Goal: Task Accomplishment & Management: Use online tool/utility

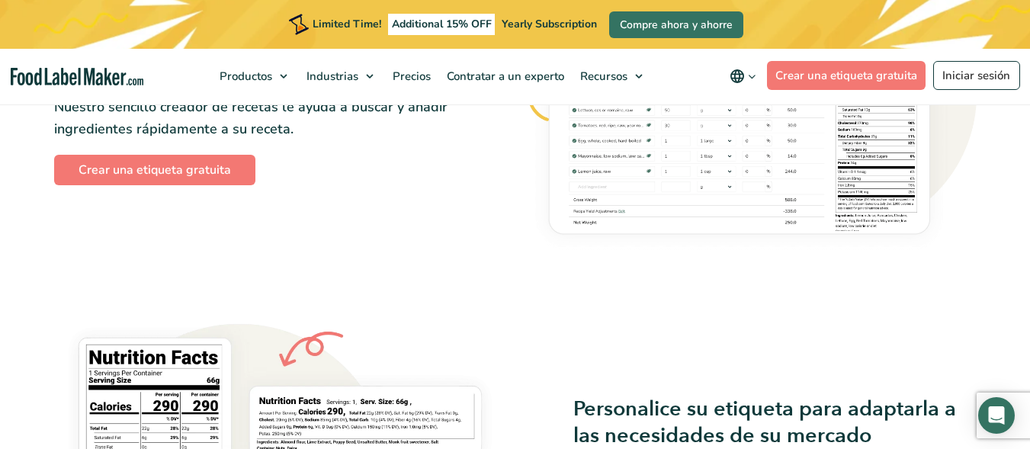
scroll to position [987, 0]
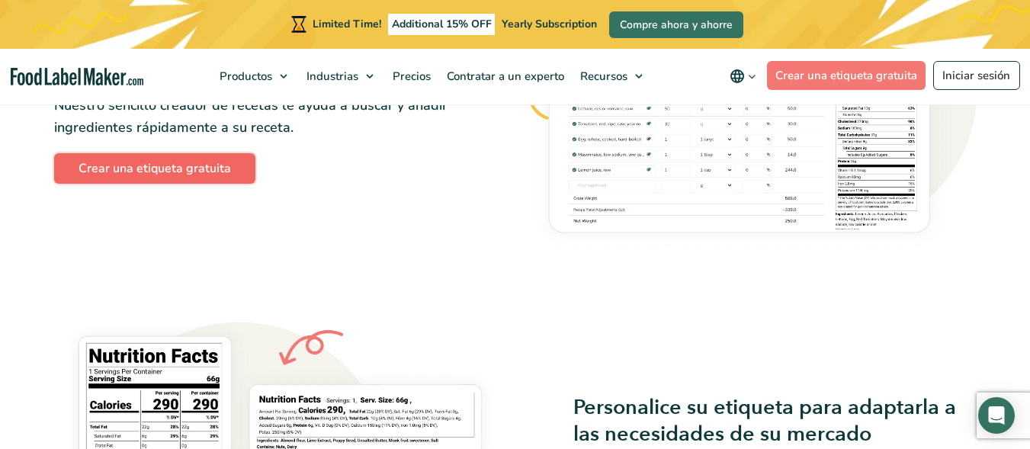
click at [180, 175] on link "Crear una etiqueta gratuita" at bounding box center [154, 168] width 201 height 30
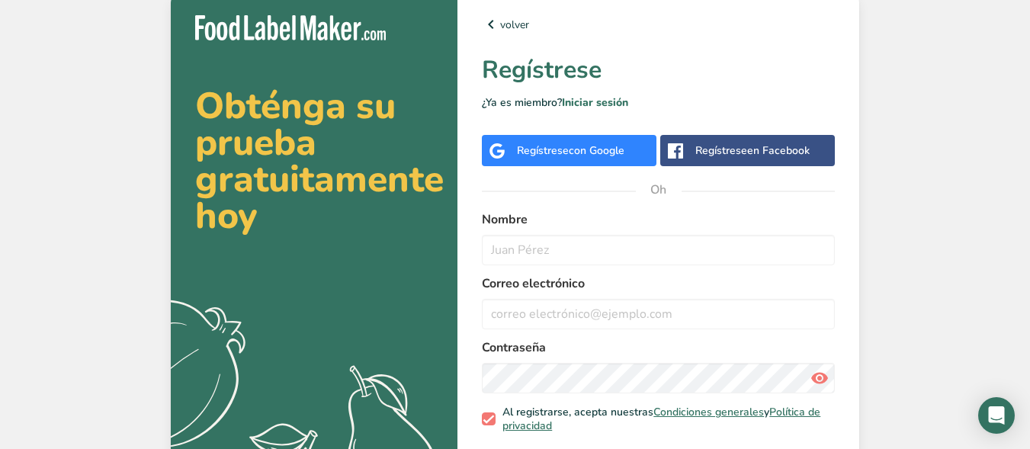
click at [581, 161] on div "Regístrese con Google" at bounding box center [569, 150] width 175 height 31
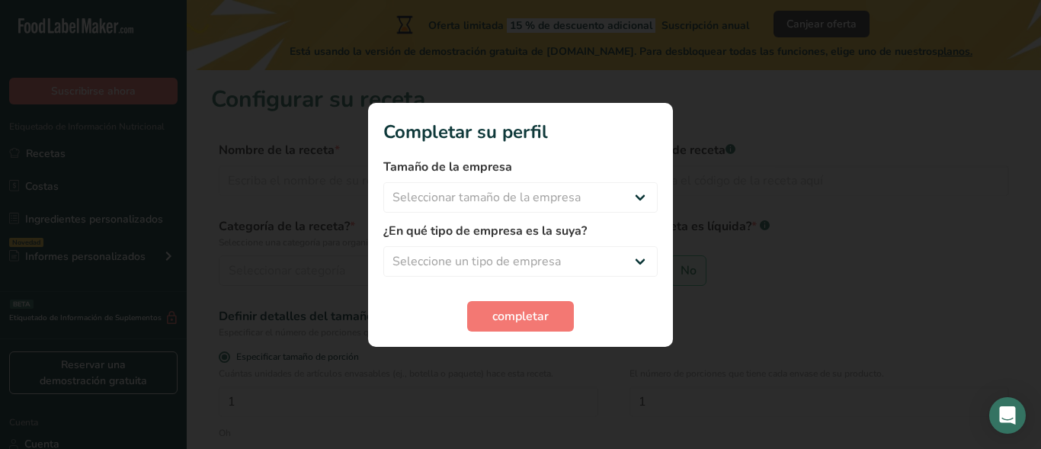
click at [592, 217] on form "Tamaño de la empresa Seleccionar tamaño de la empresa Menos de 10 empleados De …" at bounding box center [521, 245] width 274 height 174
click at [600, 207] on select "Seleccionar tamaño de la empresa Menos de 10 empleados De 10 a 50 empleados De …" at bounding box center [521, 197] width 274 height 30
select select "1"
click at [384, 182] on select "Seleccionar tamaño de la empresa Menos de 10 empleados De 10 a 50 empleados De …" at bounding box center [521, 197] width 274 height 30
click at [603, 252] on select "Seleccione un tipo de empresa Fabricante de alimentos envasados Restaurante y c…" at bounding box center [521, 261] width 274 height 30
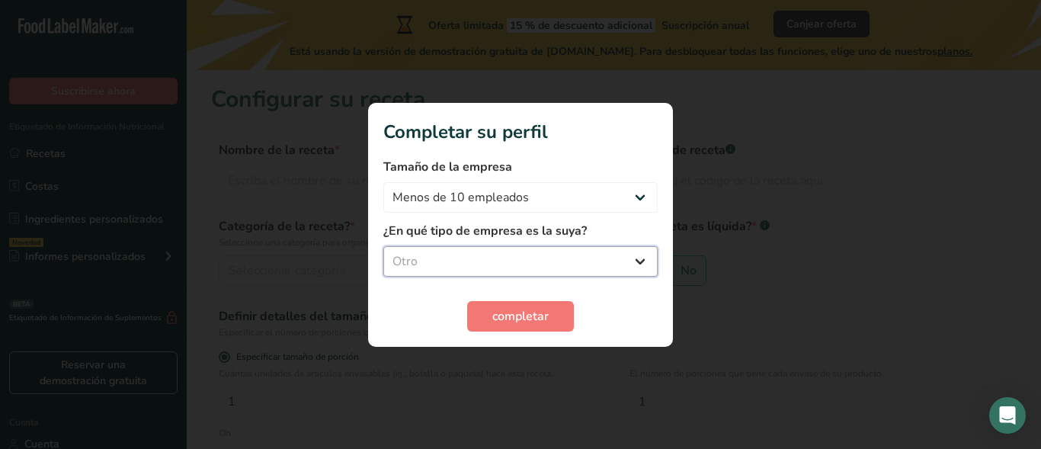
click at [384, 246] on select "Seleccione un tipo de empresa Fabricante de alimentos envasados Restaurante y c…" at bounding box center [521, 261] width 274 height 30
click at [548, 262] on select "Fabricante de alimentos envasados Restaurante y cafetería [GEOGRAPHIC_DATA] Emp…" at bounding box center [521, 261] width 274 height 30
select select "2"
click at [384, 246] on select "Fabricante de alimentos envasados Restaurante y cafetería [GEOGRAPHIC_DATA] Emp…" at bounding box center [521, 261] width 274 height 30
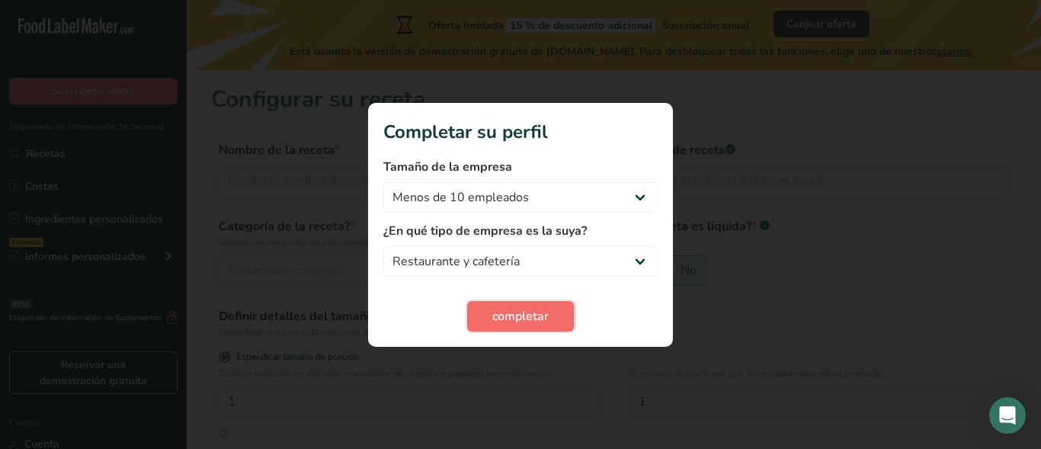
click at [544, 323] on font "completar" at bounding box center [521, 316] width 56 height 17
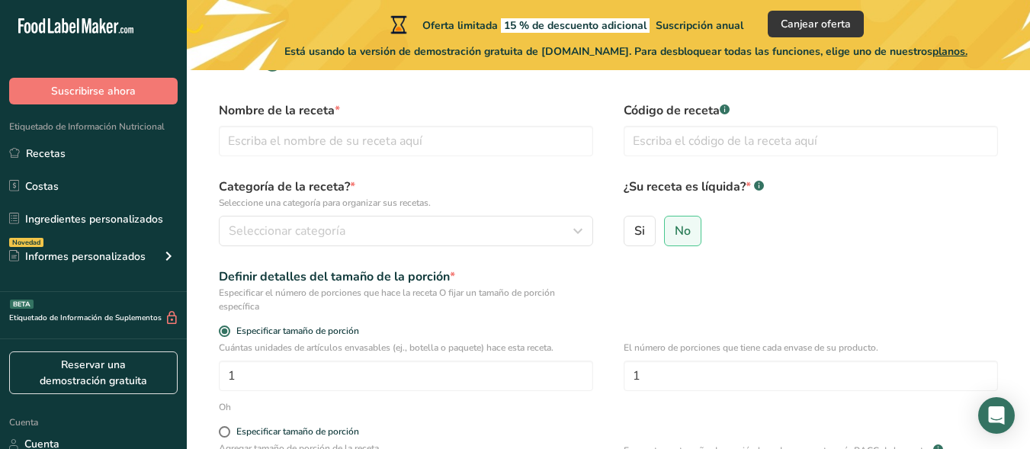
scroll to position [51, 0]
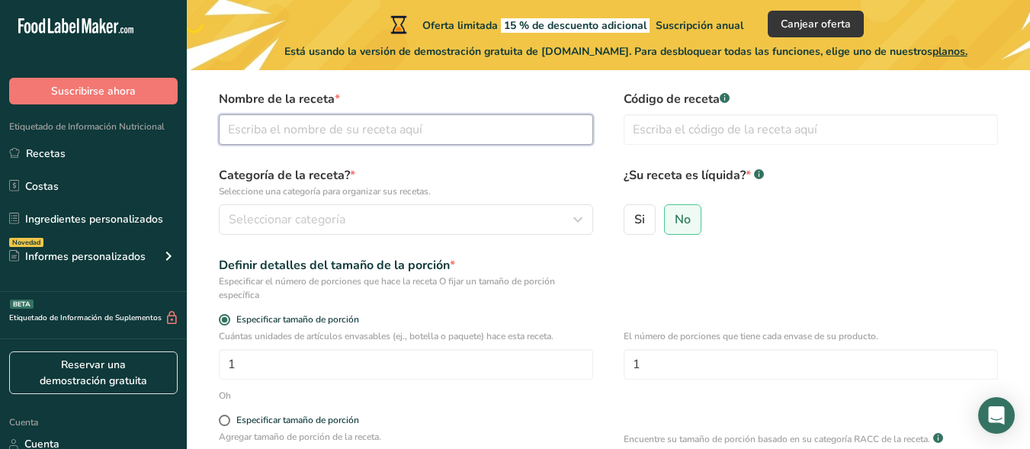
click at [309, 130] on input "text" at bounding box center [406, 129] width 374 height 30
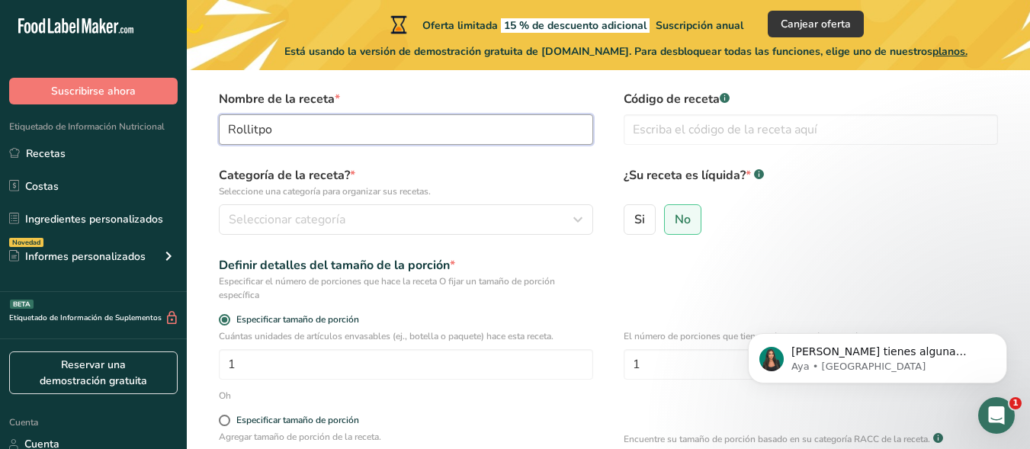
scroll to position [0, 0]
type input "Rollitos Primavera"
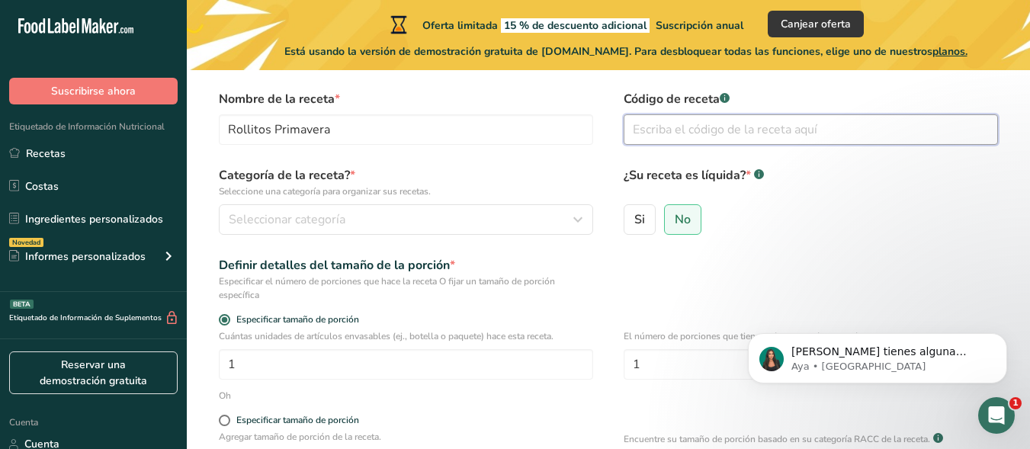
click at [661, 136] on input "text" at bounding box center [811, 129] width 374 height 30
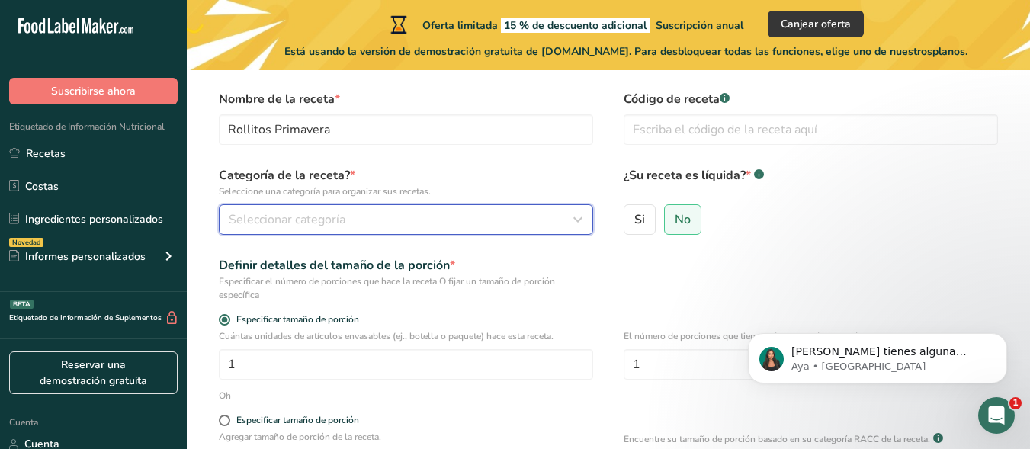
click at [433, 218] on div "Seleccionar categoría" at bounding box center [401, 219] width 345 height 18
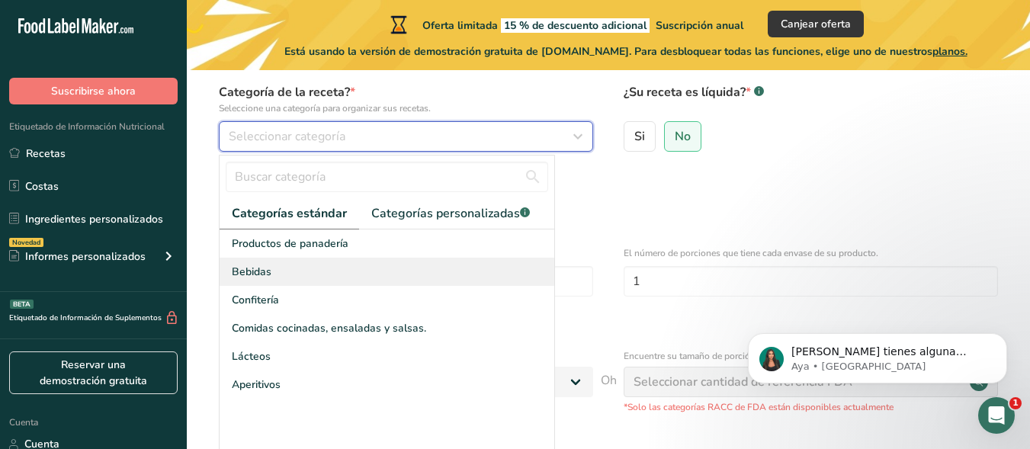
scroll to position [152, 0]
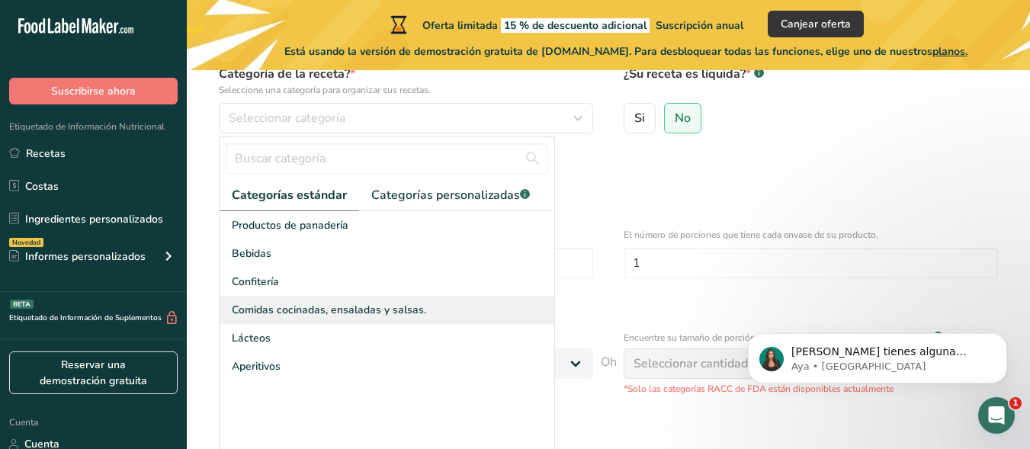
click at [355, 318] on div "Comidas cocinadas, ensaladas y salsas." at bounding box center [387, 310] width 335 height 28
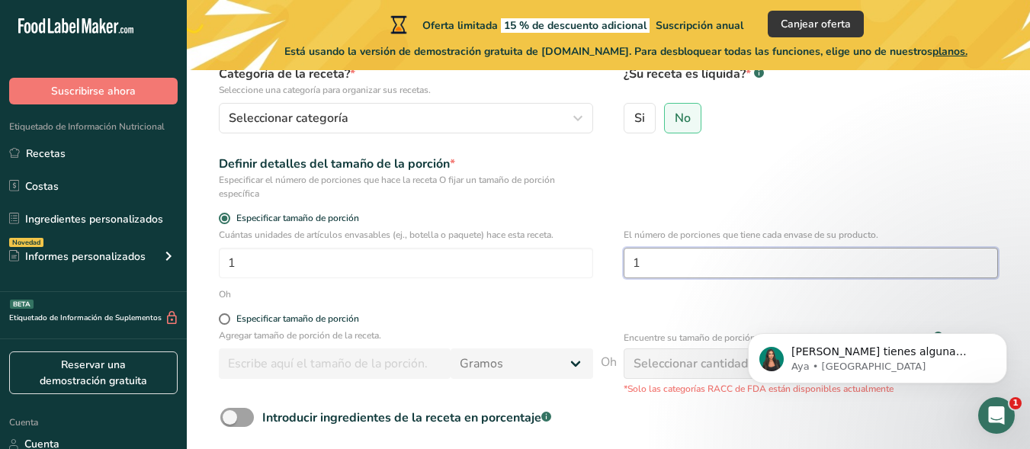
click at [685, 270] on input "1" at bounding box center [811, 263] width 374 height 30
type input "3"
click at [226, 217] on span at bounding box center [224, 218] width 11 height 11
click at [226, 217] on input "Especificar tamaño de porción" at bounding box center [224, 218] width 10 height 10
click at [220, 217] on span at bounding box center [224, 218] width 11 height 11
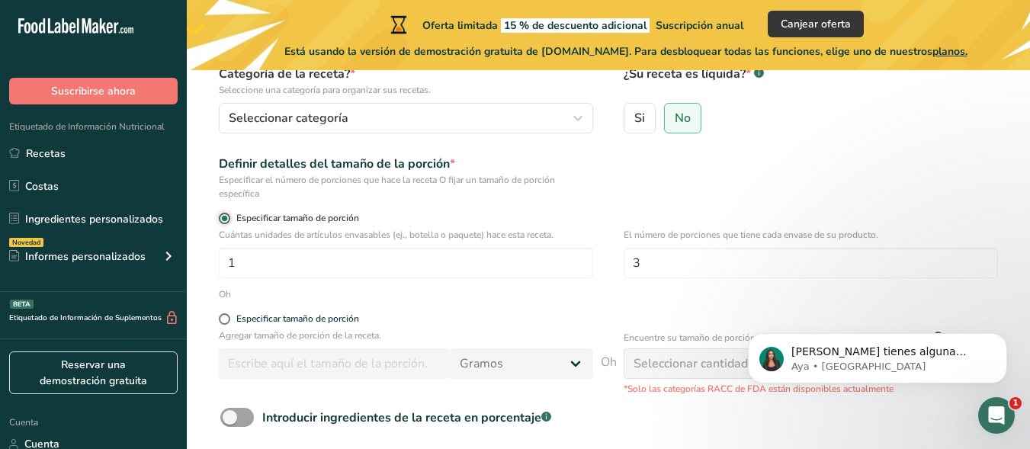
click at [220, 217] on input "Especificar tamaño de porción" at bounding box center [224, 218] width 10 height 10
click at [417, 305] on form "Nombre de la receta * Rollitos Primavera Código de receta .a-a{fill:#347362;}.b…" at bounding box center [608, 251] width 794 height 524
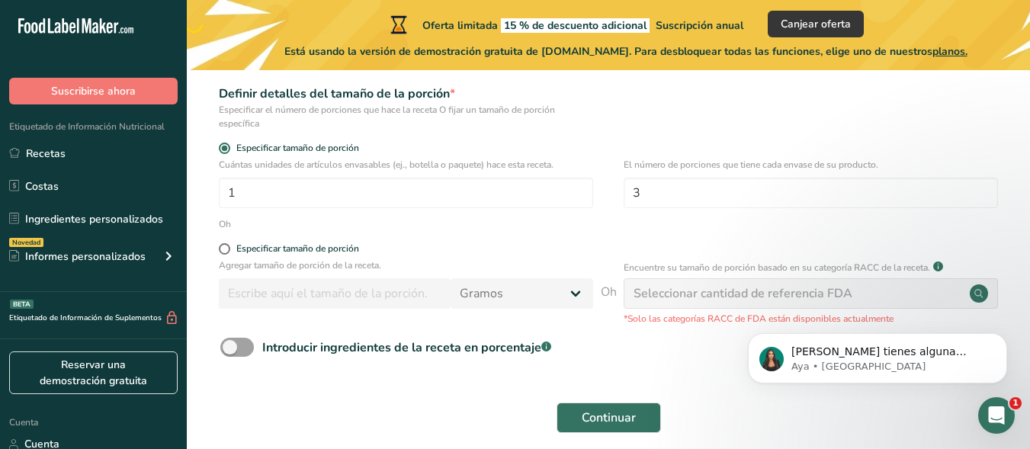
scroll to position [254, 0]
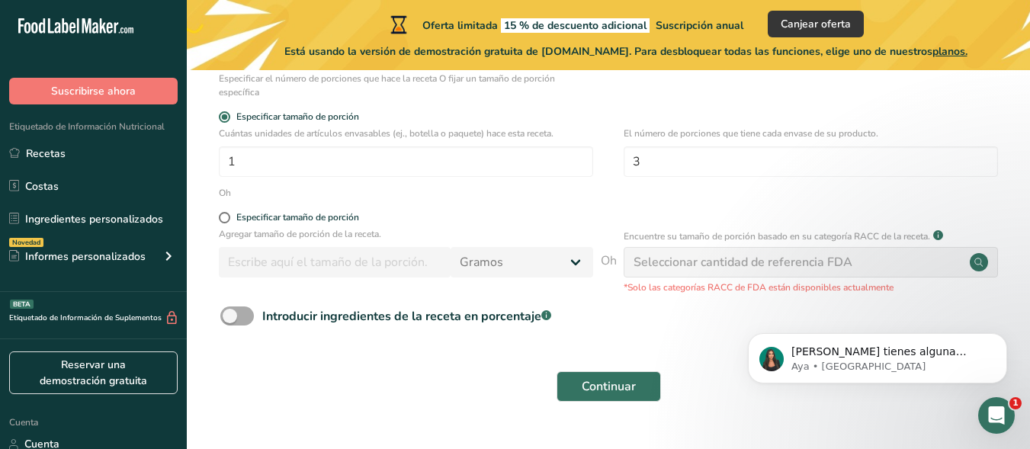
click at [247, 314] on span at bounding box center [237, 315] width 34 height 19
click at [230, 314] on input "Introducir ingredientes de la receta en porcentaje .a-a{fill:#347362;}.b-a{fill…" at bounding box center [225, 316] width 10 height 10
checkbox input "true"
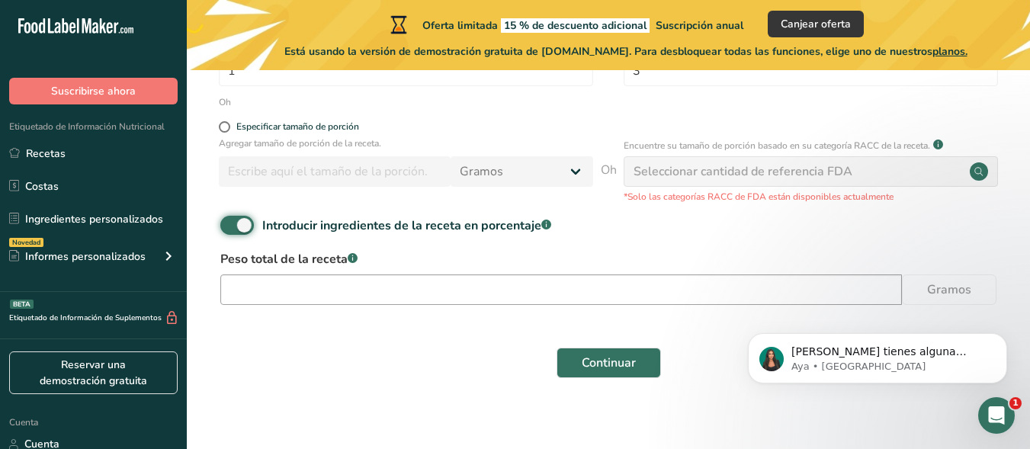
scroll to position [356, 0]
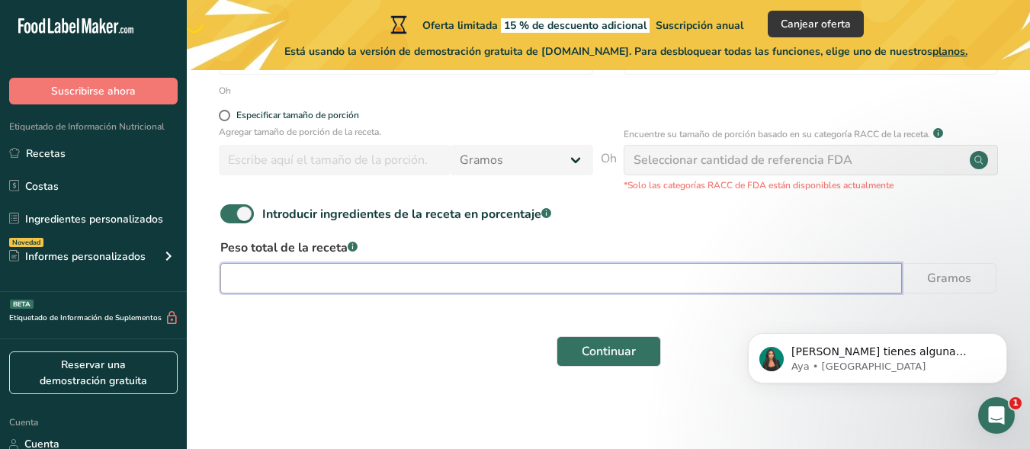
click at [400, 274] on input "number" at bounding box center [561, 278] width 682 height 30
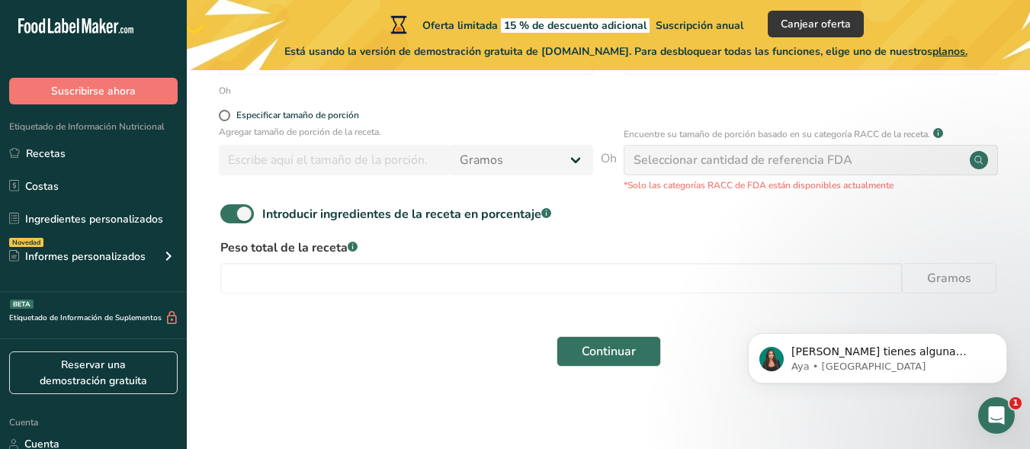
click at [388, 313] on form "Nombre de la receta * Rollitos Primavera Código de receta .a-a{fill:#347362;}.b…" at bounding box center [608, 80] width 794 height 591
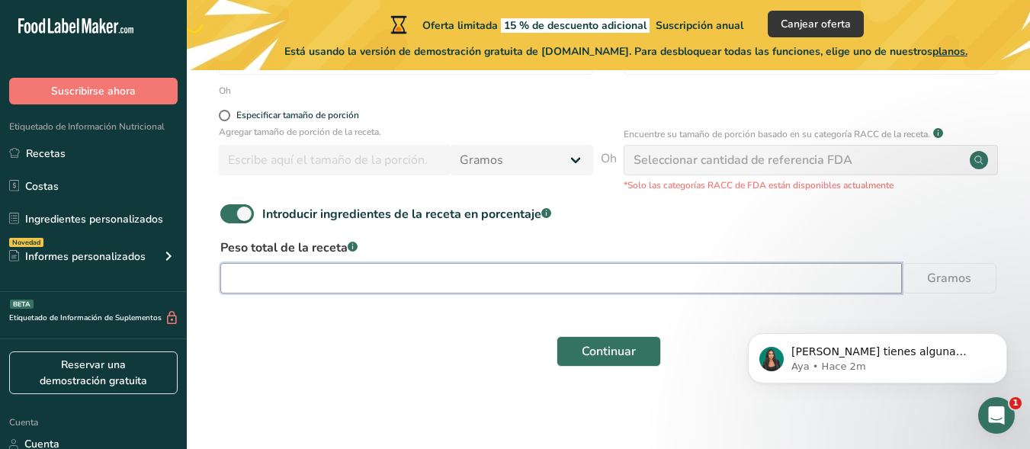
click at [438, 283] on input "number" at bounding box center [561, 278] width 682 height 30
type input "3730"
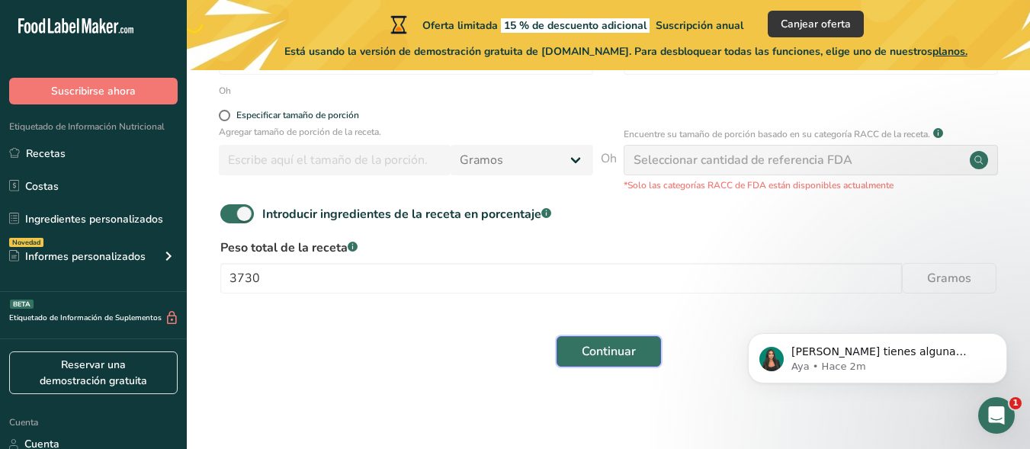
click at [602, 355] on font "Continuar" at bounding box center [609, 351] width 54 height 17
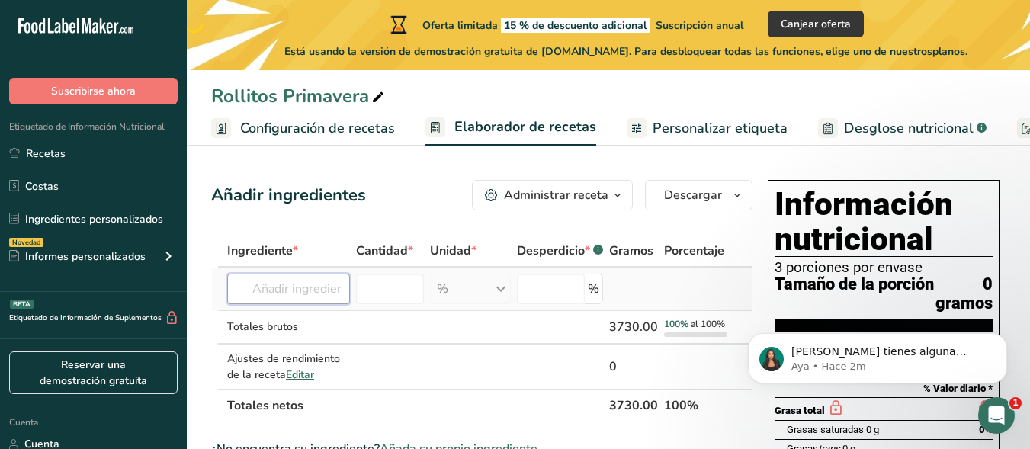
click at [320, 291] on input "text" at bounding box center [288, 289] width 123 height 30
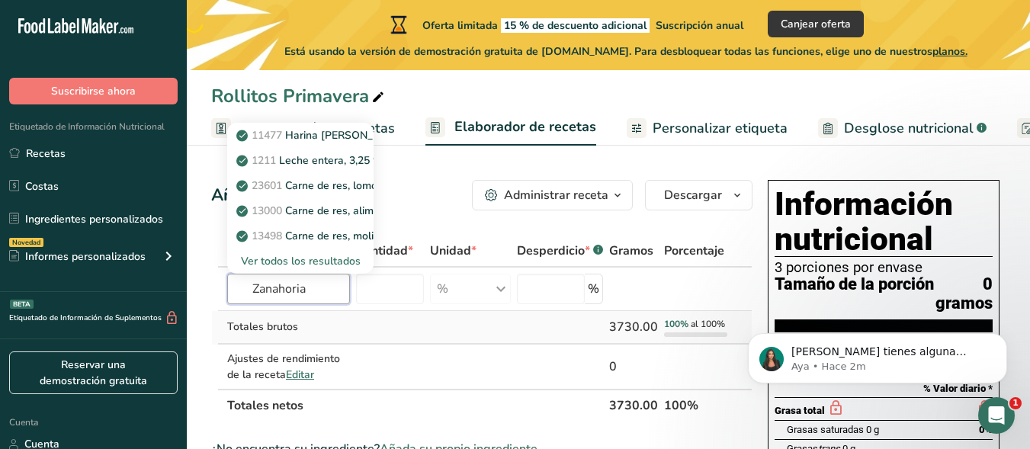
type input "Zanahoria"
click at [442, 319] on td at bounding box center [470, 328] width 86 height 34
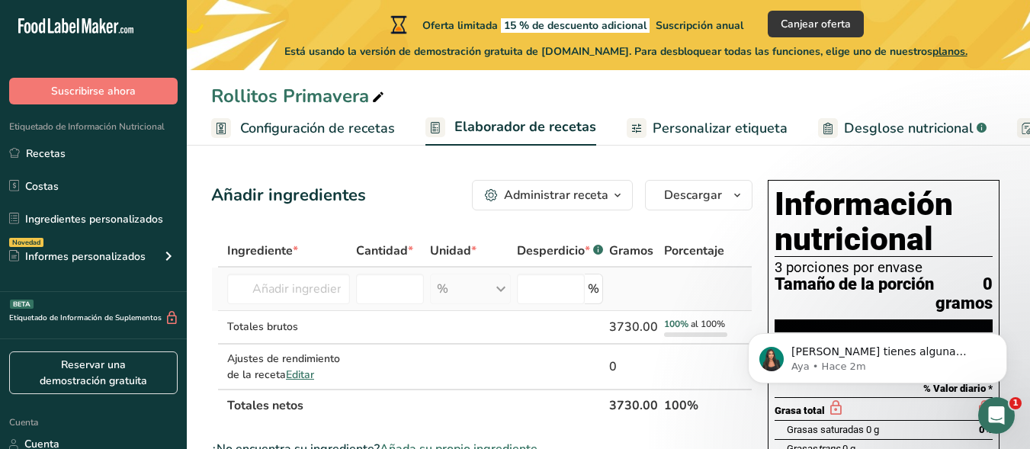
click at [357, 298] on td at bounding box center [390, 289] width 74 height 43
click at [329, 290] on input "text" at bounding box center [288, 289] width 123 height 30
type input "X"
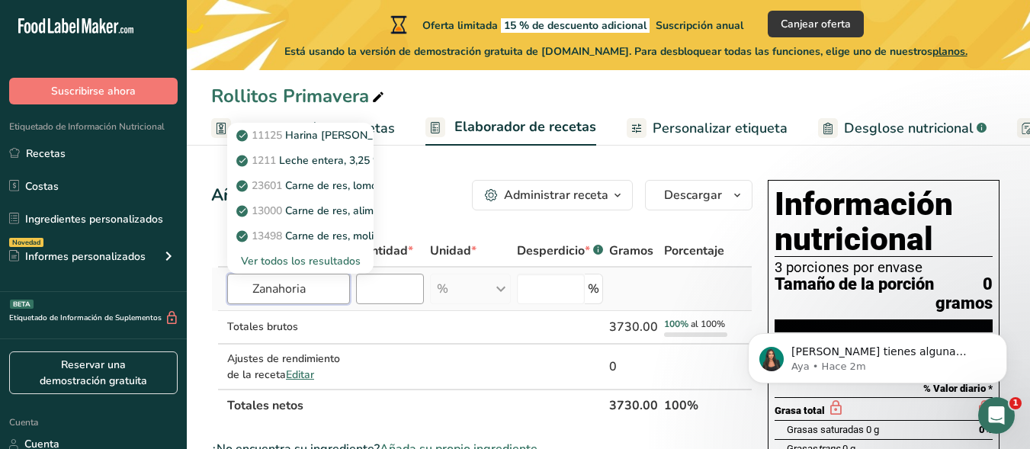
type input "Zanahoria"
click at [366, 299] on input "number" at bounding box center [390, 289] width 68 height 30
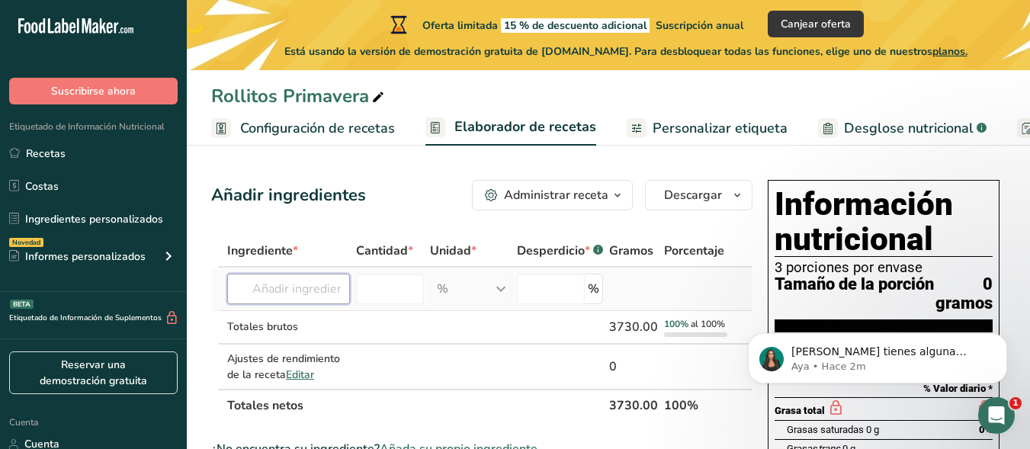
click at [313, 284] on input "text" at bounding box center [288, 289] width 123 height 30
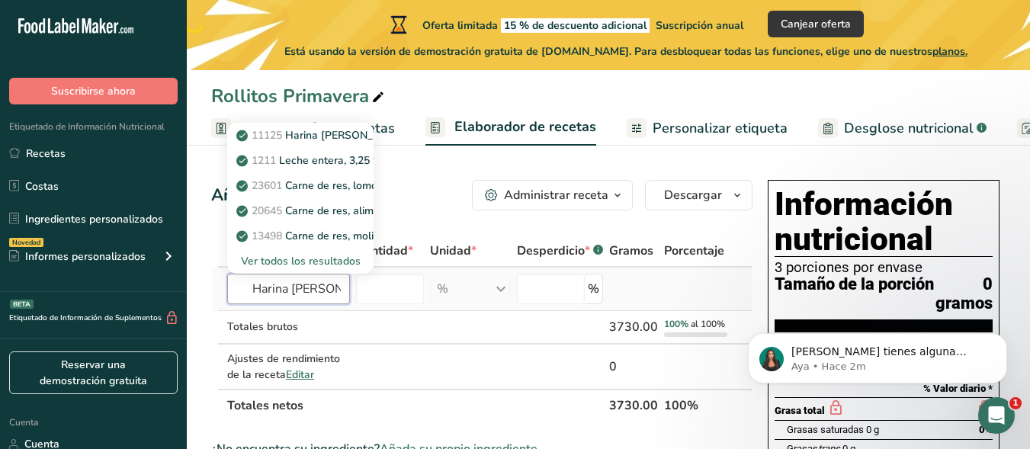
type input "Harina [PERSON_NAME]"
click at [302, 258] on font "Ver todos los resultados" at bounding box center [301, 261] width 120 height 14
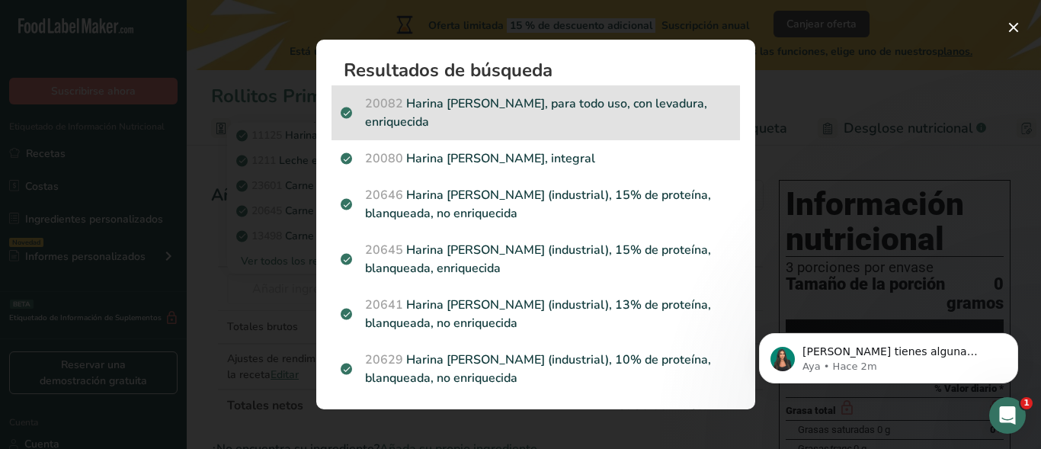
click at [537, 104] on font "Harina [PERSON_NAME], para todo uso, con levadura, enriquecida" at bounding box center [536, 112] width 342 height 35
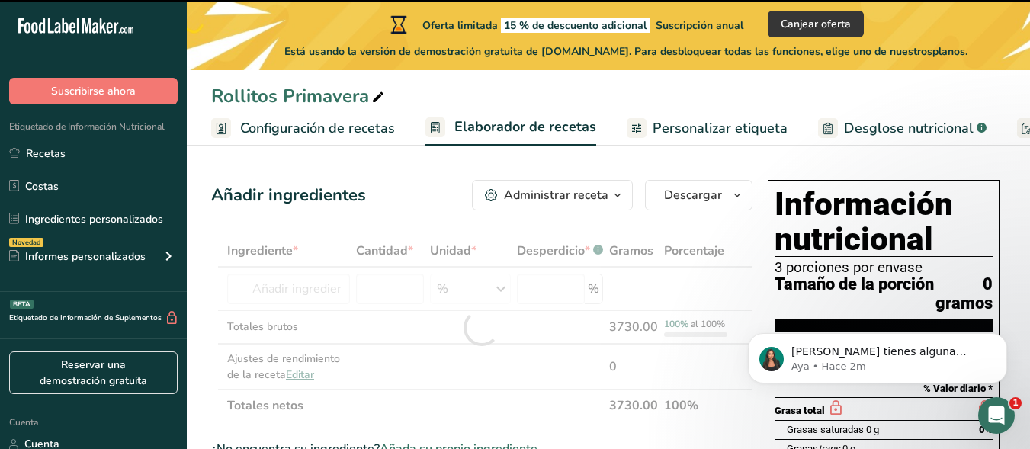
type input "0"
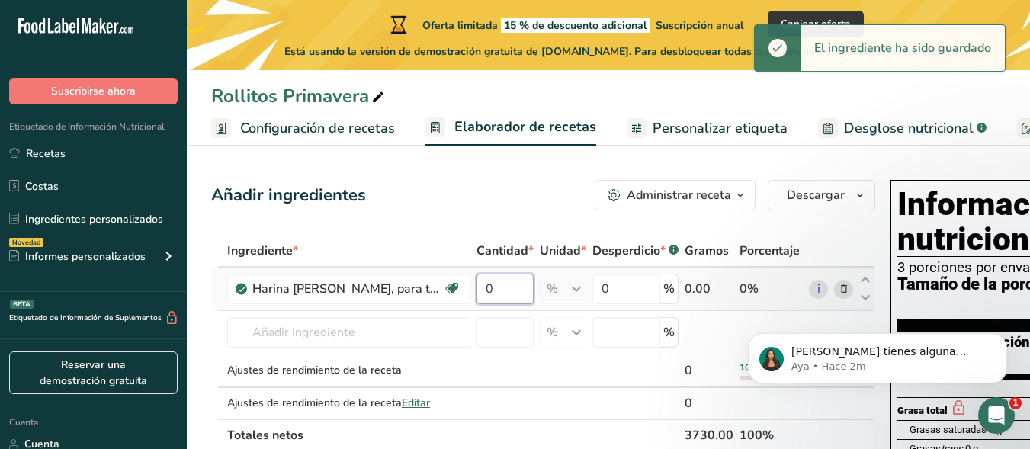
click at [521, 304] on input "0" at bounding box center [505, 289] width 57 height 30
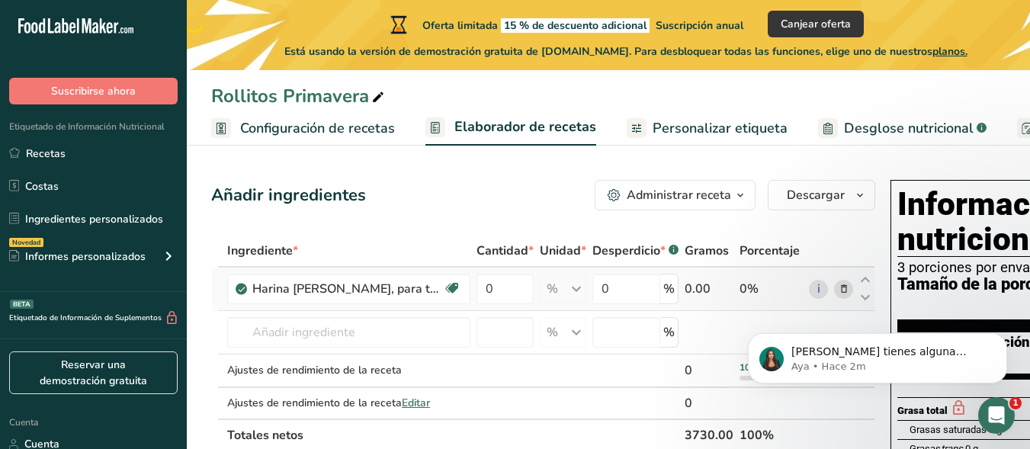
click at [570, 316] on div "Ingrediente * Cantidad * Unidad * Desperdicio * .a-a{fill:#347362;}.b-a{fill:#f…" at bounding box center [543, 343] width 664 height 217
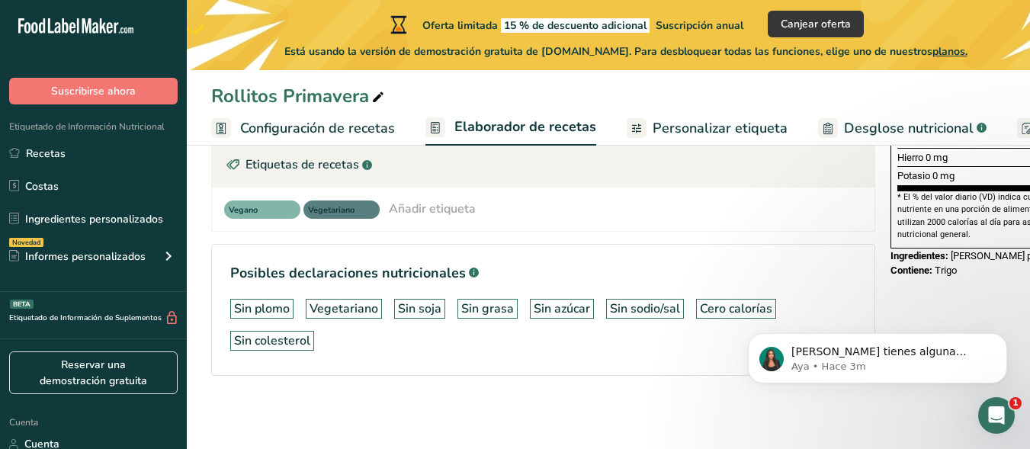
scroll to position [520, 0]
click at [339, 132] on font "Configuración de recetas" at bounding box center [317, 128] width 155 height 18
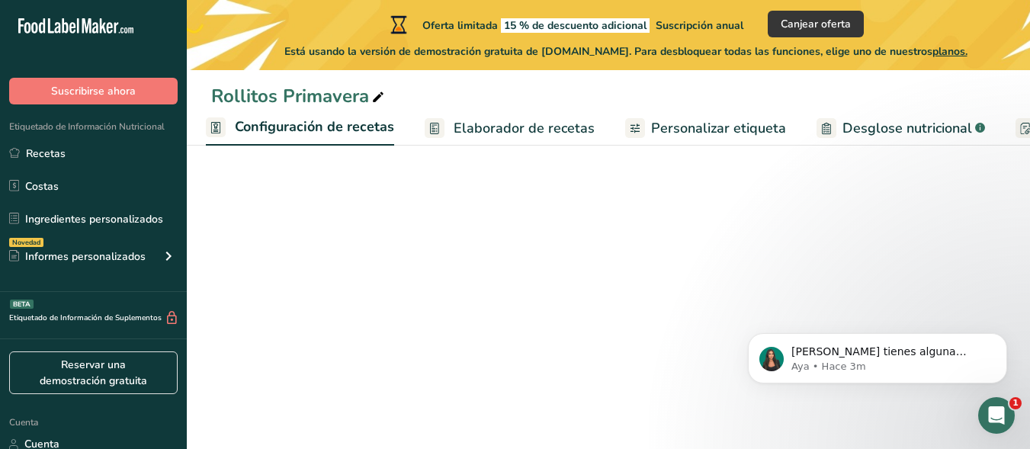
scroll to position [334, 0]
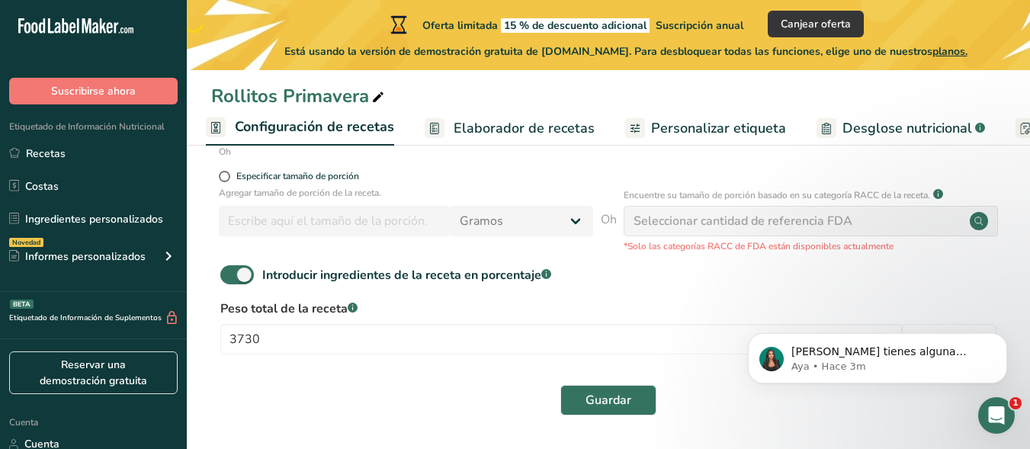
click at [462, 130] on font "Elaborador de recetas" at bounding box center [524, 128] width 141 height 18
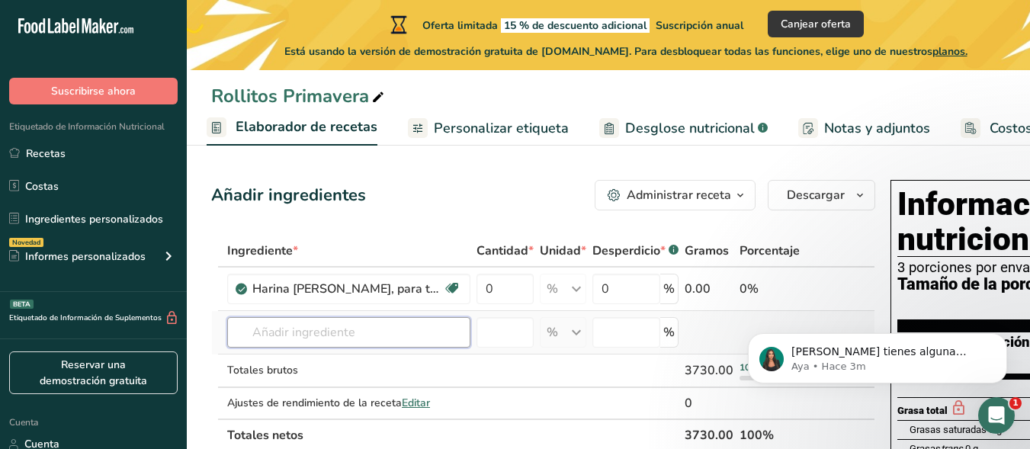
click at [342, 348] on input "text" at bounding box center [348, 332] width 243 height 30
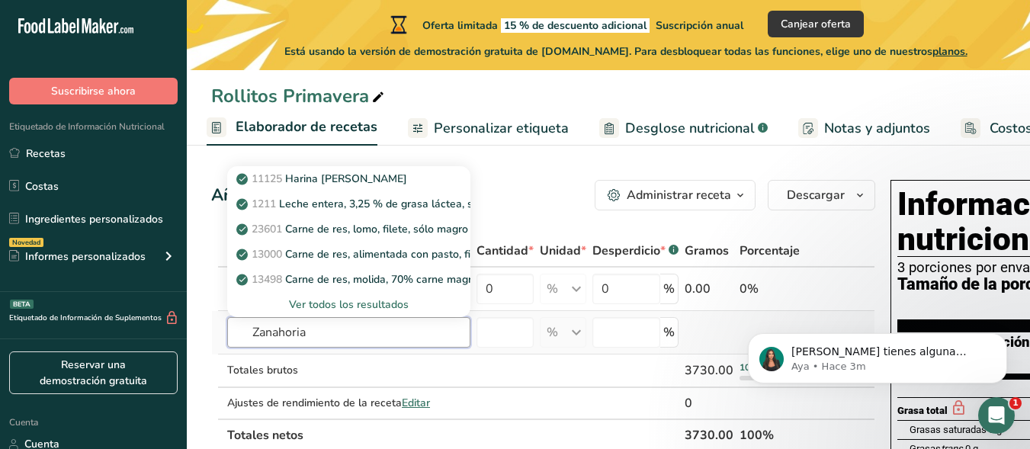
type input "Zanahoria"
click at [324, 312] on font "Ver todos los resultados" at bounding box center [349, 304] width 120 height 14
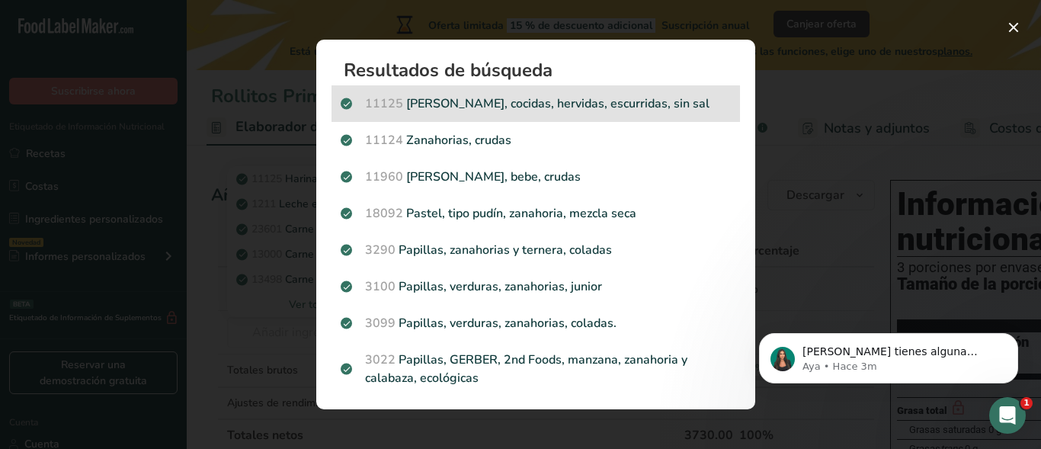
click at [521, 119] on div "11125 Zanahorias, cocidas, hervidas, escurridas, sin sal" at bounding box center [536, 103] width 409 height 37
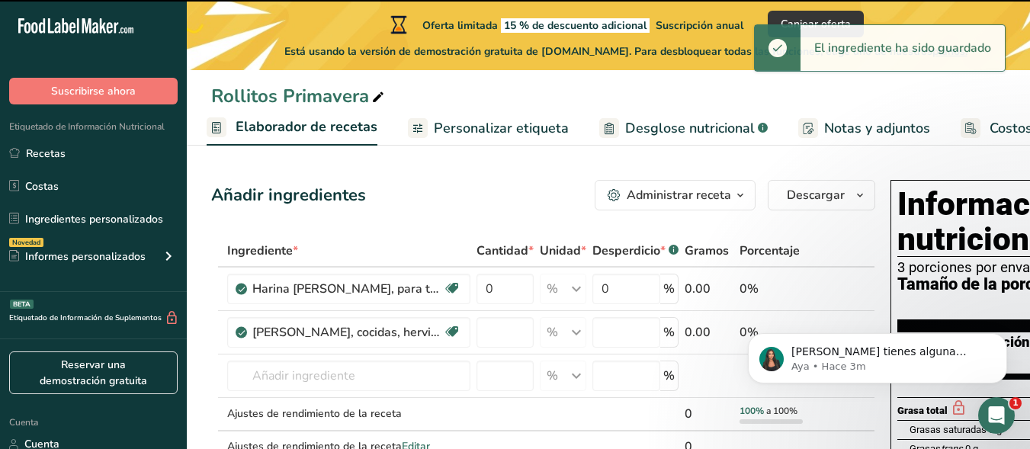
type input "0"
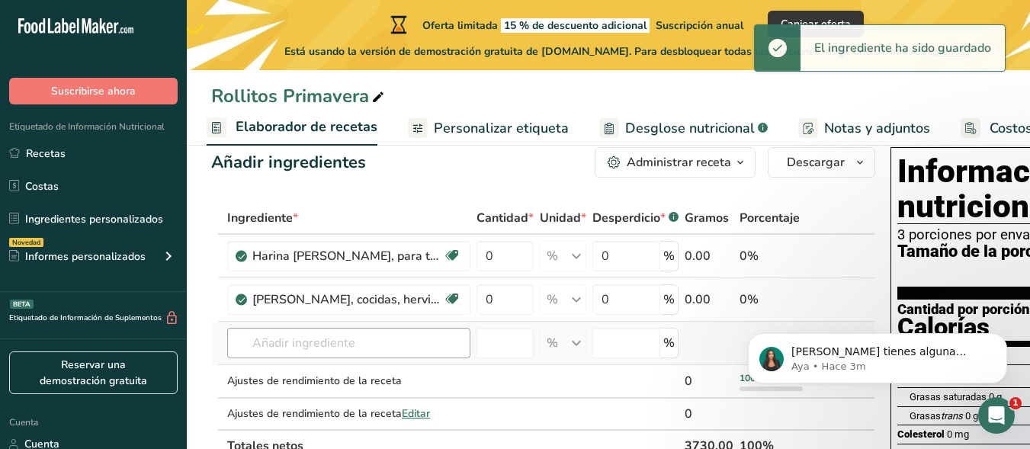
scroll to position [51, 0]
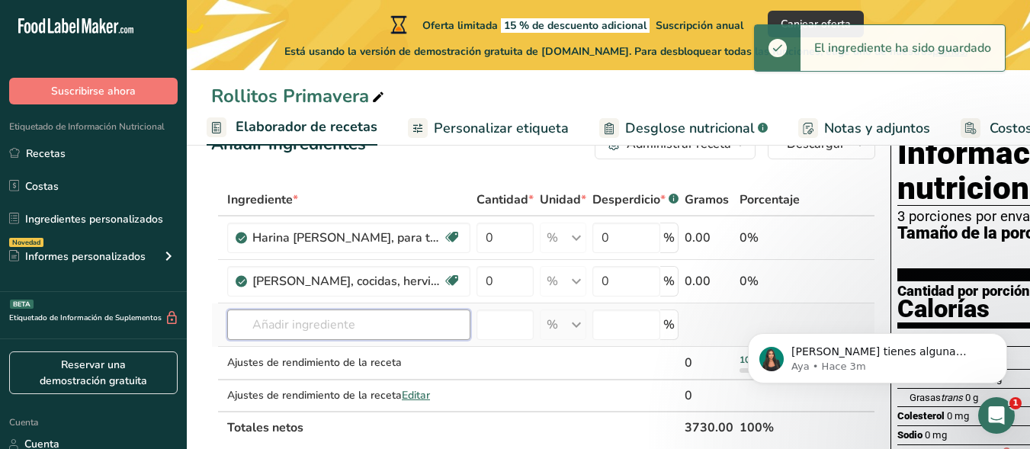
click at [319, 340] on input "text" at bounding box center [348, 325] width 243 height 30
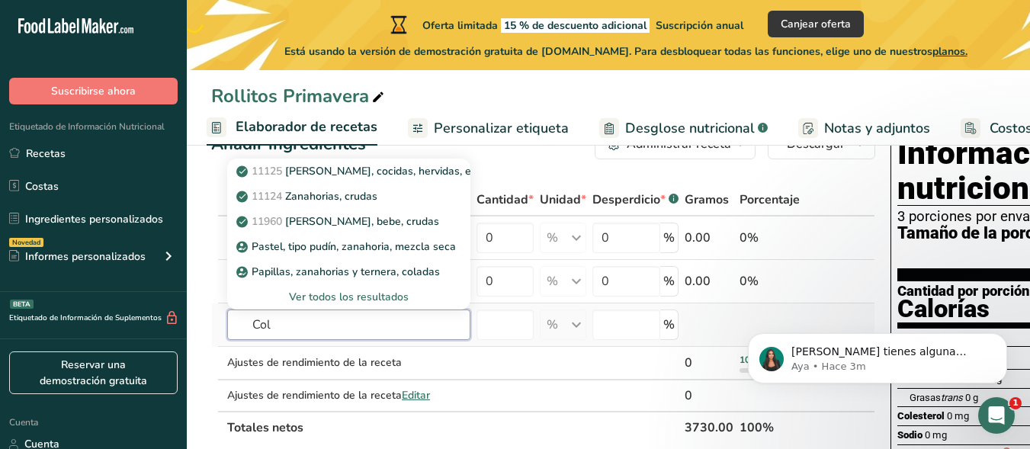
type input "Col"
click at [333, 304] on font "Ver todos los resultados" at bounding box center [349, 297] width 120 height 14
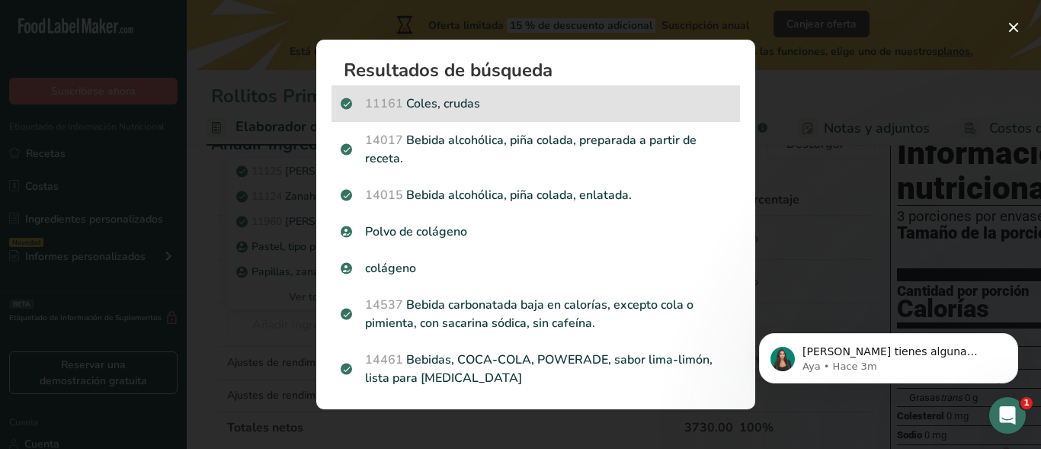
click at [479, 102] on p "11161 Coles, crudas" at bounding box center [536, 104] width 390 height 18
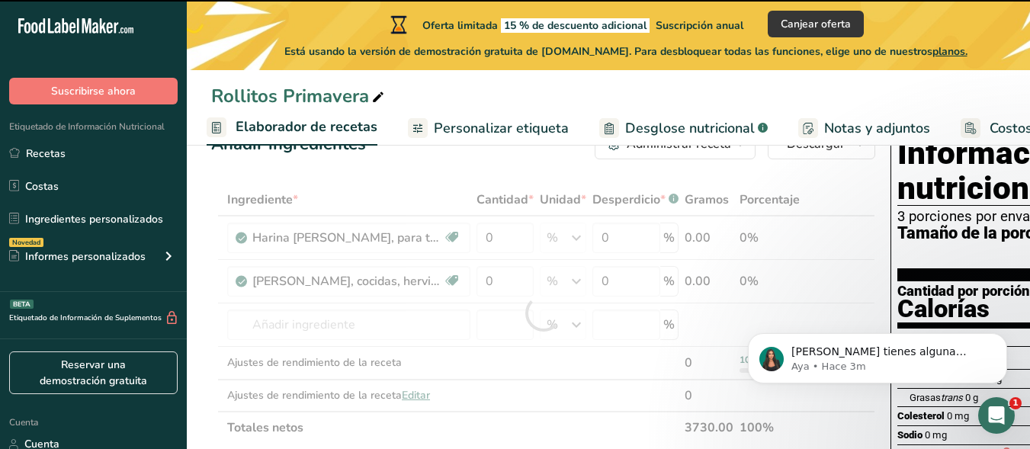
type input "0"
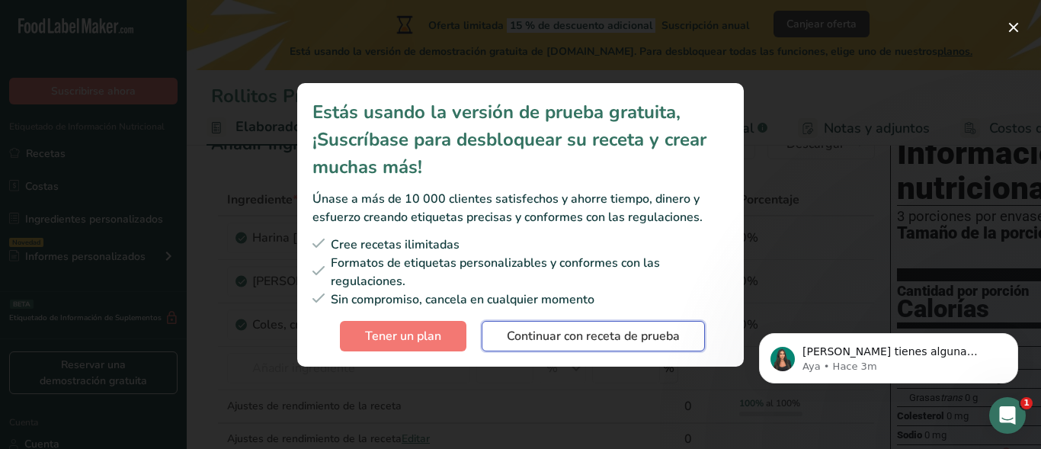
click at [546, 342] on font "Continuar con receta de prueba" at bounding box center [593, 336] width 173 height 17
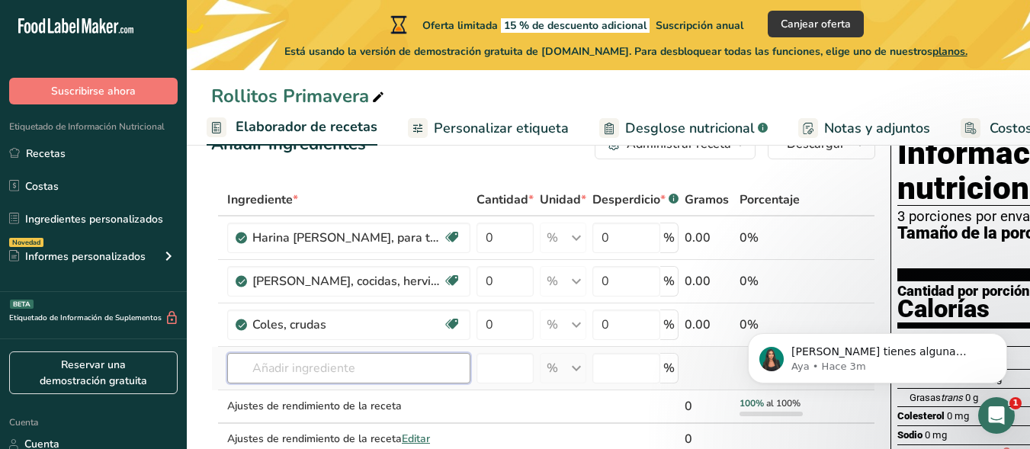
click at [325, 384] on input "text" at bounding box center [348, 368] width 243 height 30
click at [334, 384] on input "text" at bounding box center [348, 368] width 243 height 30
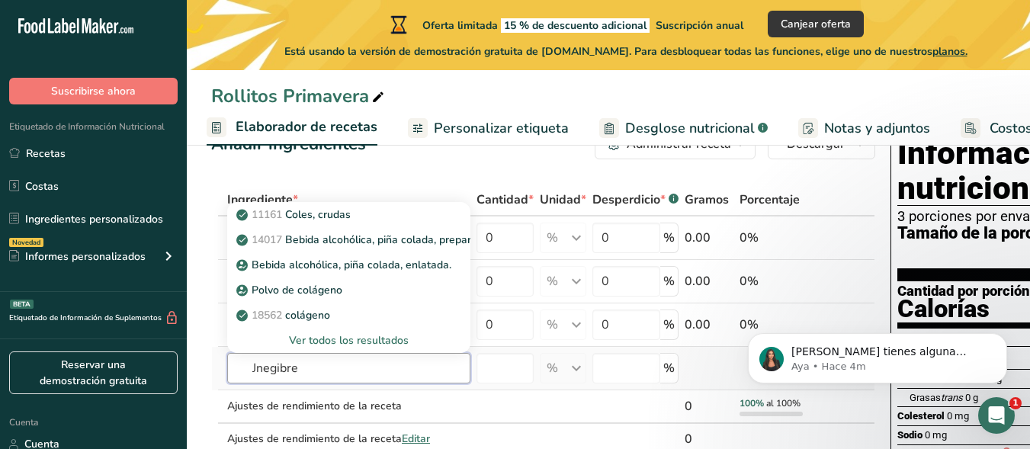
type input "Jnegibre"
click at [334, 348] on font "Ver todos los resultados" at bounding box center [349, 340] width 120 height 14
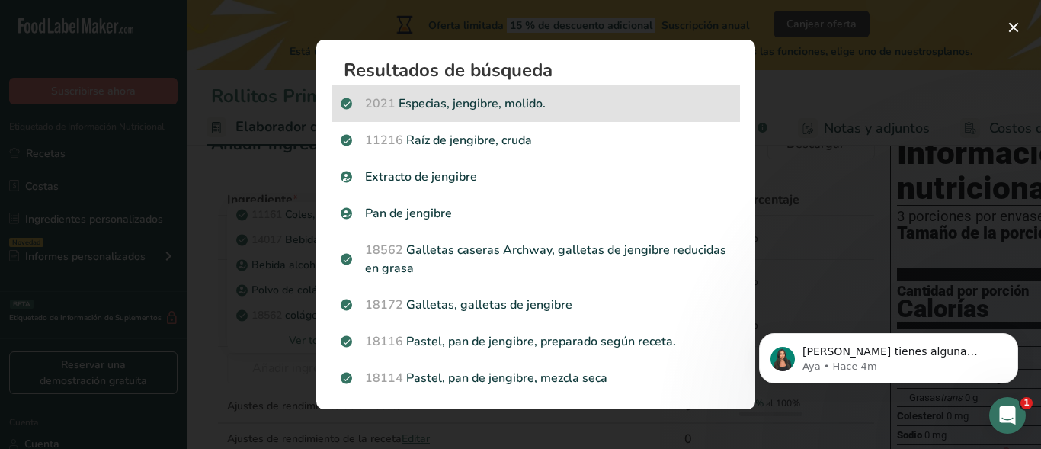
click at [490, 101] on p "2021 Especias, jengibre, molido." at bounding box center [536, 104] width 390 height 18
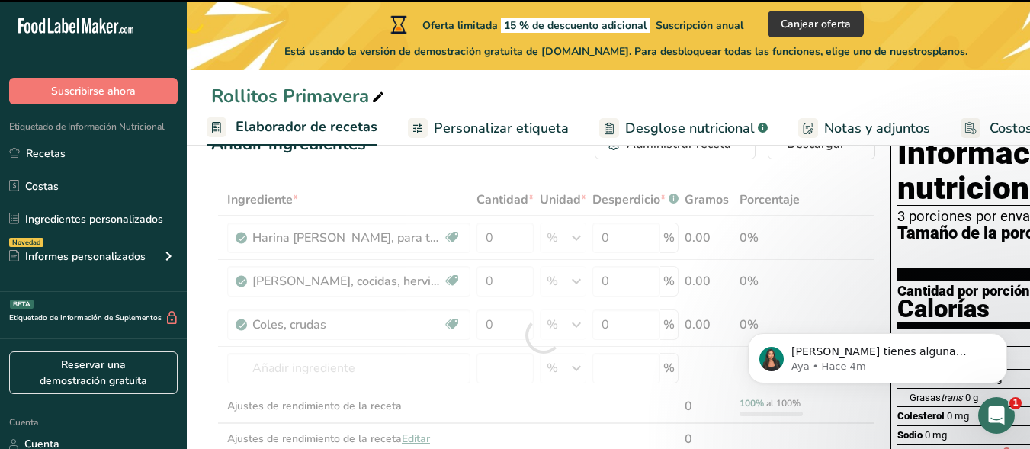
type input "0"
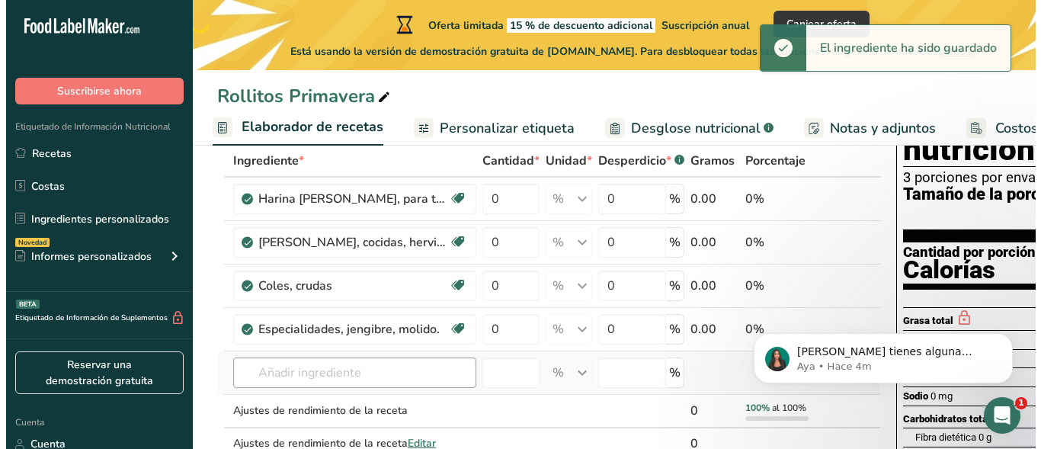
scroll to position [101, 0]
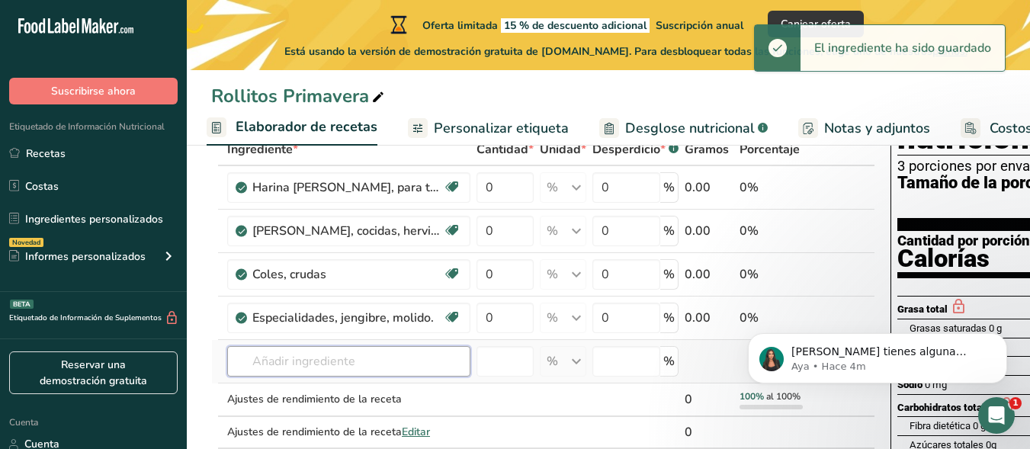
click at [368, 373] on input "text" at bounding box center [348, 361] width 243 height 30
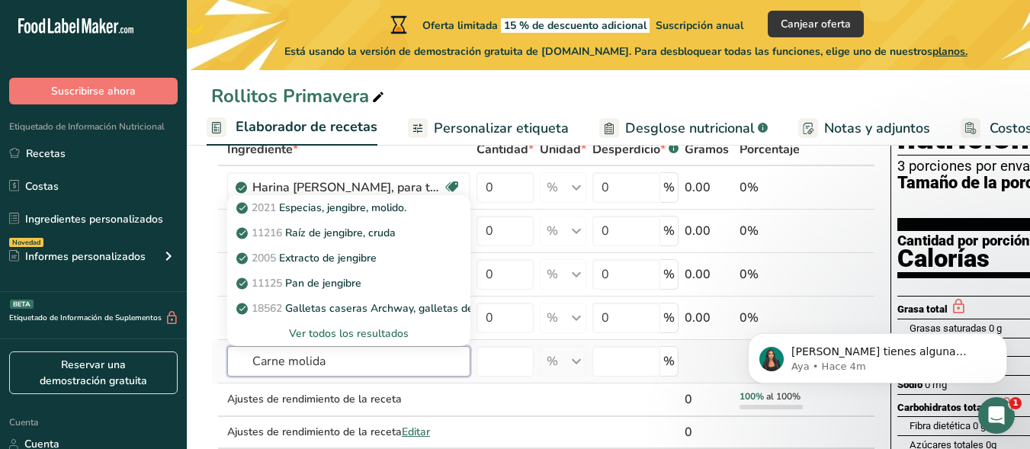
type input "Carne molida"
click at [343, 341] on font "Ver todos los resultados" at bounding box center [349, 333] width 120 height 14
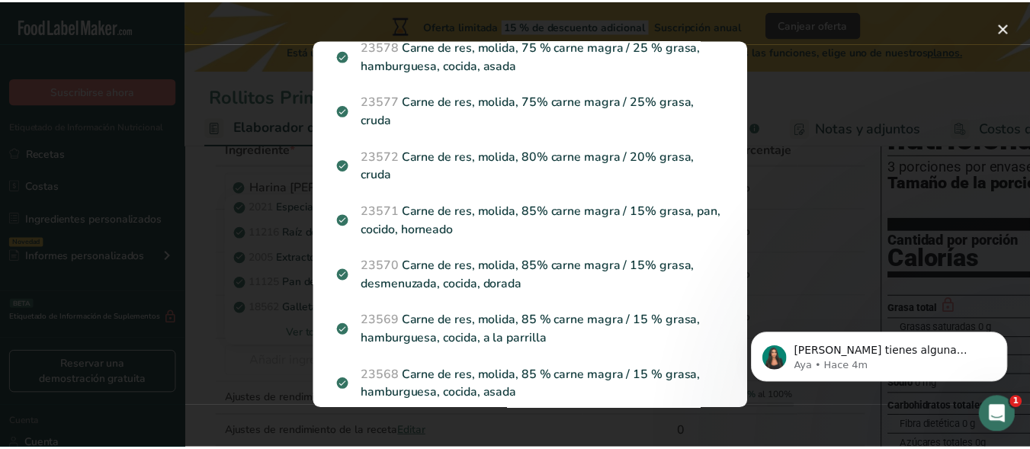
scroll to position [762, 0]
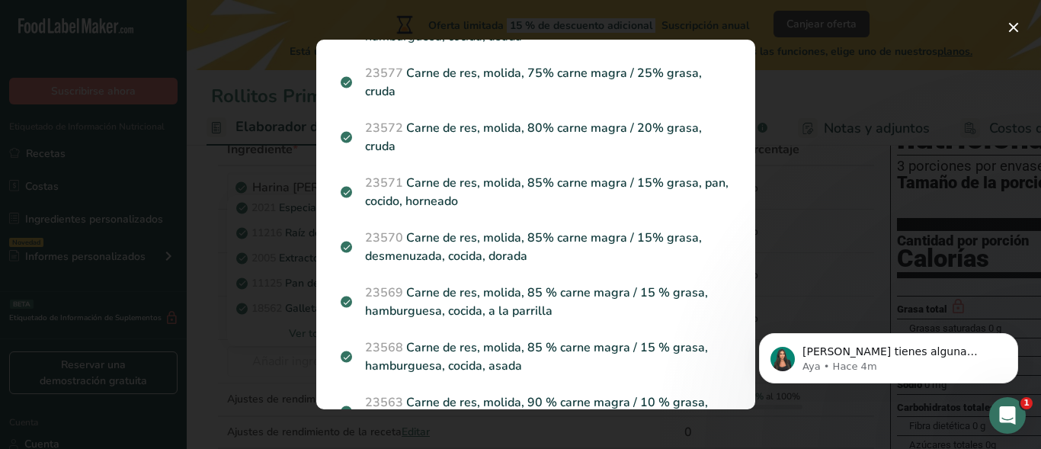
click at [247, 314] on div "Resultados de búsqueda modal" at bounding box center [520, 224] width 1041 height 449
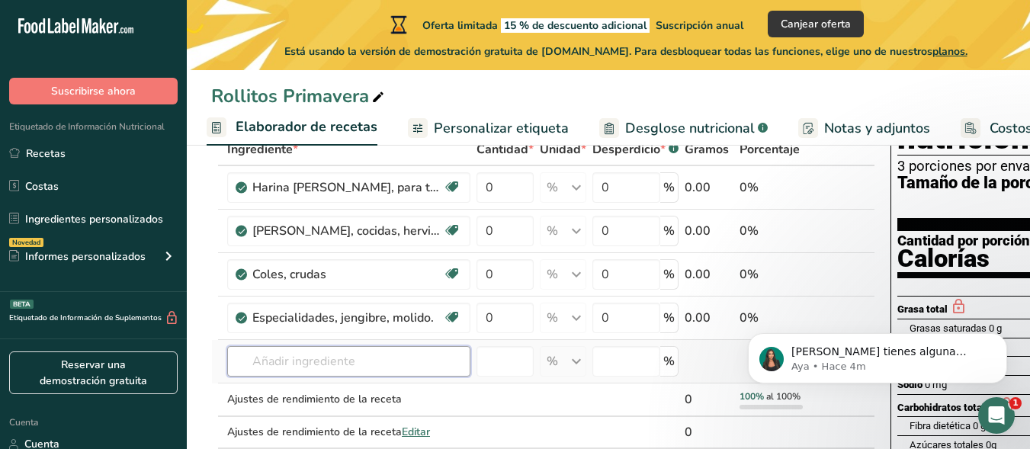
click at [361, 377] on input "text" at bounding box center [348, 361] width 243 height 30
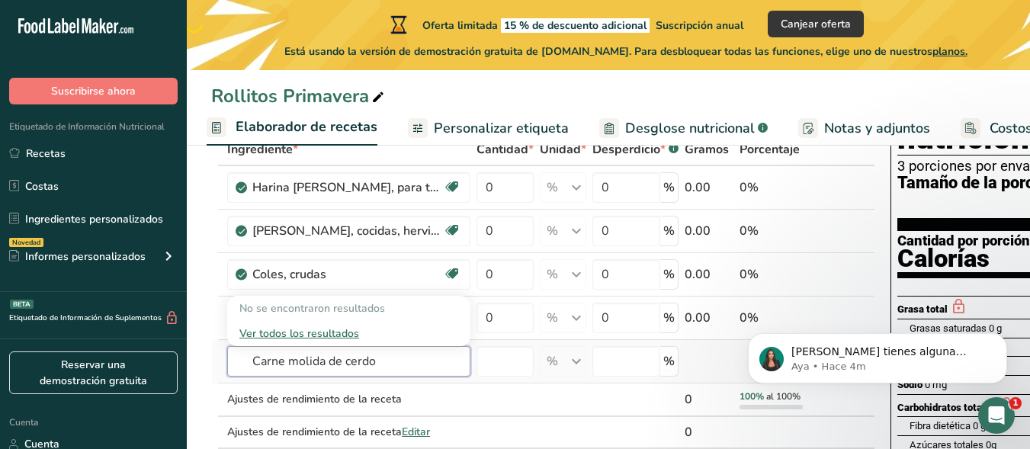
type input "Carne molida de cerdo"
click at [331, 341] on font "Ver todos los resultados" at bounding box center [299, 333] width 120 height 14
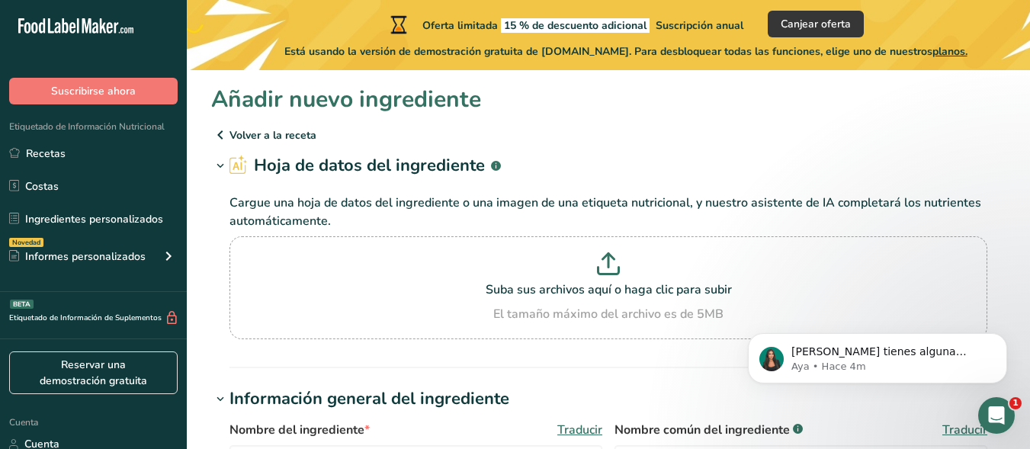
click at [218, 136] on icon at bounding box center [220, 134] width 18 height 27
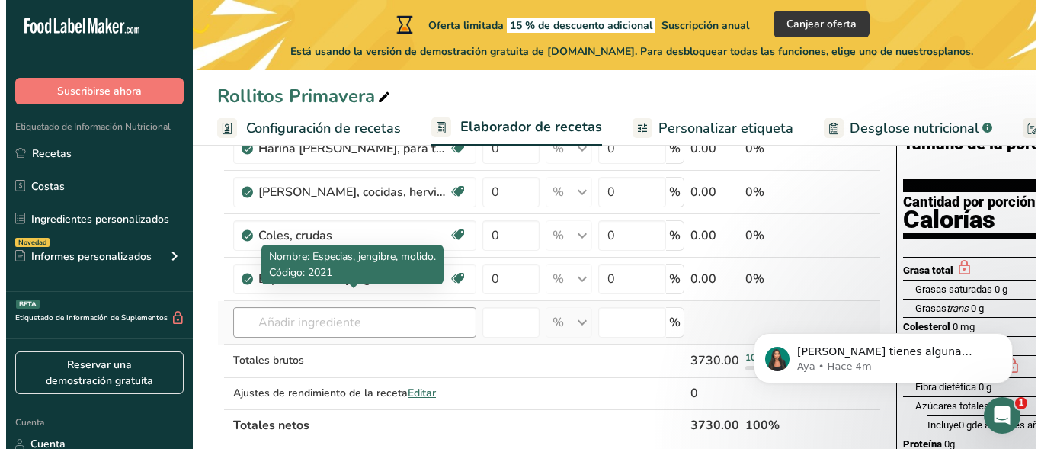
scroll to position [152, 0]
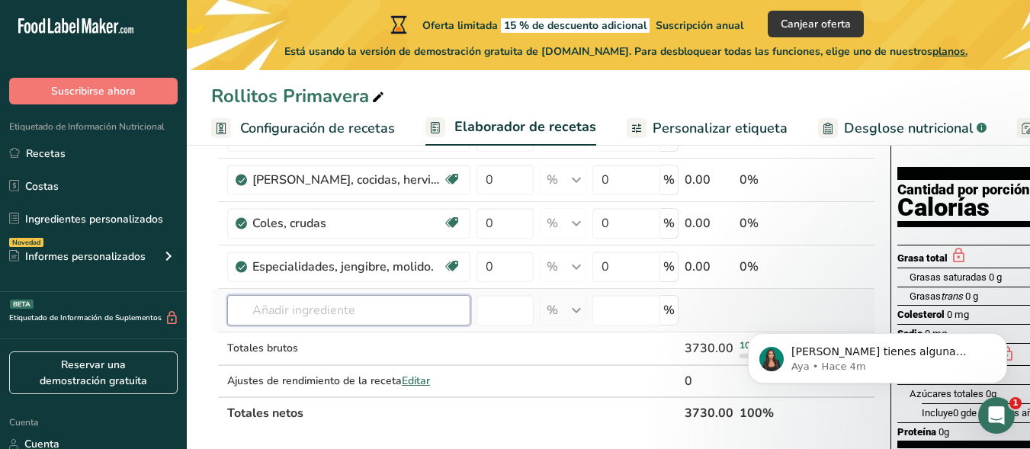
click at [339, 324] on input "text" at bounding box center [348, 310] width 243 height 30
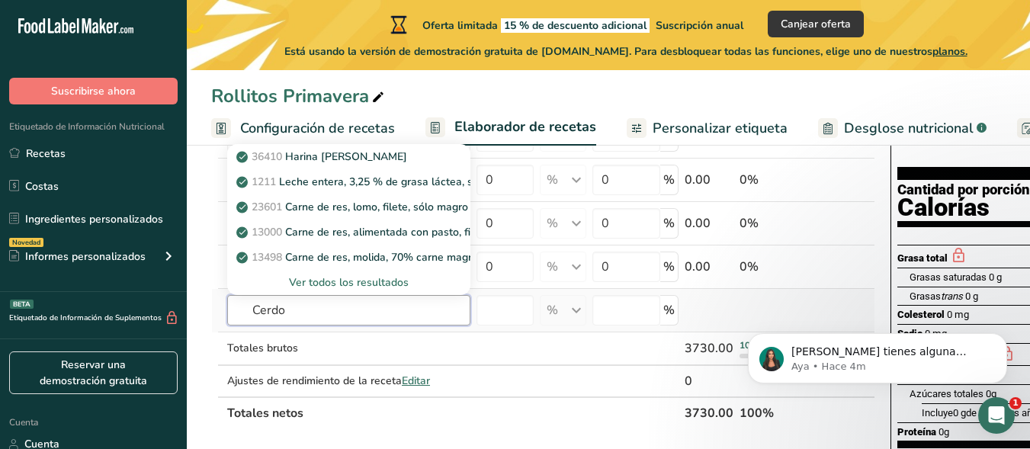
type input "Cerdo"
click at [355, 290] on font "Ver todos los resultados" at bounding box center [349, 282] width 120 height 14
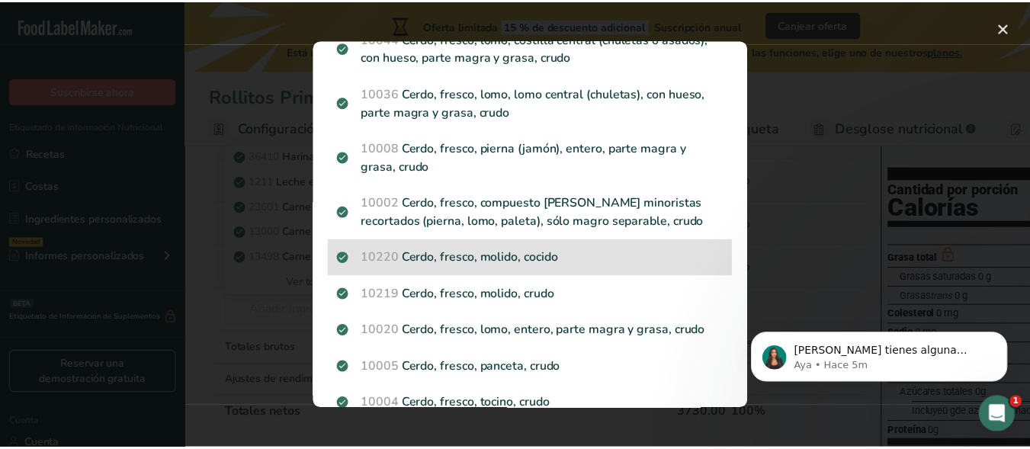
scroll to position [254, 0]
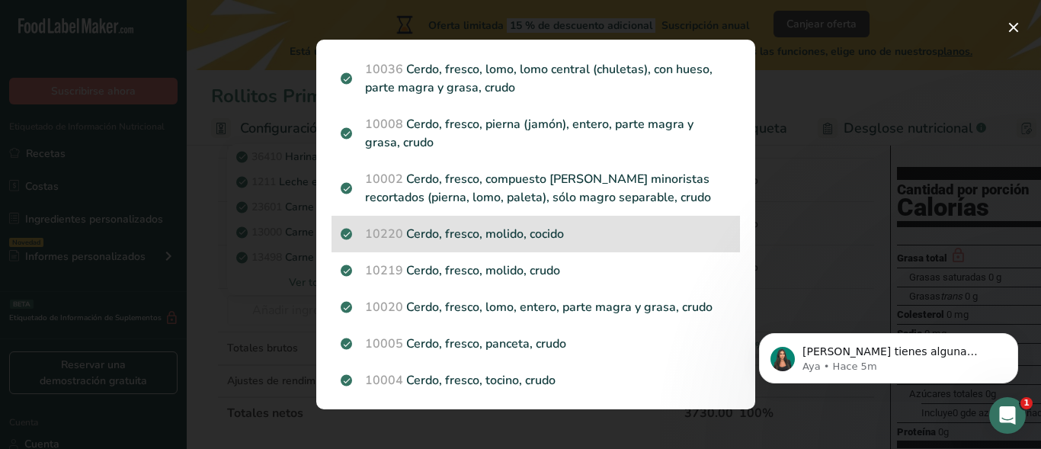
click at [560, 241] on font "Cerdo, fresco, molido, cocido" at bounding box center [485, 234] width 158 height 17
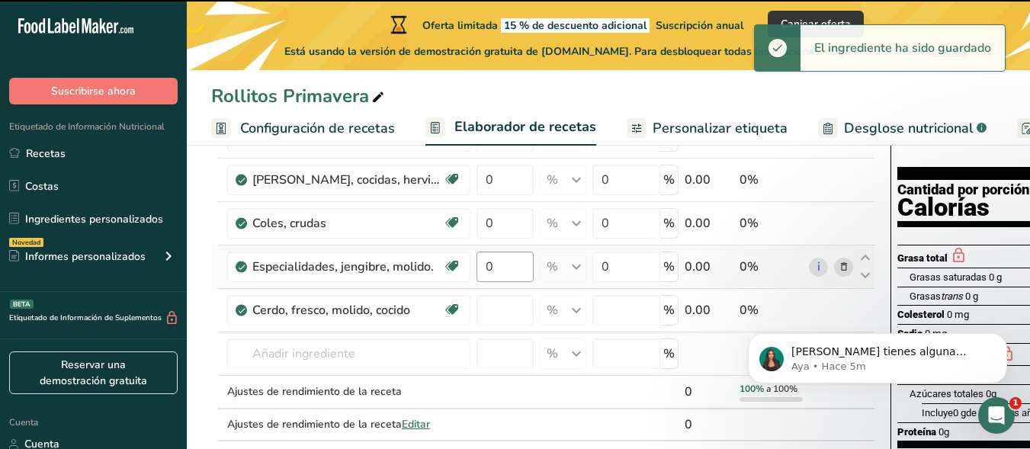
type input "0"
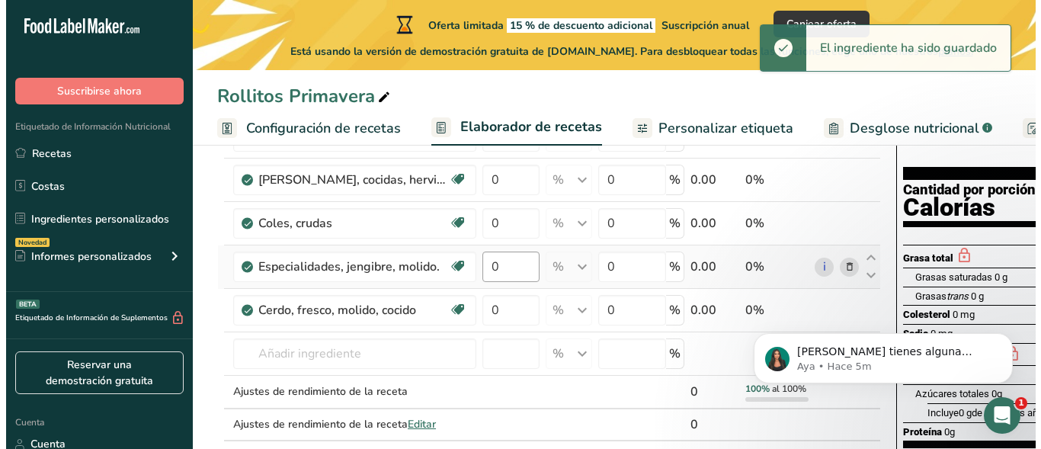
scroll to position [204, 0]
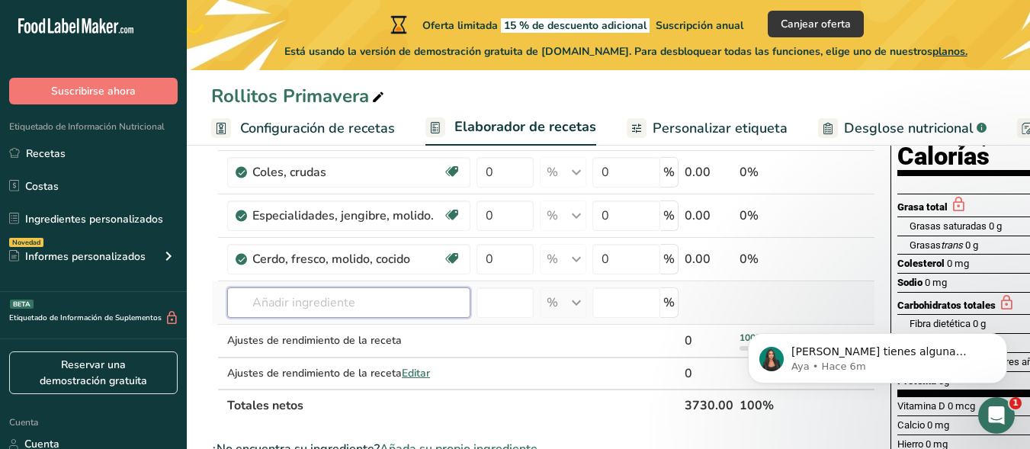
click at [329, 318] on input "text" at bounding box center [348, 302] width 243 height 30
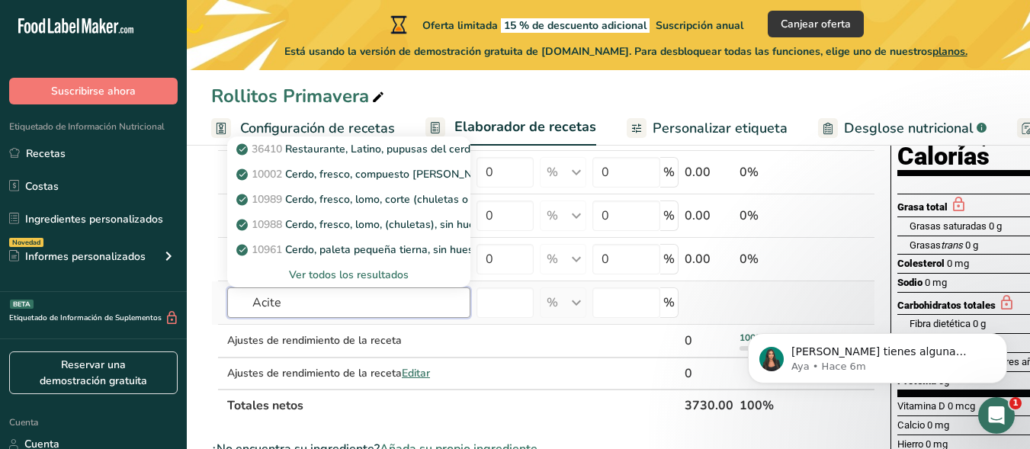
type input "Acite"
click at [332, 282] on font "Ver todos los resultados" at bounding box center [349, 275] width 120 height 14
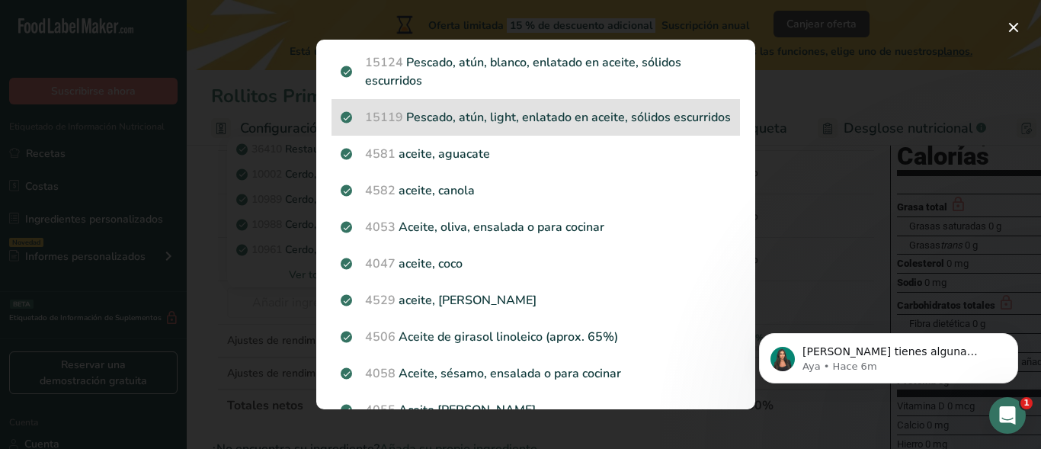
scroll to position [101, 0]
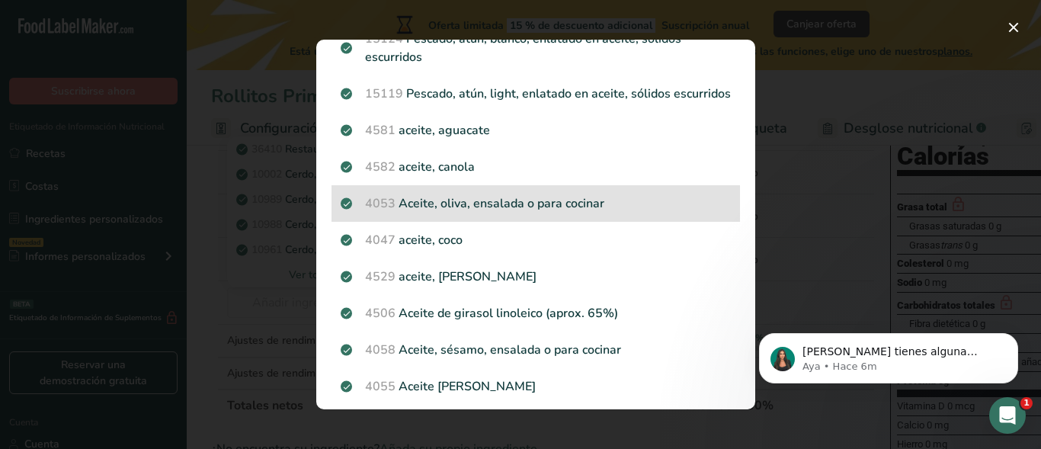
click at [589, 213] on p "4053 Aceite, oliva, ensalada o para cocinar" at bounding box center [536, 203] width 390 height 18
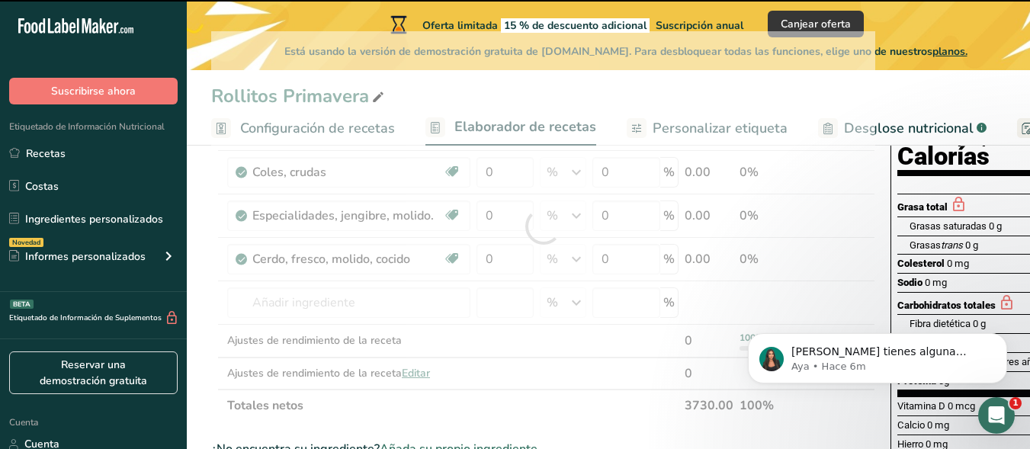
type input "0"
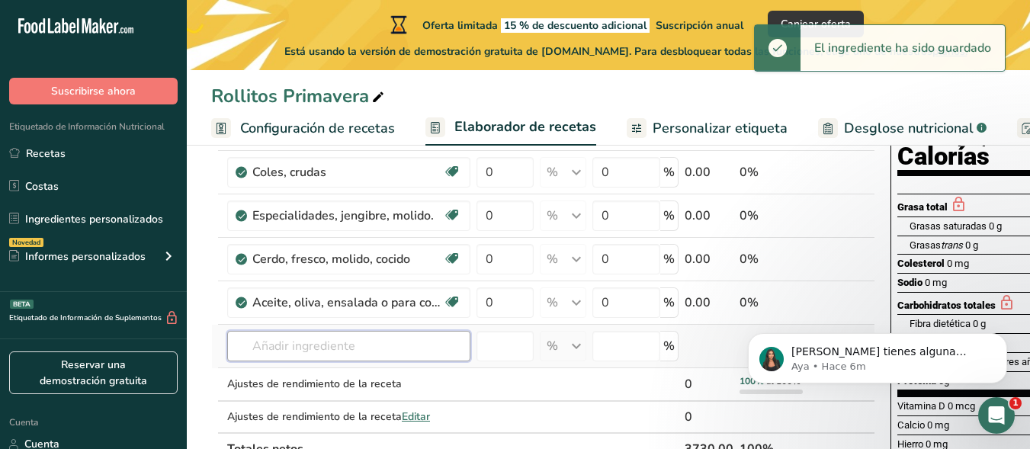
click at [374, 361] on input "text" at bounding box center [348, 346] width 243 height 30
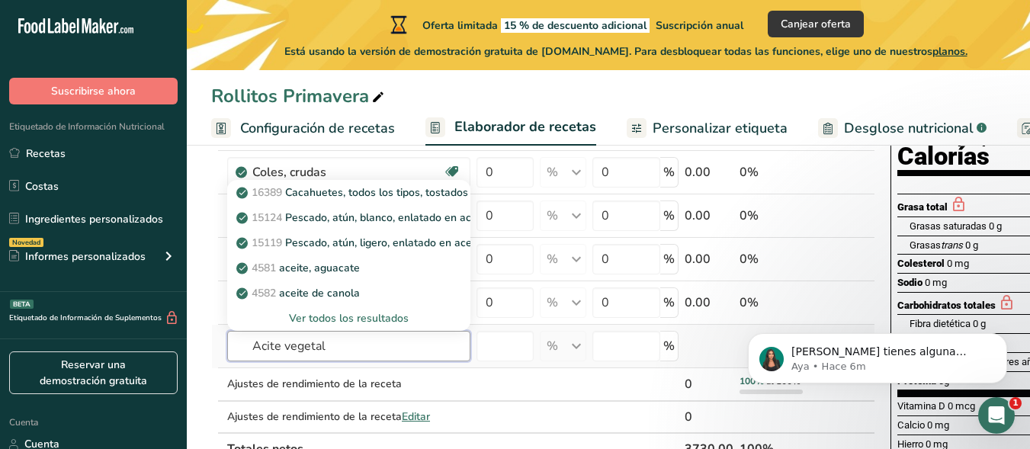
type input "Acite vegetal"
click at [386, 326] on font "Ver todos los resultados" at bounding box center [349, 318] width 120 height 14
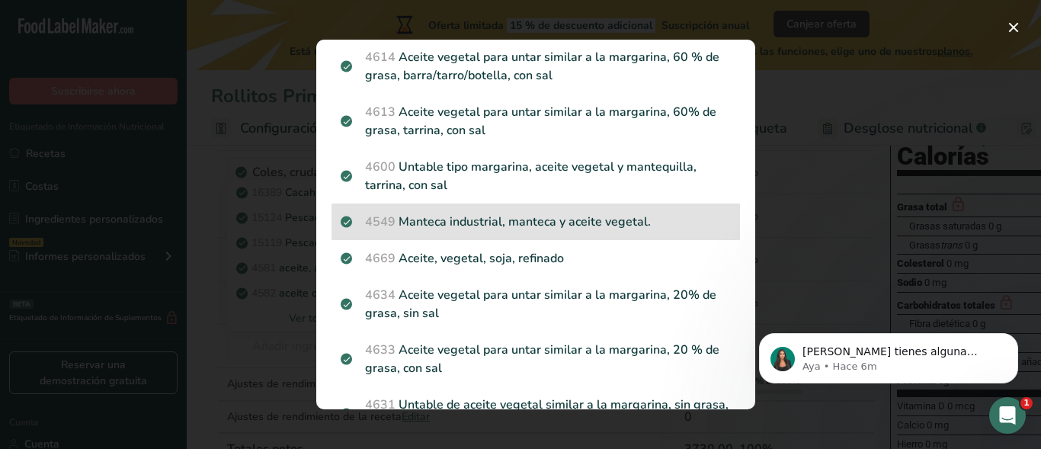
click at [565, 229] on p "4549 Manteca industrial, manteca y aceite vegetal." at bounding box center [536, 222] width 390 height 18
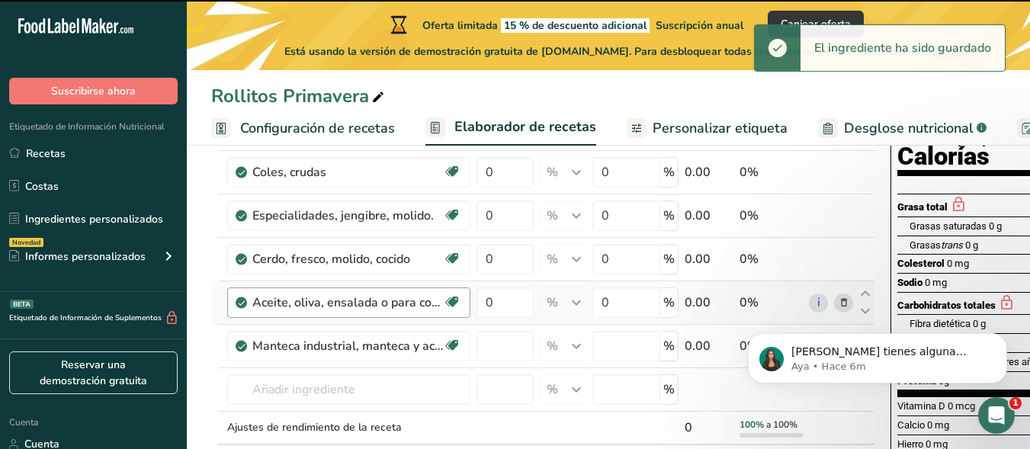
type input "0"
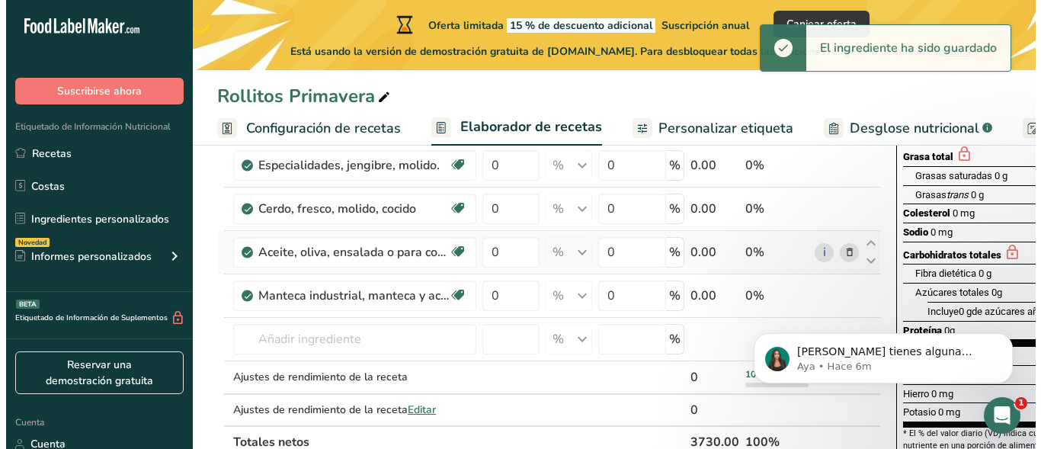
scroll to position [305, 0]
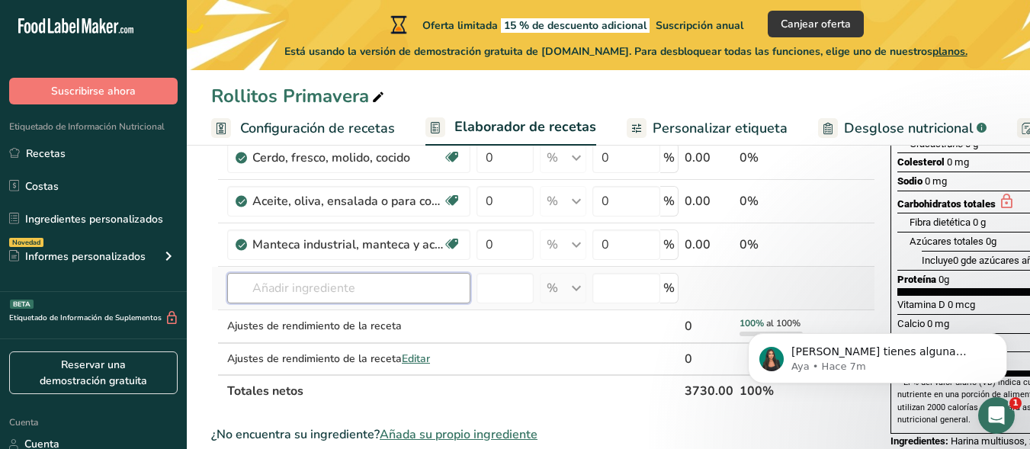
click at [363, 302] on input "text" at bounding box center [348, 288] width 243 height 30
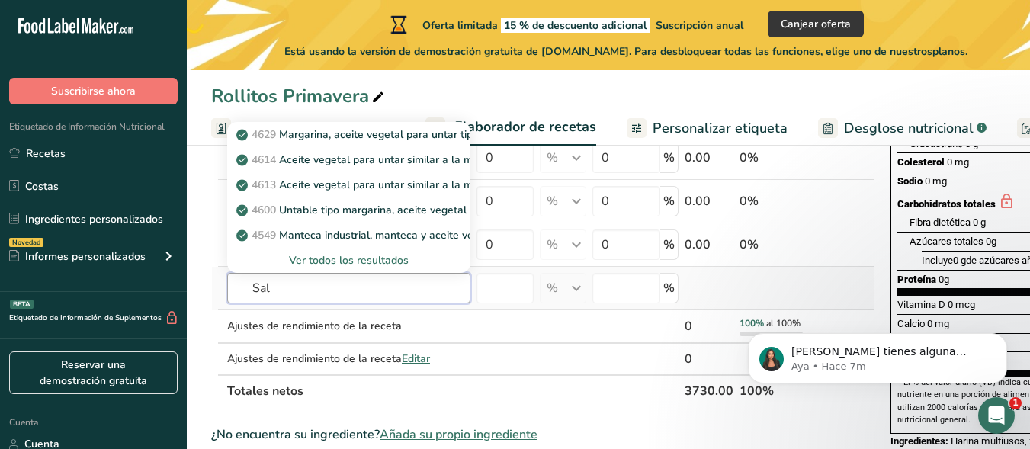
type input "Sal"
click at [372, 268] on font "Ver todos los resultados" at bounding box center [349, 260] width 120 height 14
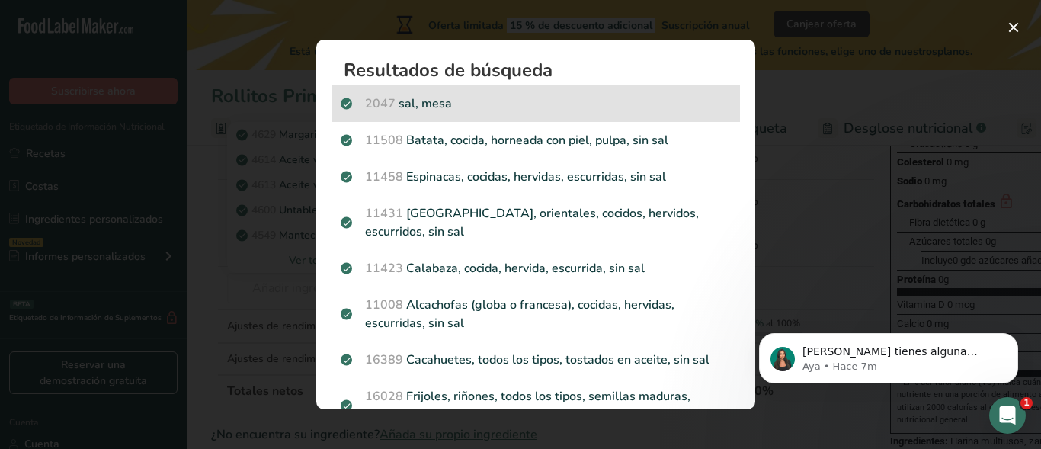
click at [454, 104] on p "2047 sal, [GEOGRAPHIC_DATA]" at bounding box center [536, 104] width 390 height 18
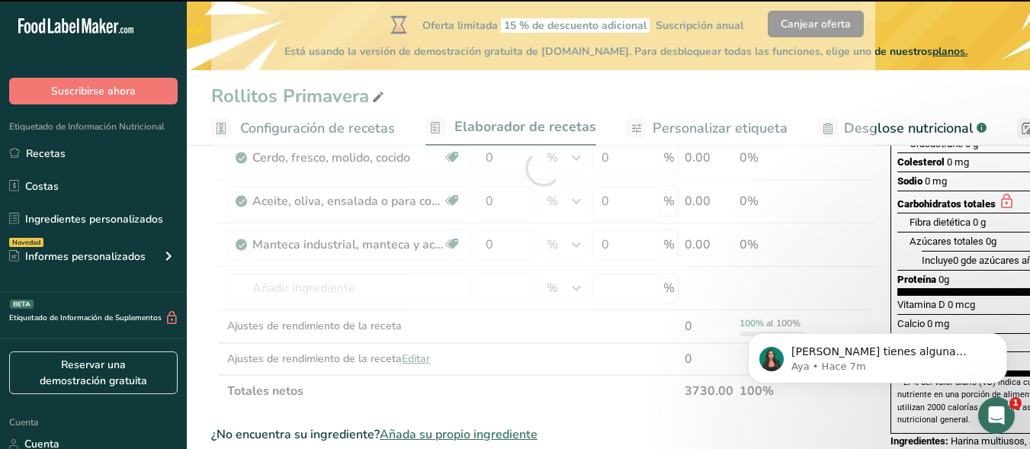
type input "0"
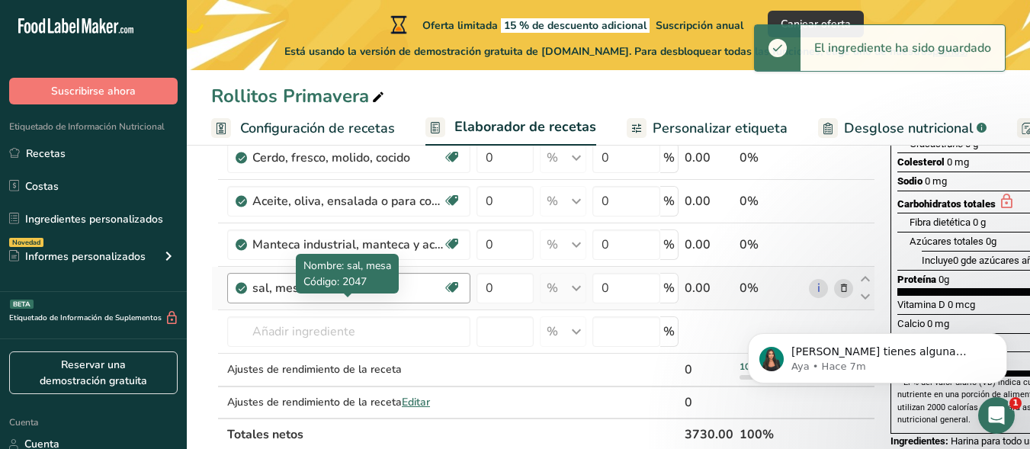
click at [354, 297] on div "sal, mesa" at bounding box center [347, 288] width 191 height 18
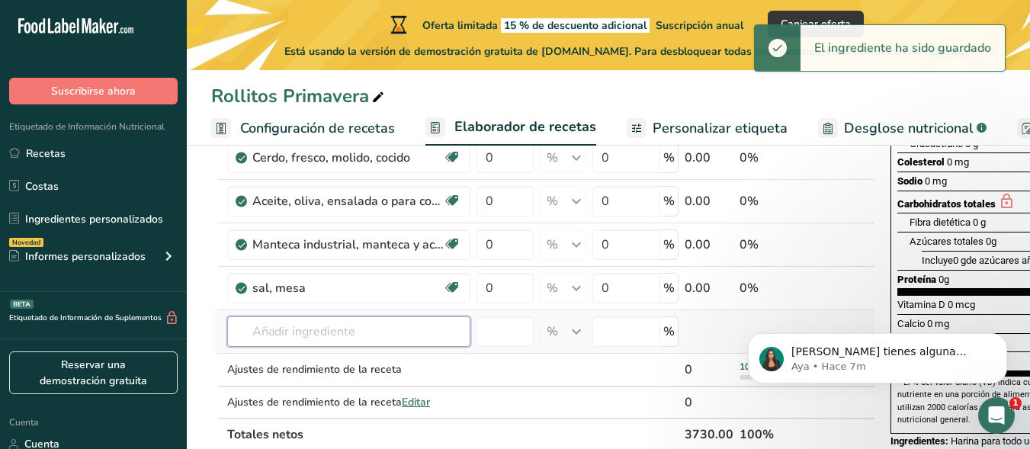
click at [349, 336] on input "text" at bounding box center [348, 331] width 243 height 30
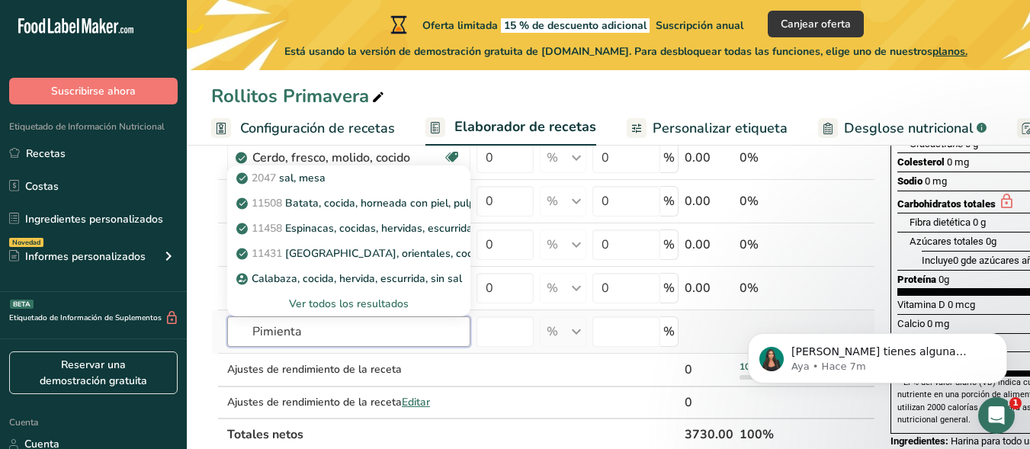
type input "Pimienta"
click at [338, 311] on font "Ver todos los resultados" at bounding box center [349, 304] width 120 height 14
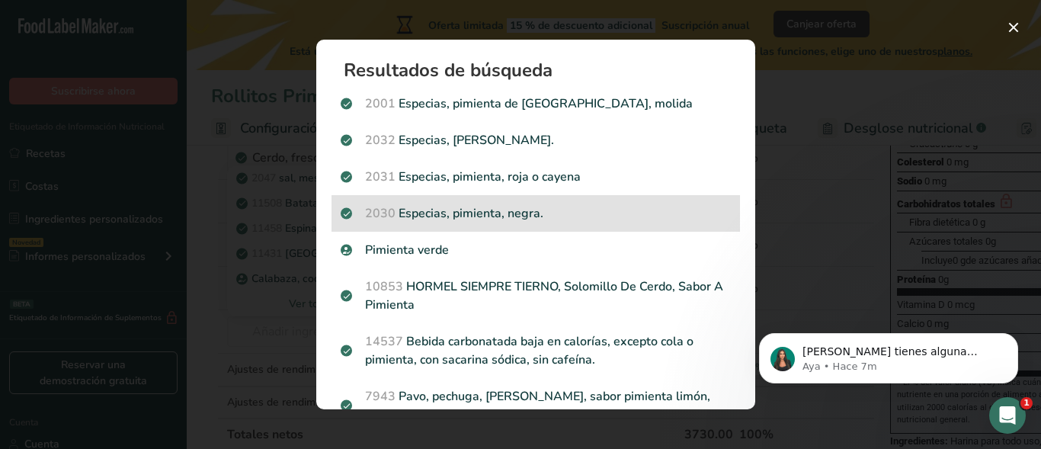
click at [468, 214] on p "2030 Especias, pimienta, negra." at bounding box center [536, 213] width 390 height 18
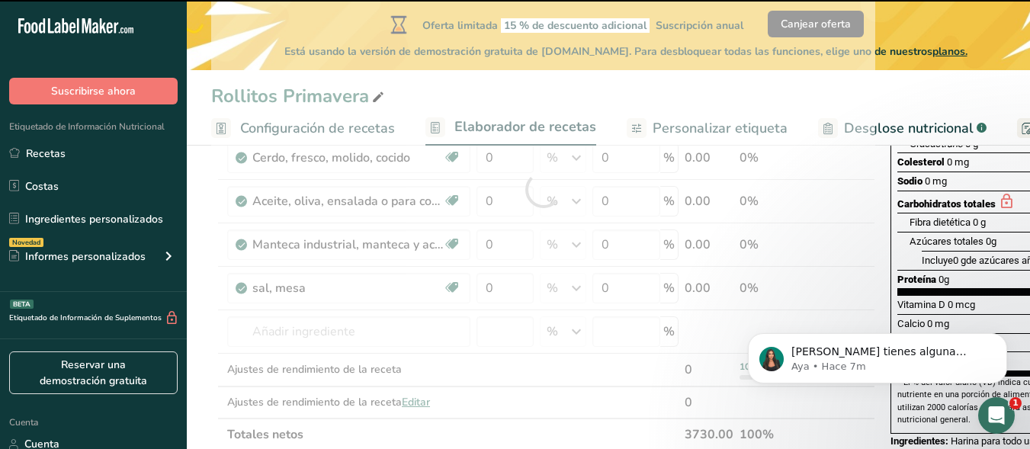
type input "0"
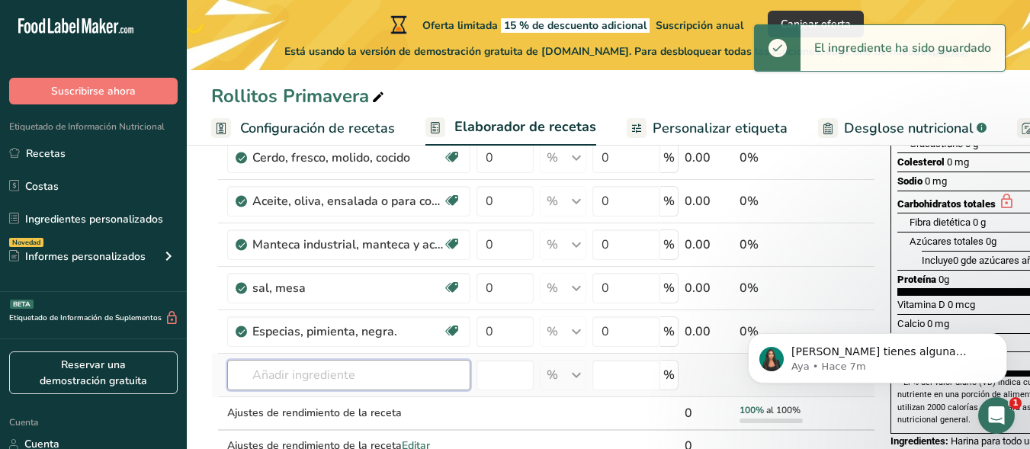
click at [326, 390] on input "text" at bounding box center [348, 375] width 243 height 30
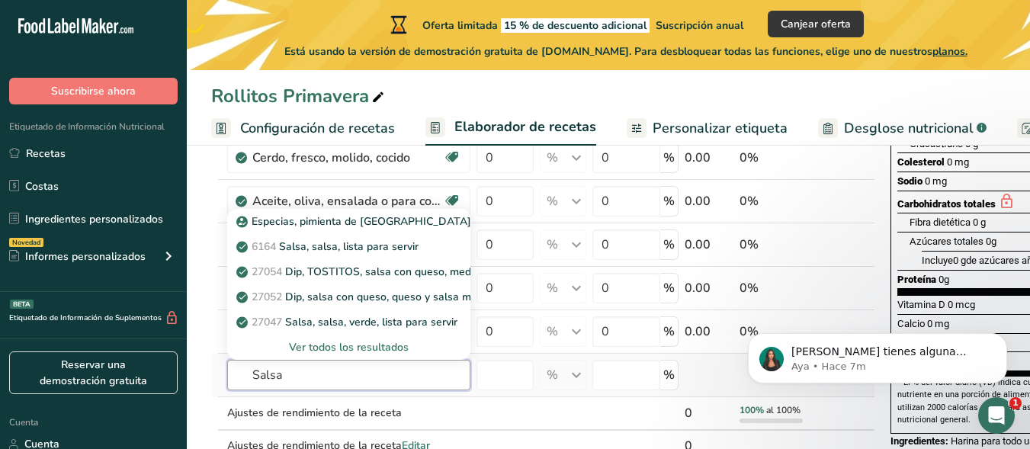
type input "Salsa"
click at [334, 355] on font "Ver todos los resultados" at bounding box center [349, 347] width 120 height 14
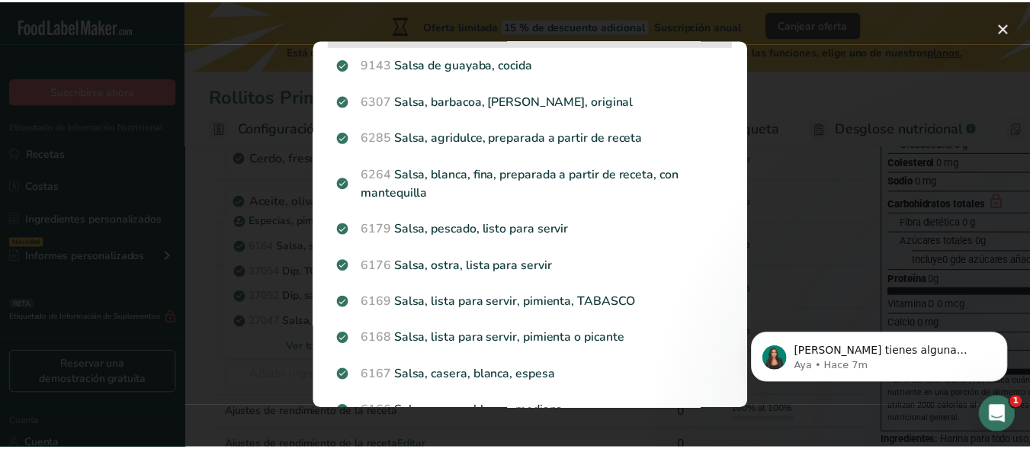
scroll to position [509, 0]
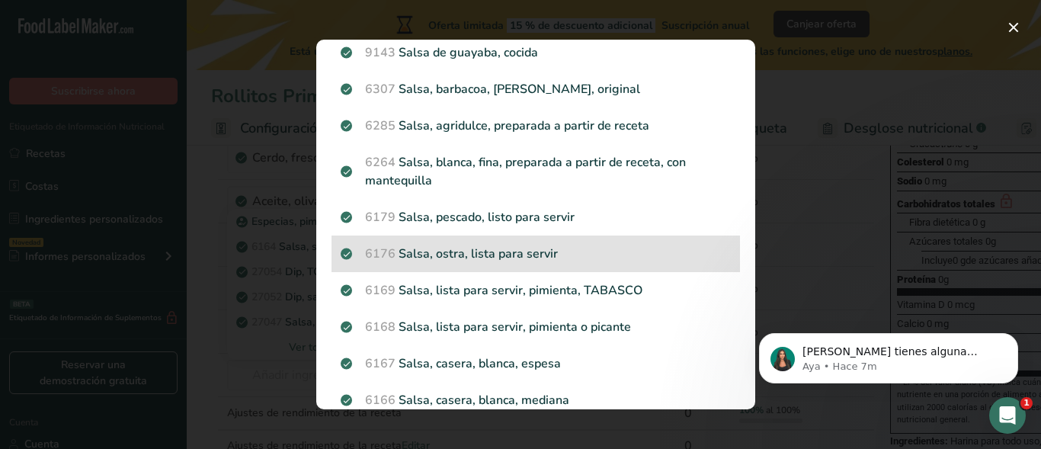
click at [465, 268] on div "6176 Salsa, ostra, lista para servir" at bounding box center [536, 254] width 409 height 37
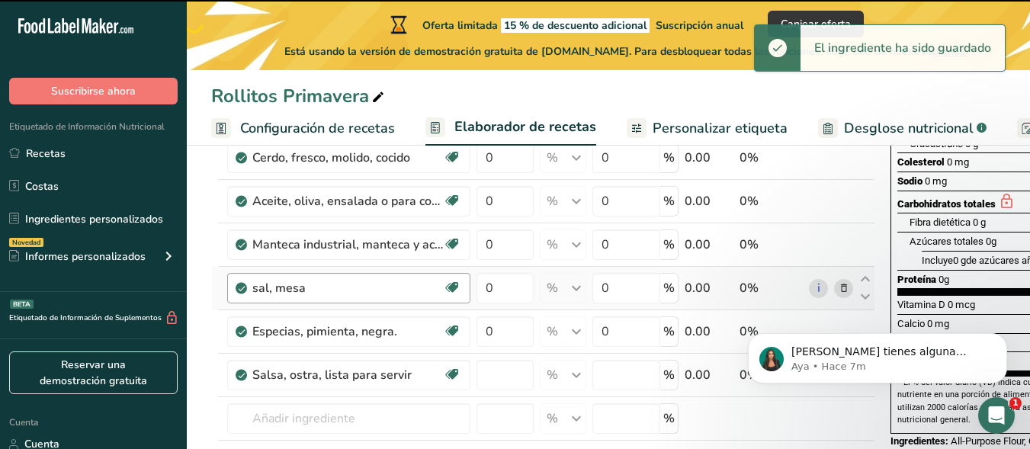
type input "0"
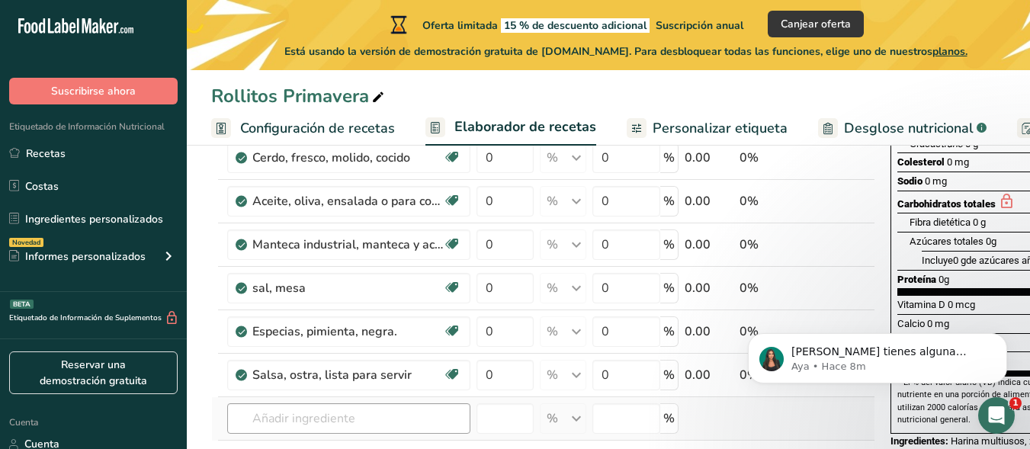
scroll to position [406, 0]
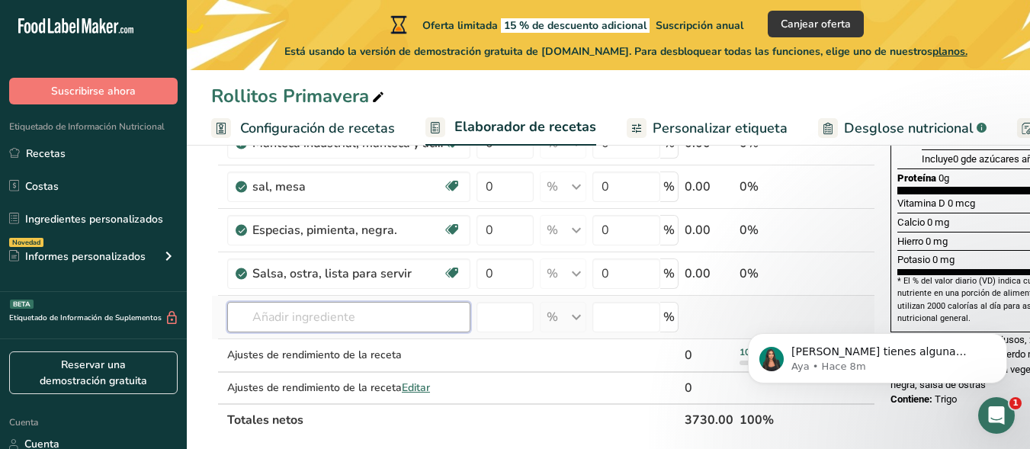
click at [297, 332] on input "text" at bounding box center [348, 317] width 243 height 30
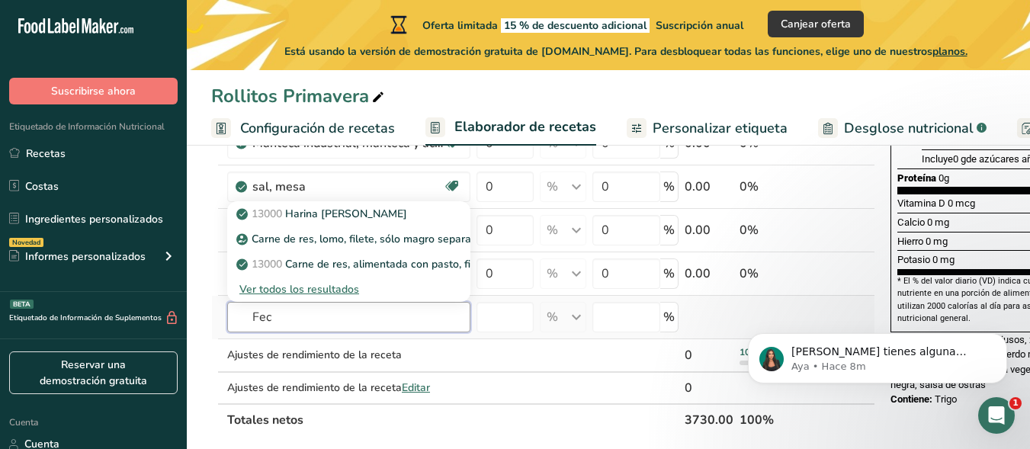
type input "Fec"
click at [323, 297] on font "Ver todos los resultados" at bounding box center [299, 289] width 120 height 14
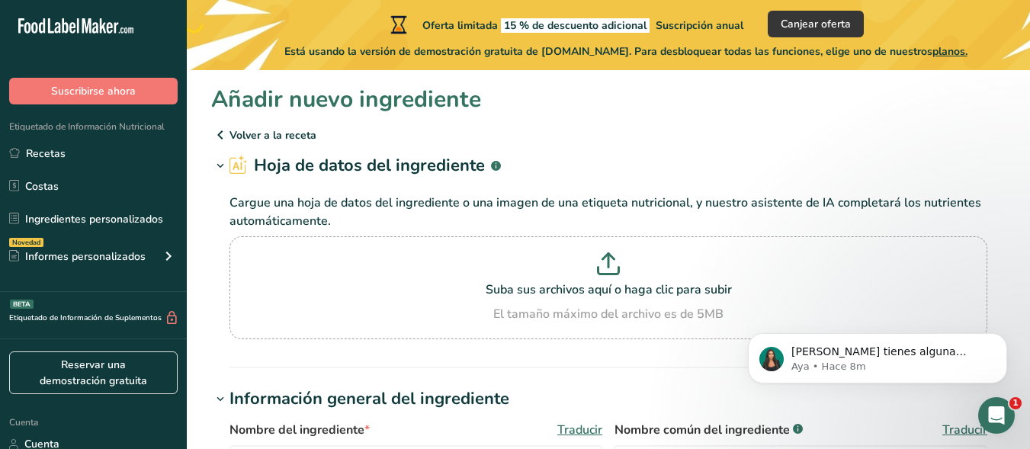
click at [221, 139] on icon at bounding box center [220, 134] width 18 height 27
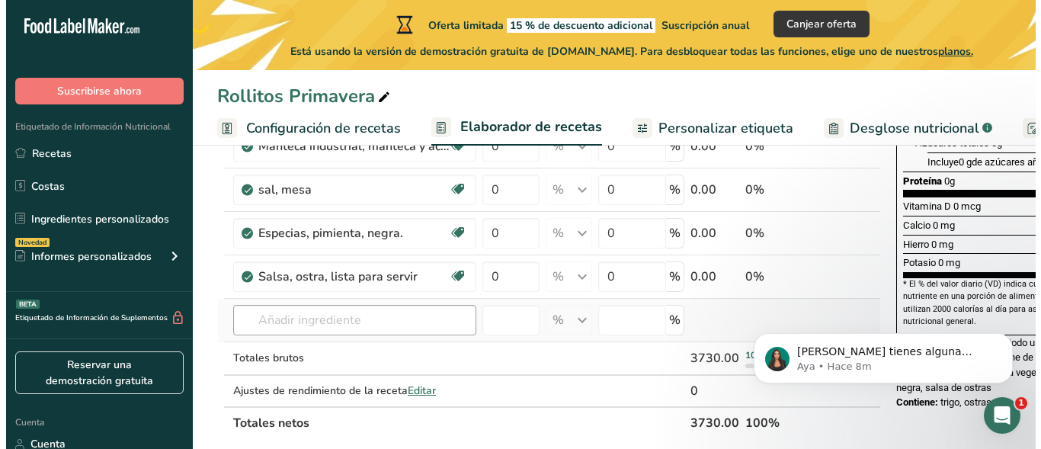
scroll to position [406, 0]
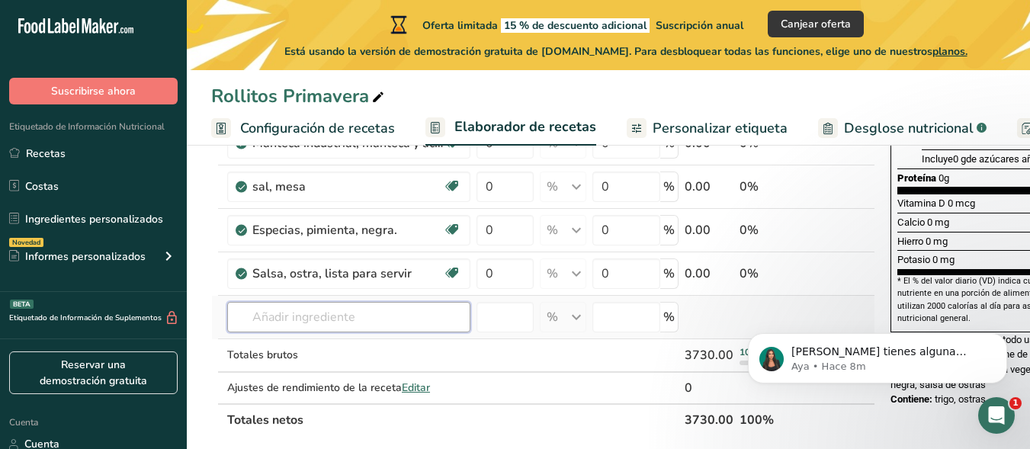
click at [321, 332] on input "text" at bounding box center [348, 317] width 243 height 30
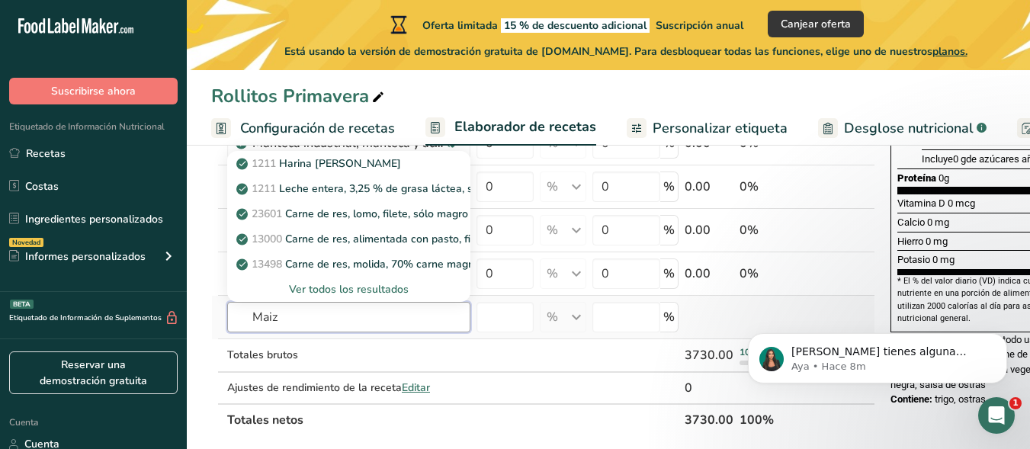
type input "Maiz"
click at [329, 297] on font "Ver todos los resultados" at bounding box center [349, 289] width 120 height 14
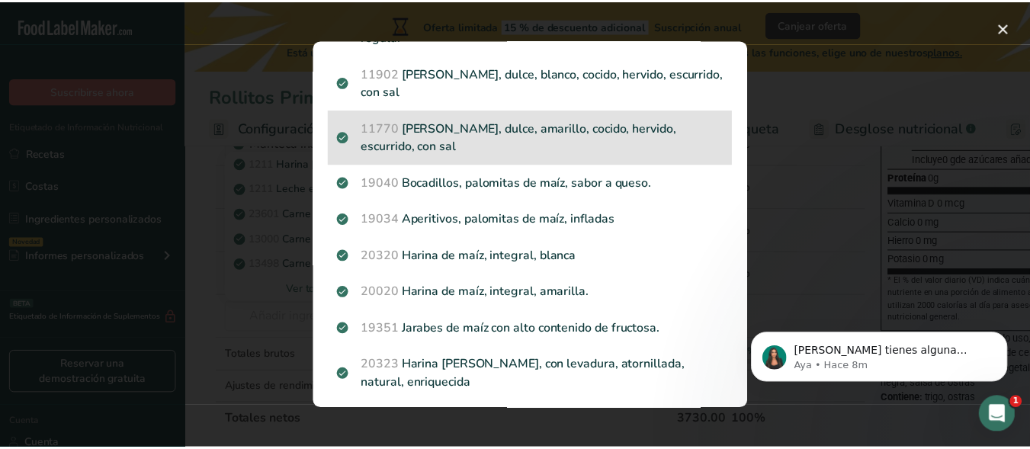
scroll to position [1779, 0]
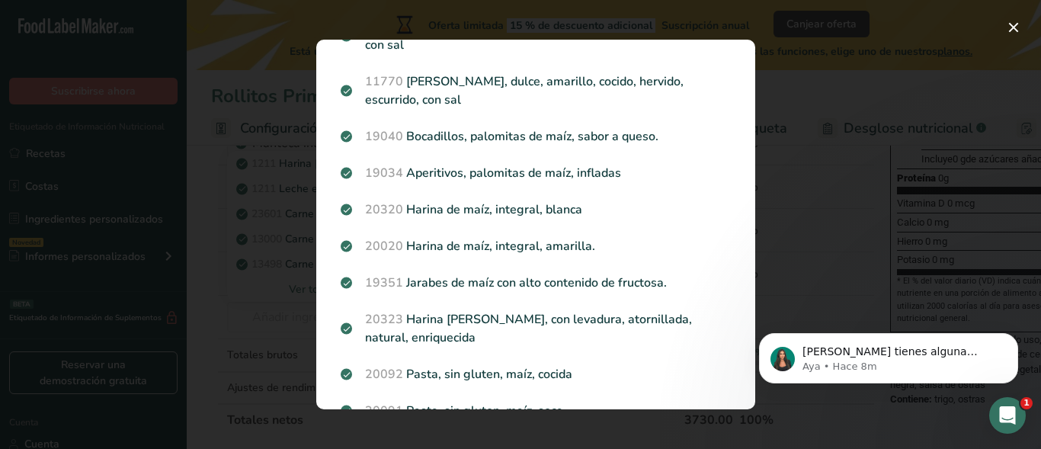
click at [236, 275] on div "Resultados de búsqueda modal" at bounding box center [520, 224] width 1041 height 449
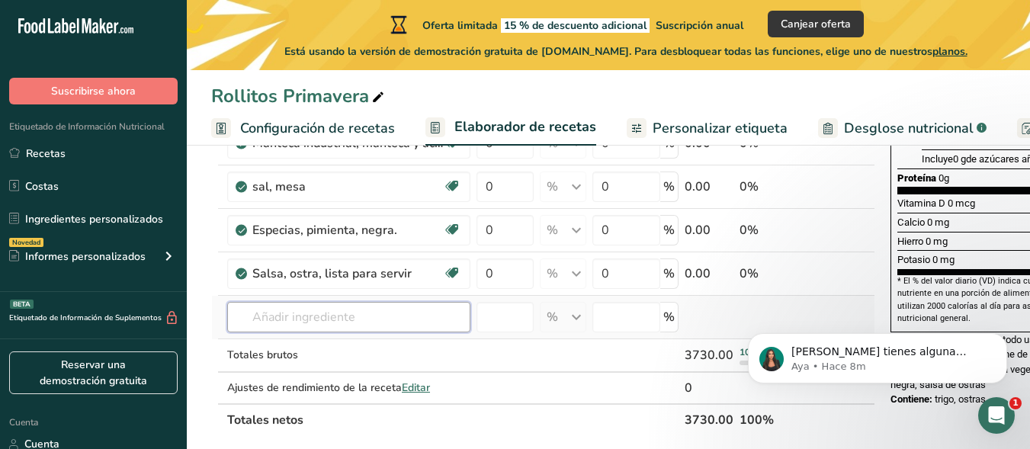
click at [345, 332] on input "text" at bounding box center [348, 317] width 243 height 30
type input "F"
click at [314, 332] on input "text" at bounding box center [348, 317] width 243 height 30
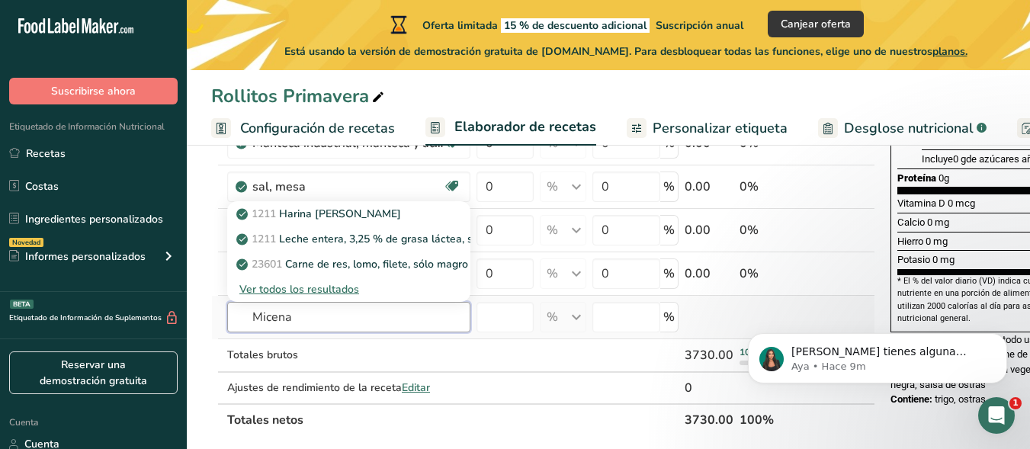
type input "Micena"
click at [319, 297] on font "Ver todos los resultados" at bounding box center [299, 289] width 120 height 14
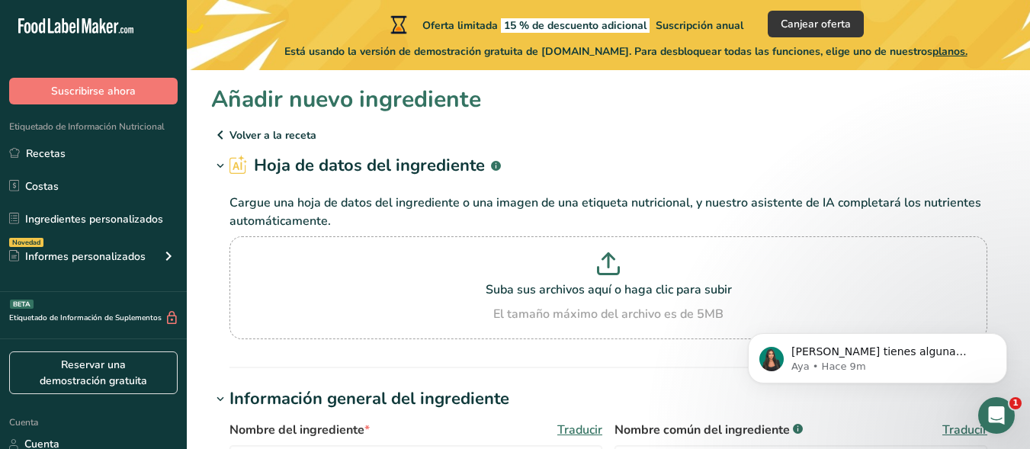
click at [220, 133] on icon at bounding box center [220, 134] width 18 height 27
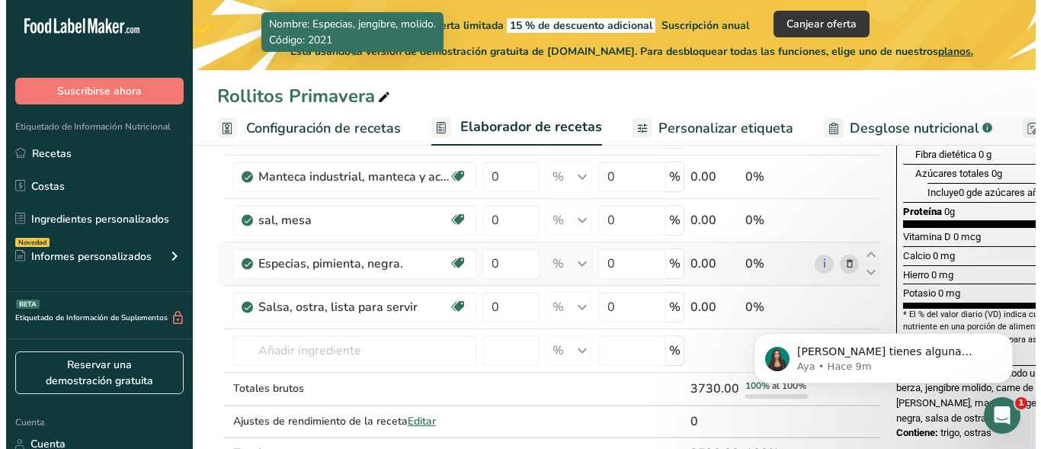
scroll to position [406, 0]
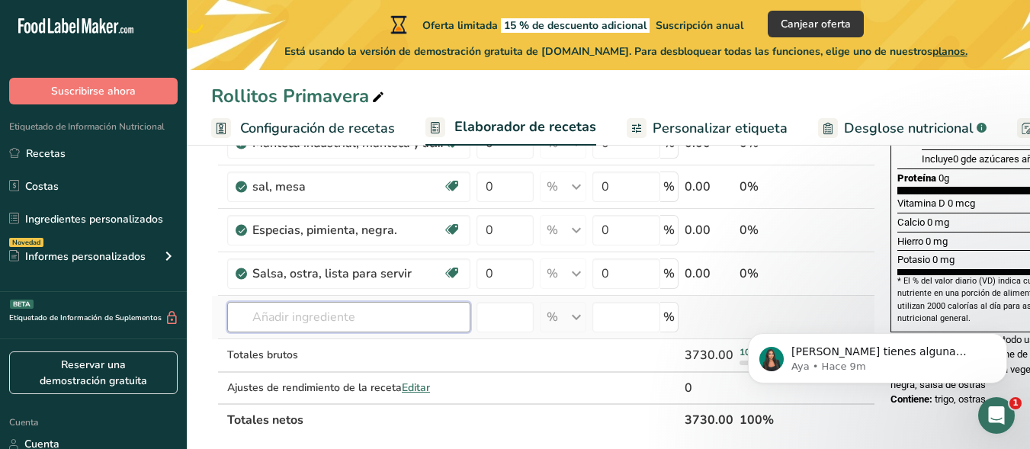
click at [327, 330] on input "text" at bounding box center [348, 317] width 243 height 30
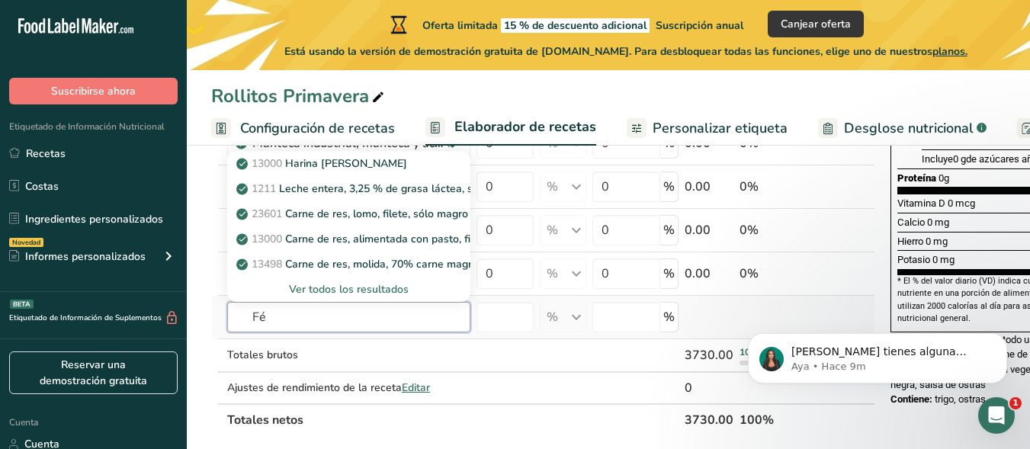
type input "Fé"
click at [345, 297] on font "Ver todos los resultados" at bounding box center [349, 289] width 120 height 14
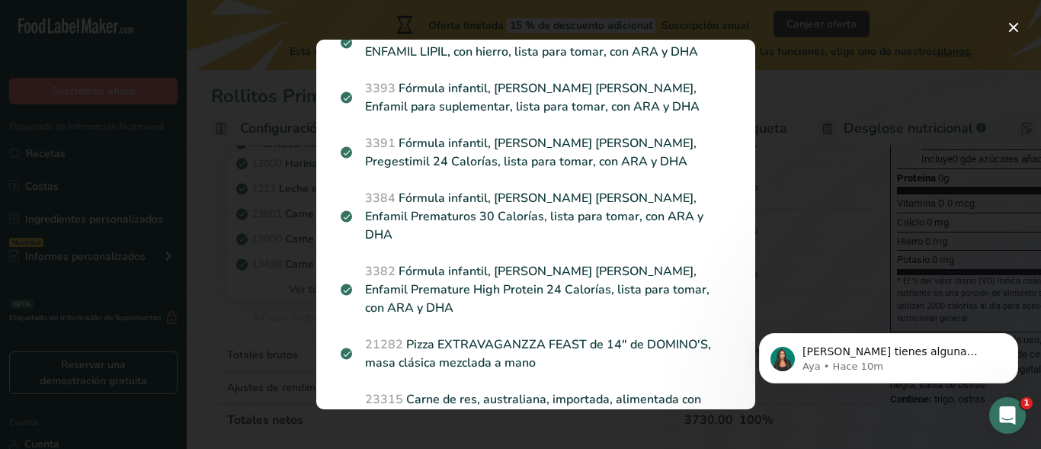
scroll to position [2436, 0]
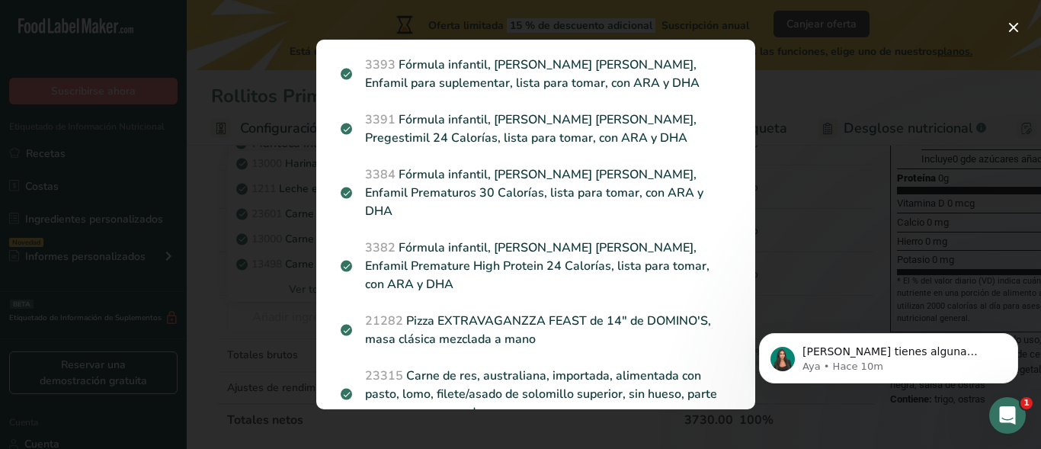
click at [258, 285] on div "Resultados de búsqueda modal" at bounding box center [520, 224] width 1041 height 449
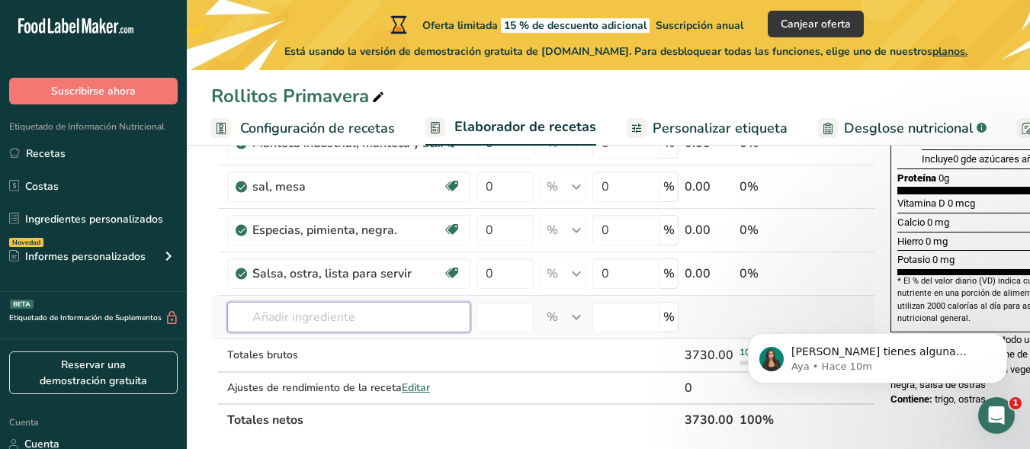
click at [300, 330] on input "text" at bounding box center [348, 317] width 243 height 30
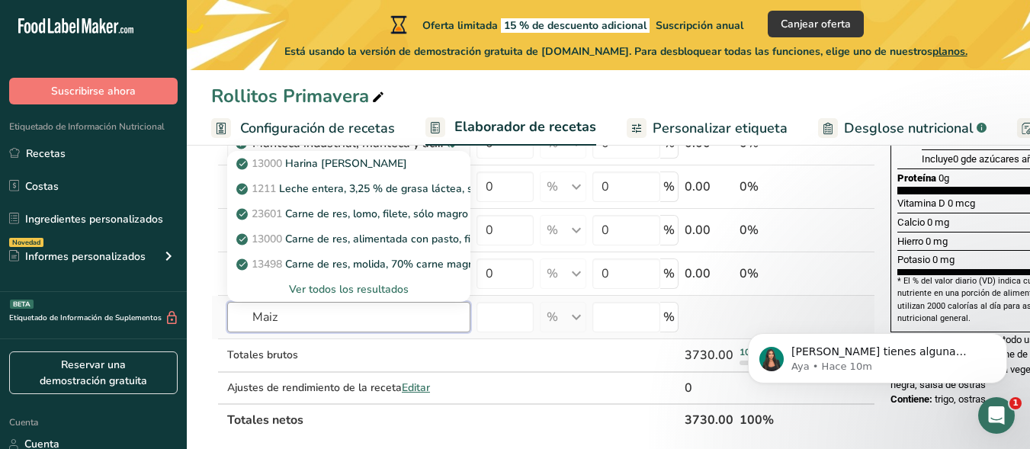
type input "Maiz"
click at [316, 297] on font "Ver todos los resultados" at bounding box center [349, 289] width 120 height 14
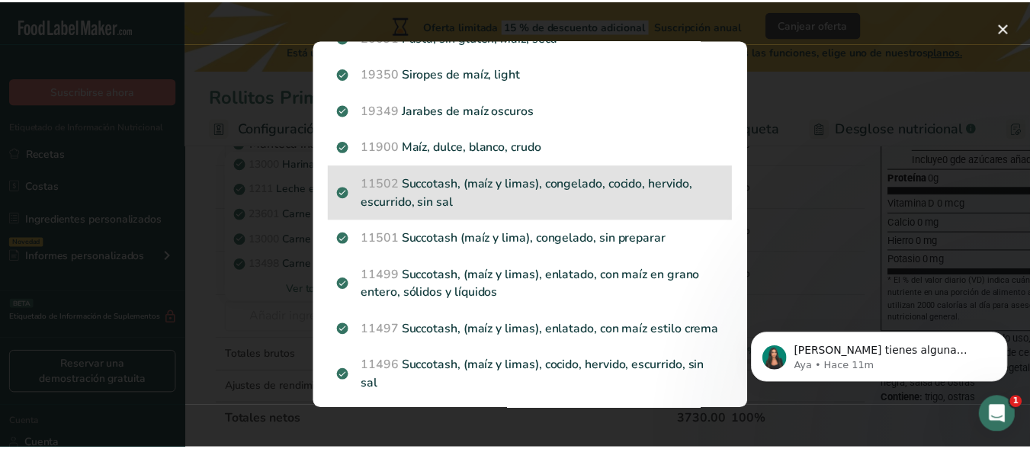
scroll to position [2162, 0]
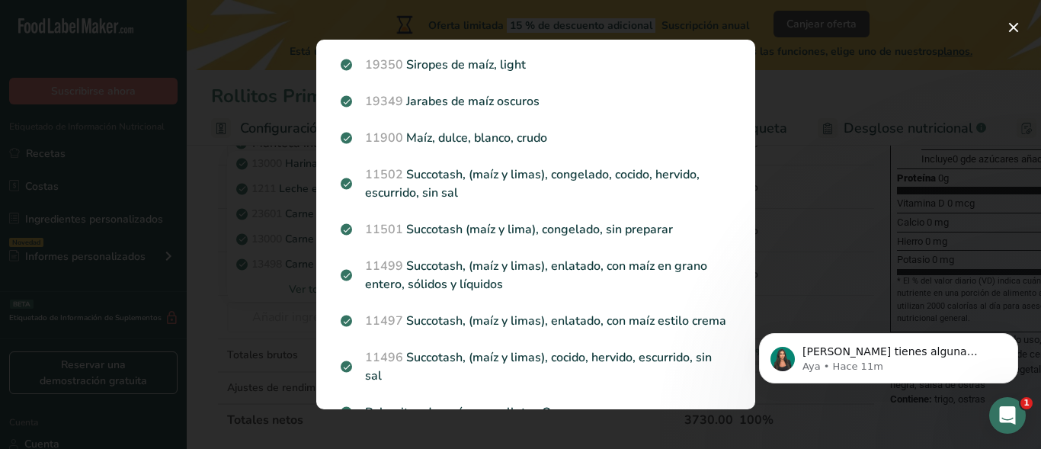
click at [801, 224] on div "Resultados de búsqueda modal" at bounding box center [520, 224] width 1041 height 449
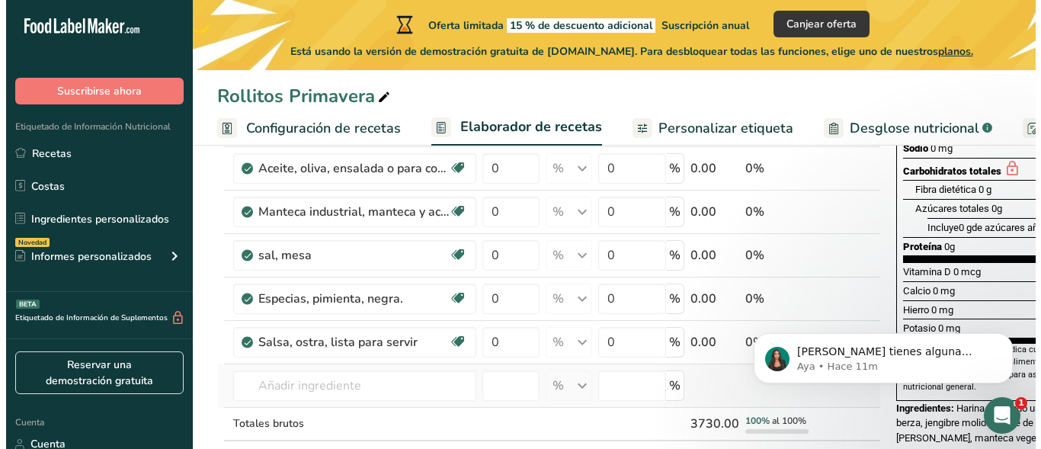
scroll to position [356, 0]
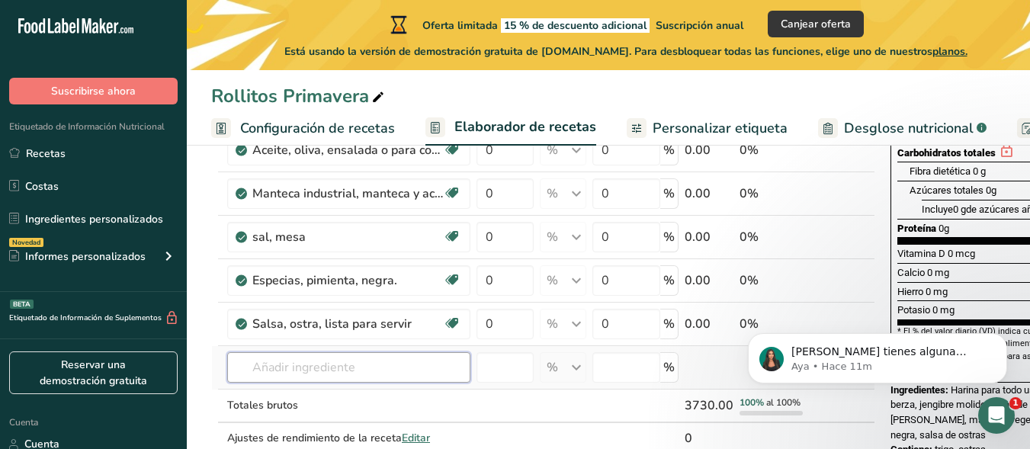
click at [320, 378] on input "text" at bounding box center [348, 367] width 243 height 30
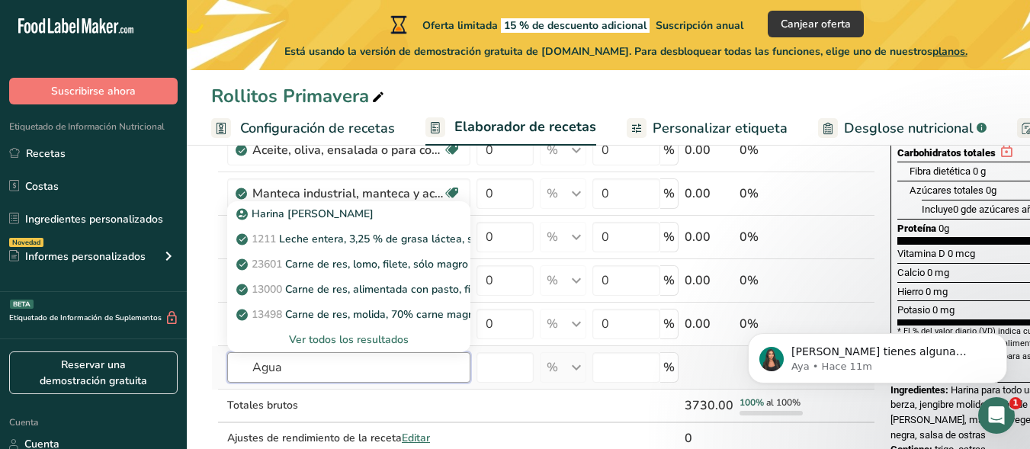
type input "Agua"
click at [319, 347] on font "Ver todos los resultados" at bounding box center [349, 339] width 120 height 14
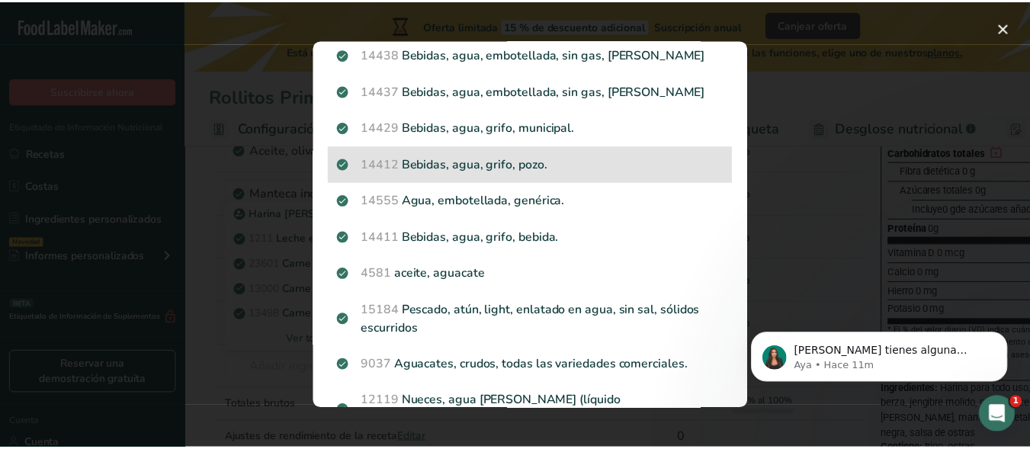
scroll to position [0, 0]
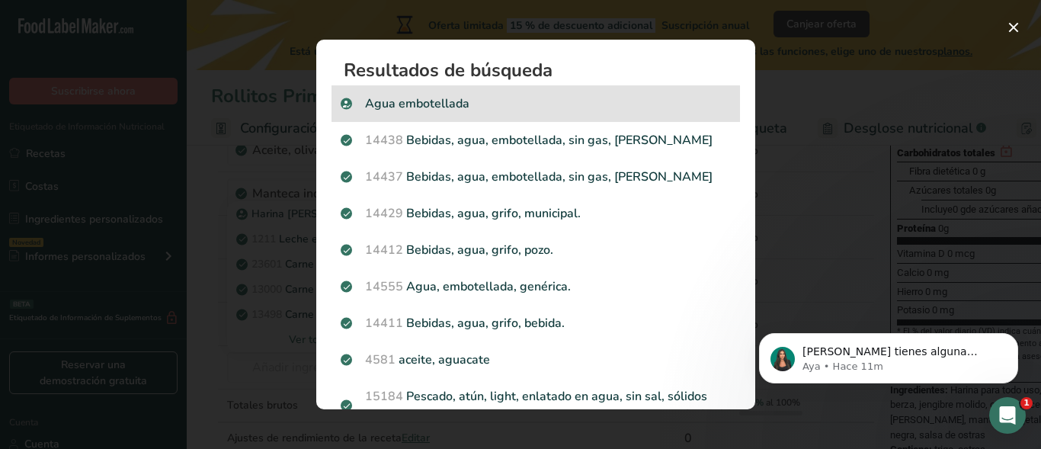
click at [482, 109] on p "Agua embotellada" at bounding box center [536, 104] width 390 height 18
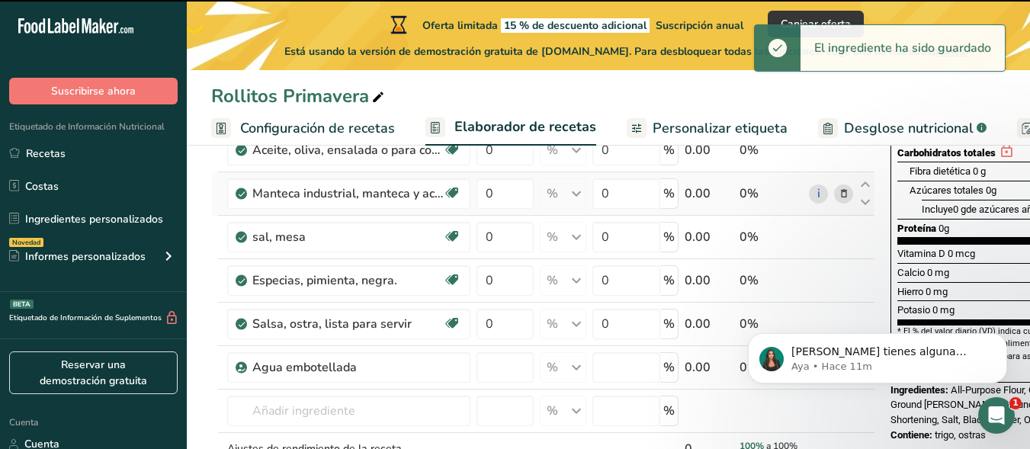
type input "0"
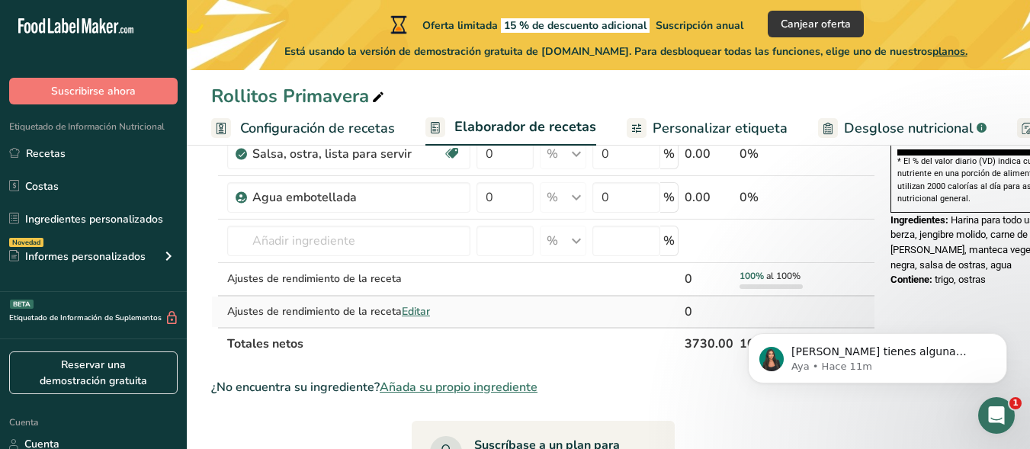
scroll to position [509, 0]
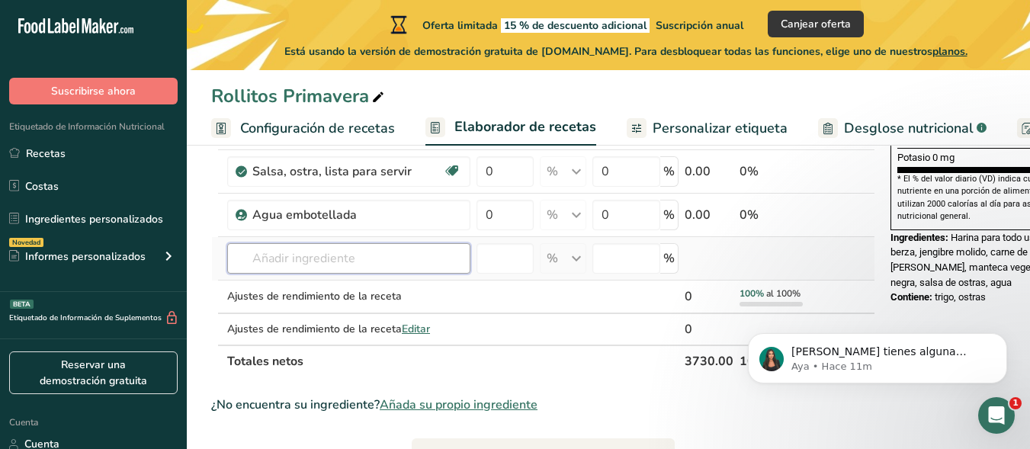
click at [351, 274] on input "text" at bounding box center [348, 258] width 243 height 30
click at [310, 274] on input "text" at bounding box center [348, 258] width 243 height 30
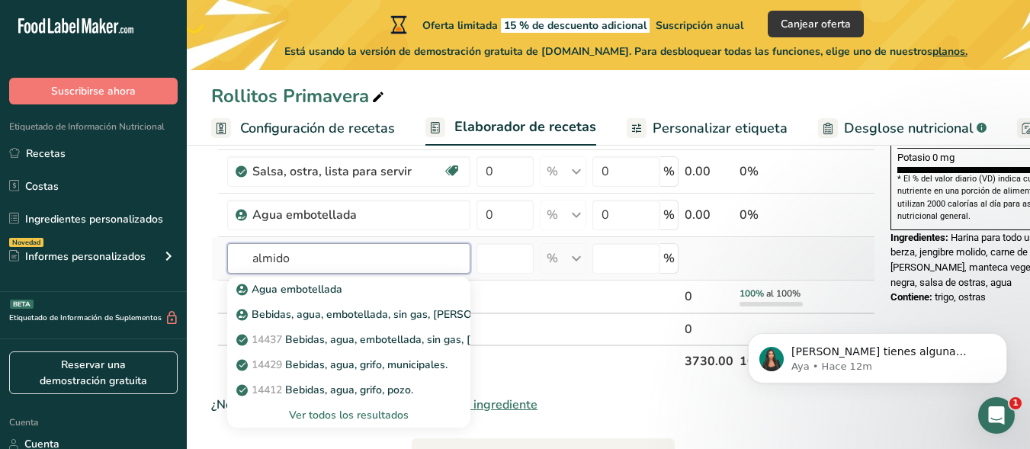
type input "almido"
click at [340, 422] on font "Ver todos los resultados" at bounding box center [349, 415] width 120 height 14
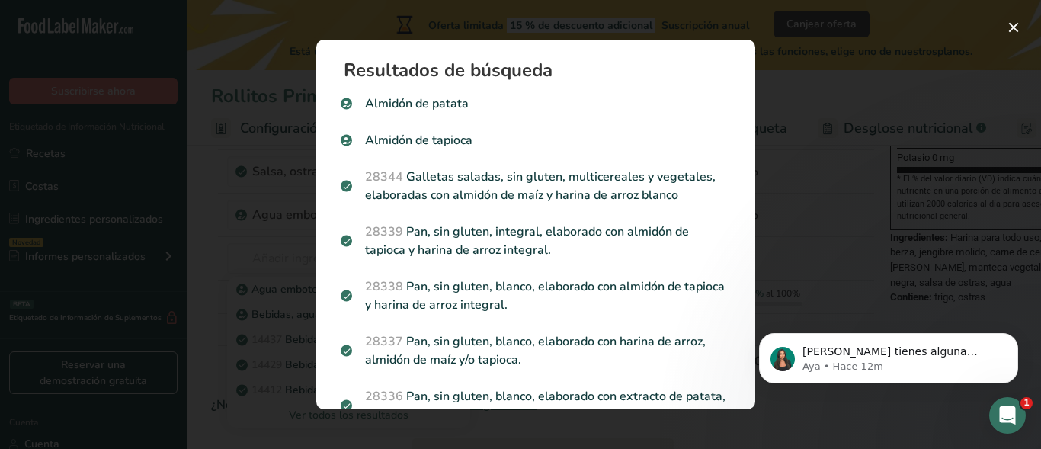
click at [294, 249] on div "Resultados de búsqueda Almidón de patata Almidón de tapioca 28344 Galletas sala…" at bounding box center [536, 224] width 488 height 419
click at [220, 266] on div "Resultados de búsqueda modal" at bounding box center [520, 224] width 1041 height 449
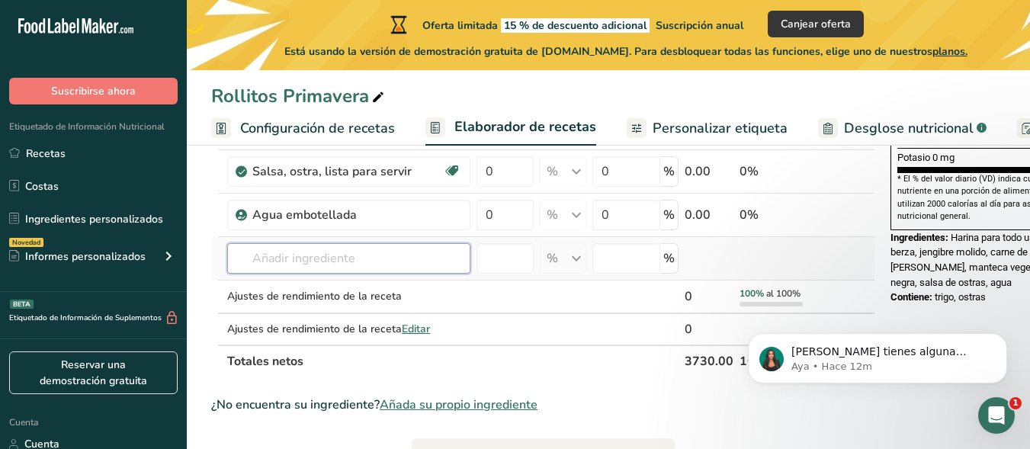
click at [336, 274] on input "text" at bounding box center [348, 258] width 243 height 30
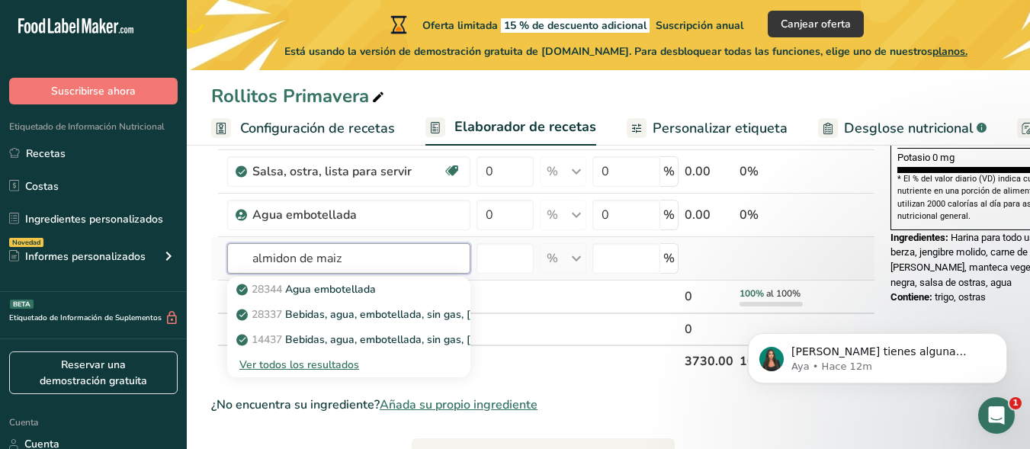
type input "almidon de maiz"
click at [310, 372] on font "Ver todos los resultados" at bounding box center [299, 365] width 120 height 14
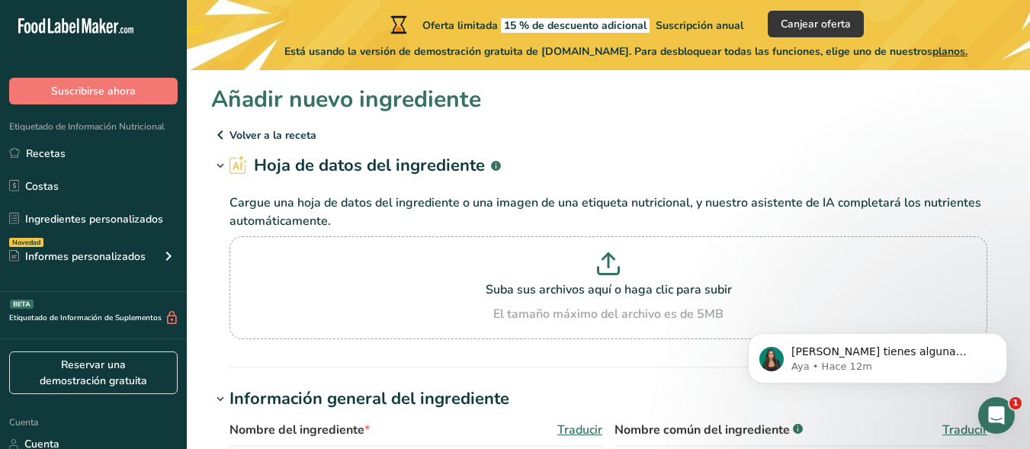
click at [214, 139] on icon at bounding box center [220, 134] width 18 height 27
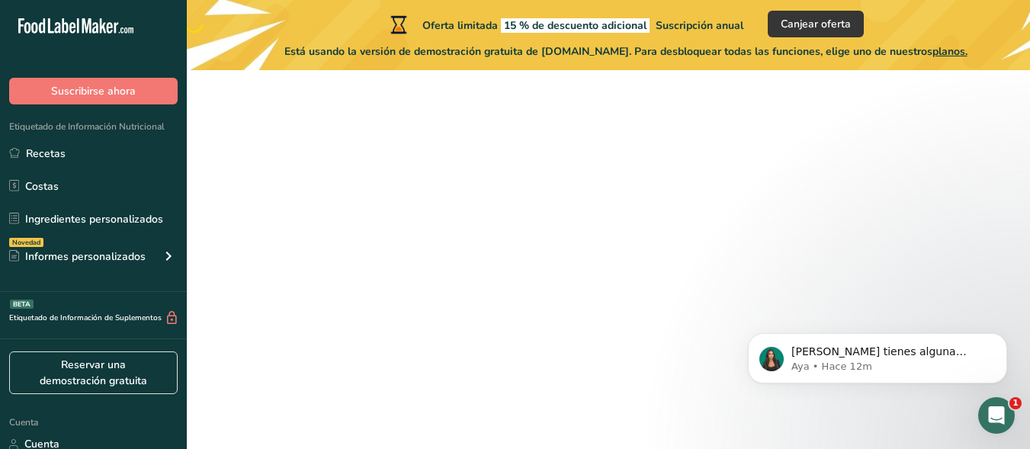
click at [219, 136] on icon at bounding box center [220, 134] width 18 height 27
select select
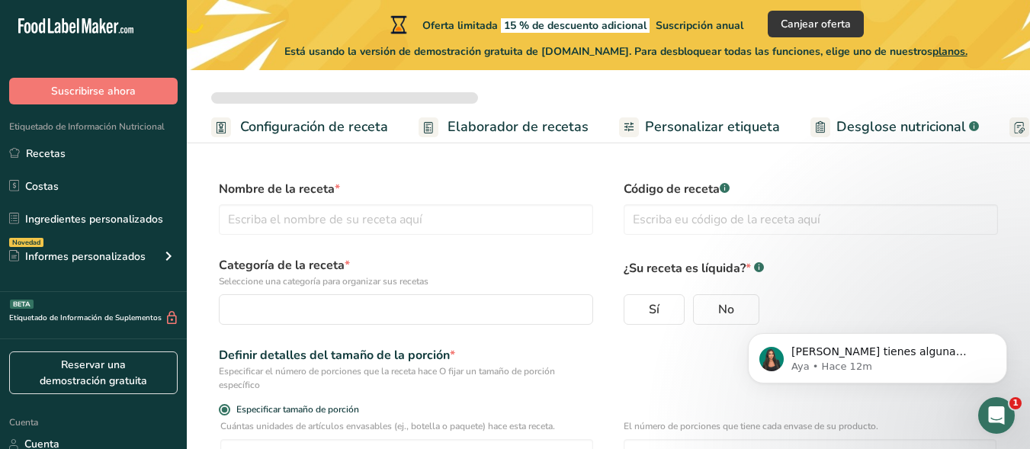
scroll to position [267, 0]
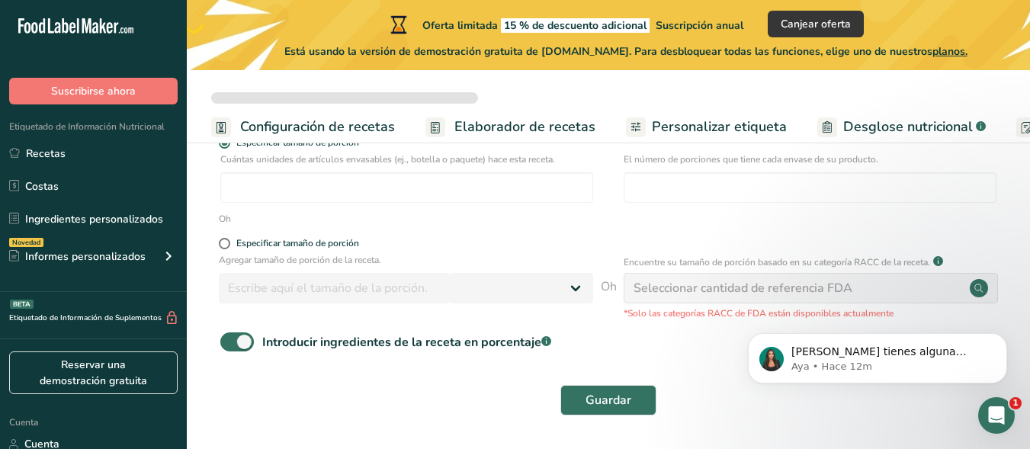
type input "Rollitos Primavera"
radio input "true"
type input "1"
type input "3"
select select "0"
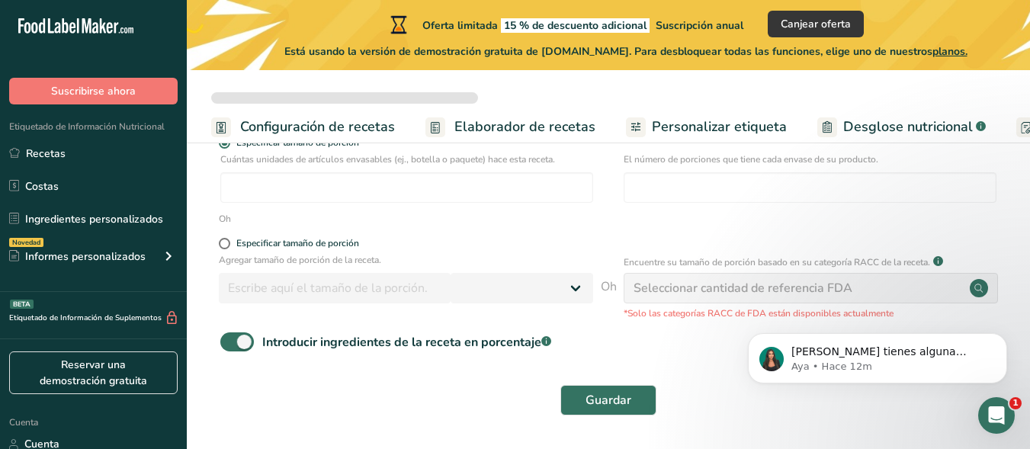
checkbox input "true"
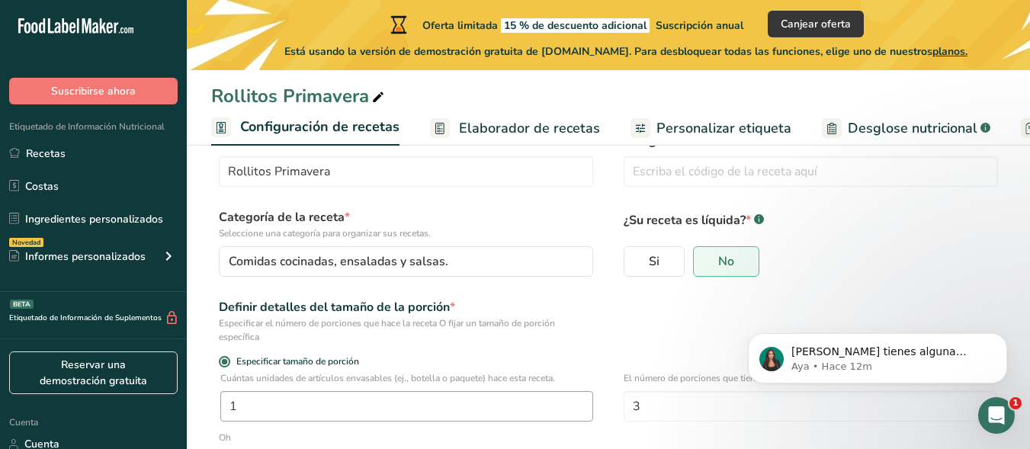
scroll to position [0, 0]
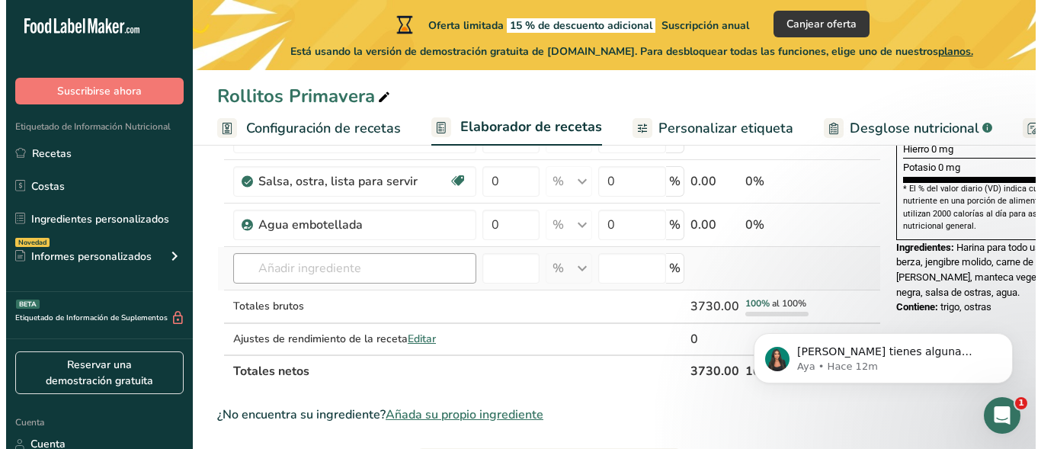
scroll to position [509, 0]
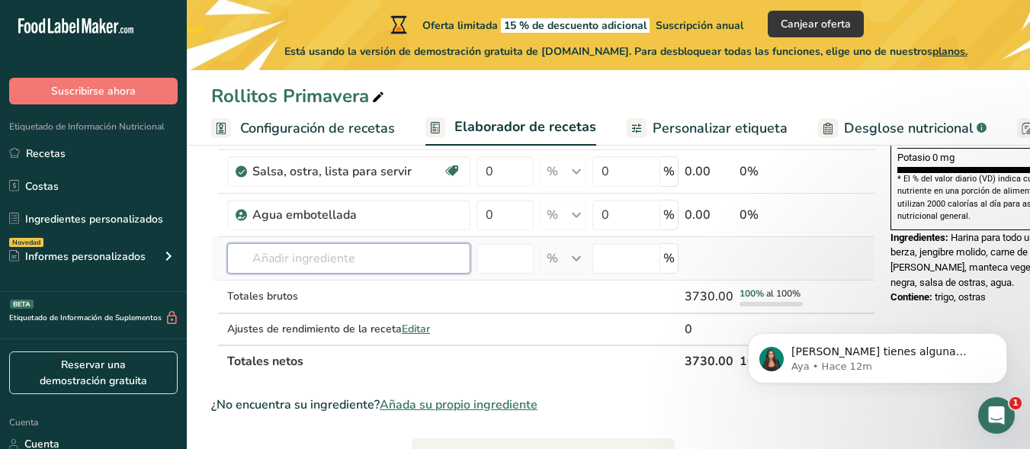
click at [358, 274] on input "text" at bounding box center [348, 258] width 243 height 30
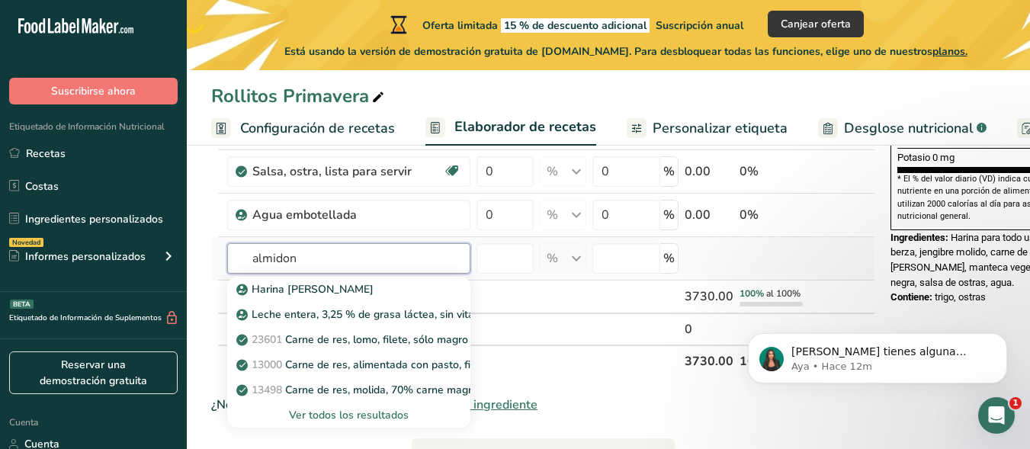
type input "almidon"
click at [333, 425] on div "Ver todos los resultados" at bounding box center [348, 415] width 243 height 25
click at [351, 422] on font "Ver todos los resultados" at bounding box center [349, 415] width 120 height 14
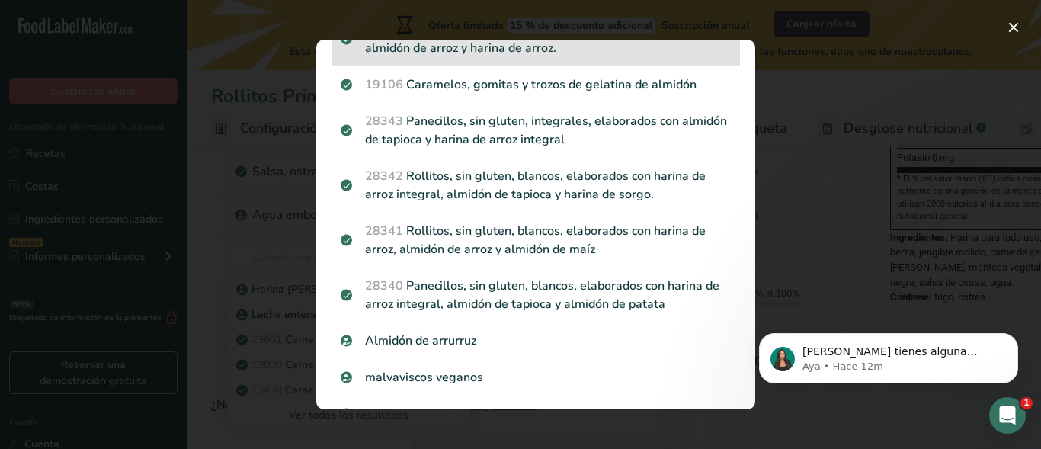
scroll to position [405, 0]
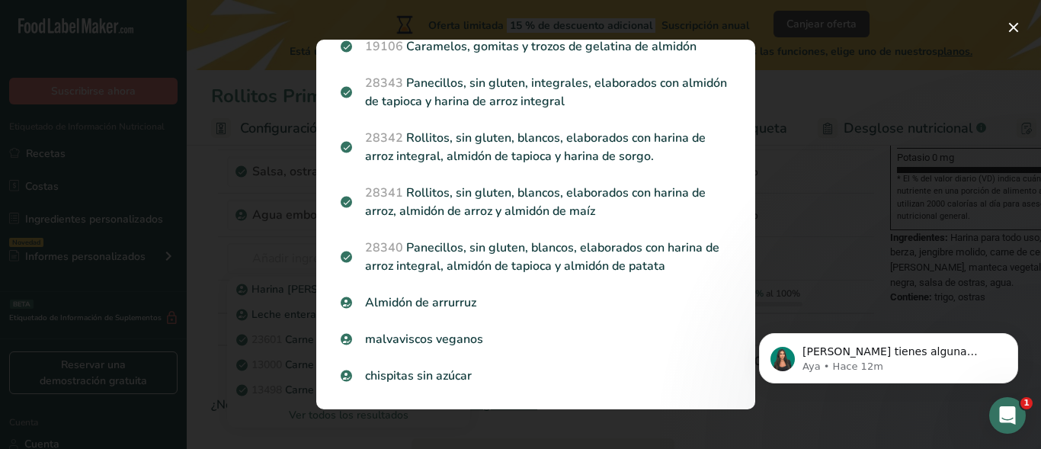
click at [162, 307] on div "Resultados de búsqueda modal" at bounding box center [520, 224] width 1041 height 449
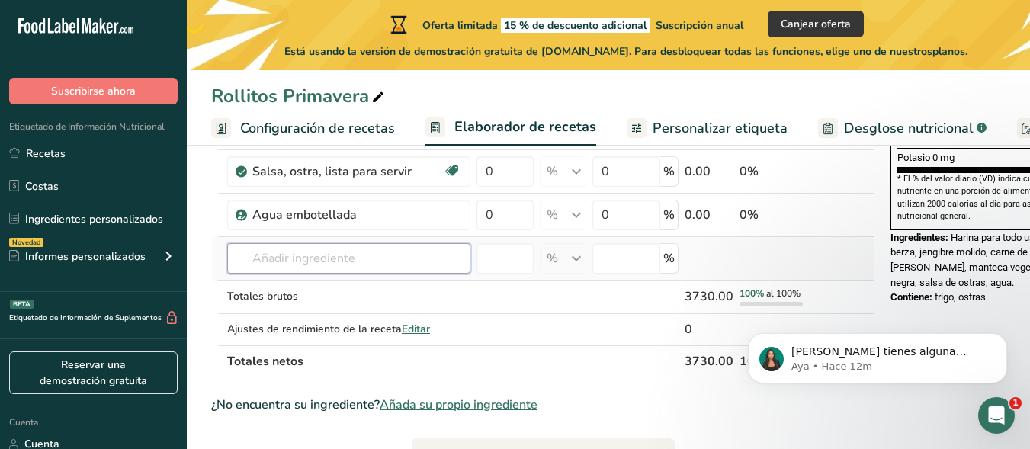
click at [274, 274] on input "text" at bounding box center [348, 258] width 243 height 30
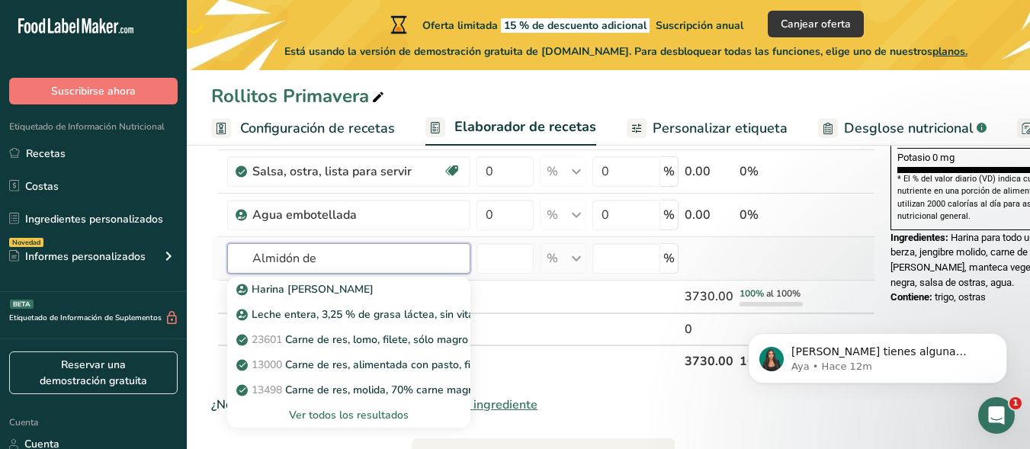
type input "Almidón de"
click at [373, 422] on font "Ver todos los resultados" at bounding box center [349, 415] width 120 height 14
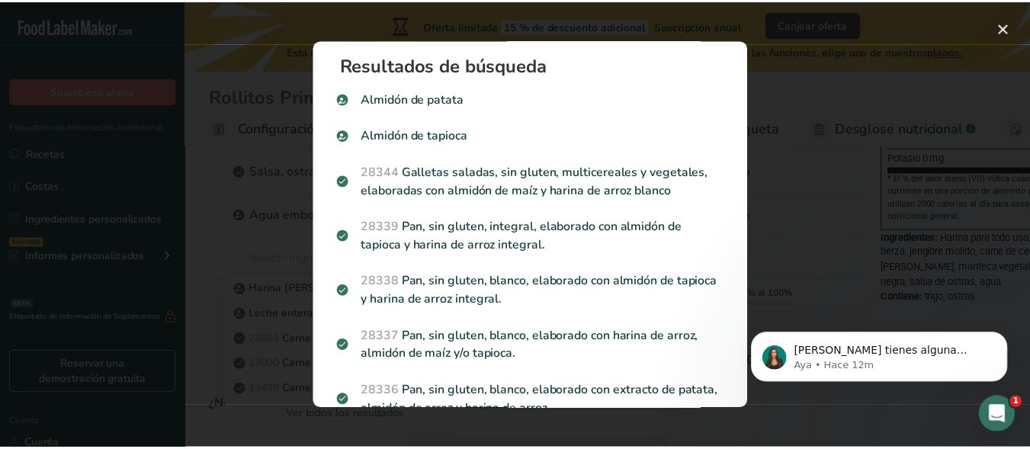
scroll to position [0, 0]
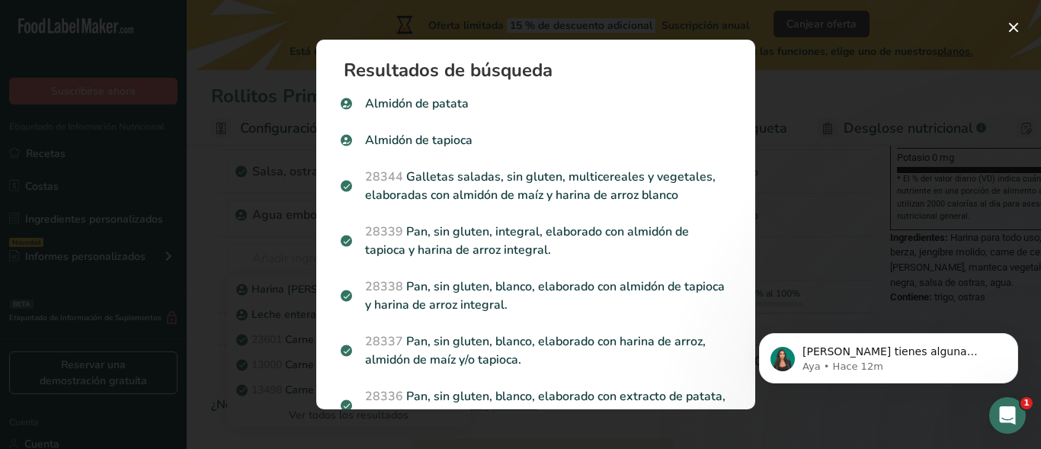
click at [265, 215] on div "Resultados de búsqueda modal" at bounding box center [520, 224] width 1041 height 449
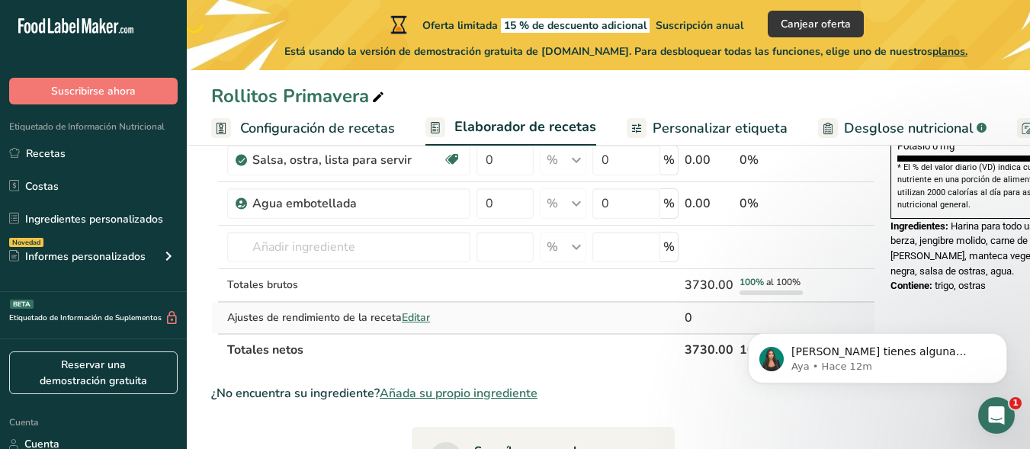
scroll to position [610, 0]
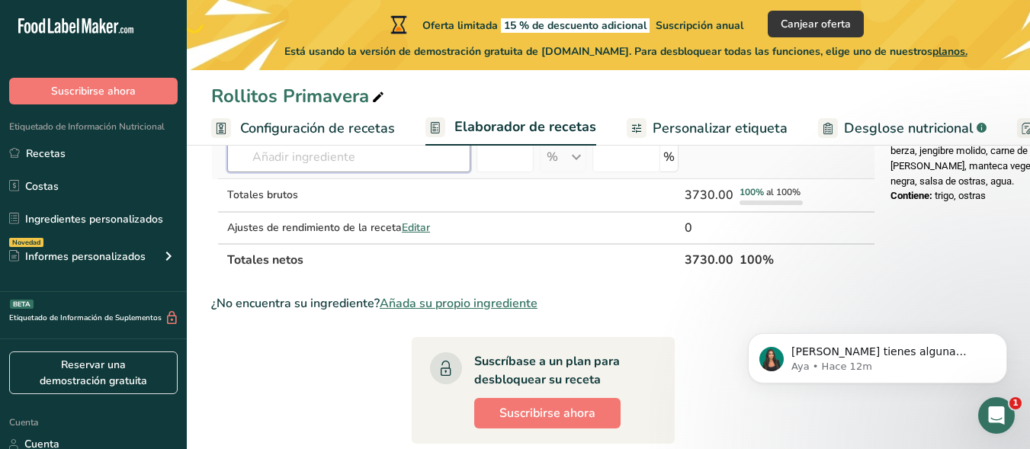
click at [352, 172] on input "text" at bounding box center [348, 157] width 243 height 30
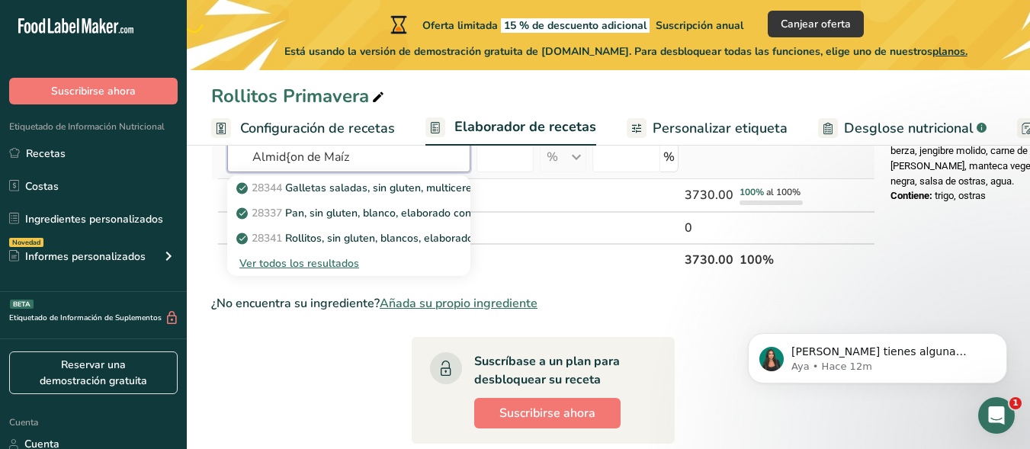
click at [290, 172] on input "Almid{on de Maíz" at bounding box center [348, 157] width 243 height 30
click at [292, 172] on input "Almidon de Maíz" at bounding box center [348, 157] width 243 height 30
type input "Almidón de Maíz"
click at [335, 271] on font "Ver todos los resultados" at bounding box center [299, 263] width 120 height 14
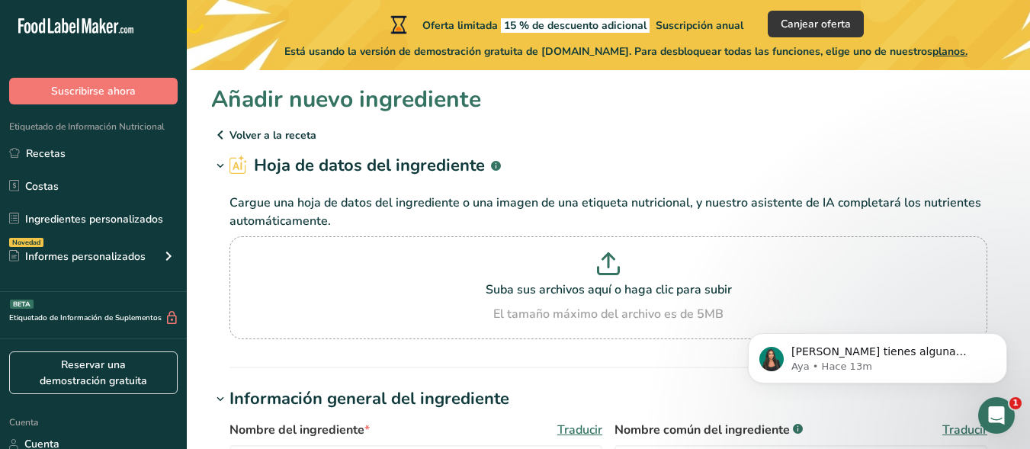
click at [228, 132] on icon at bounding box center [220, 134] width 18 height 27
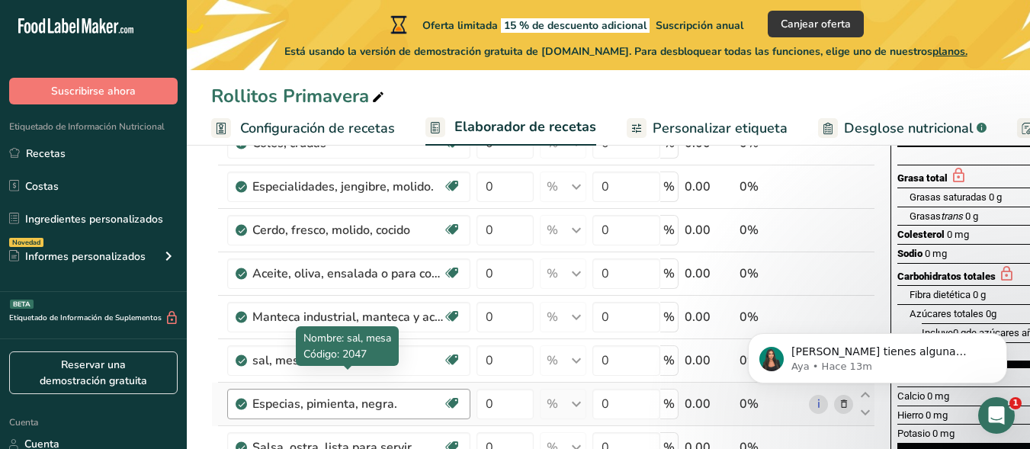
scroll to position [356, 0]
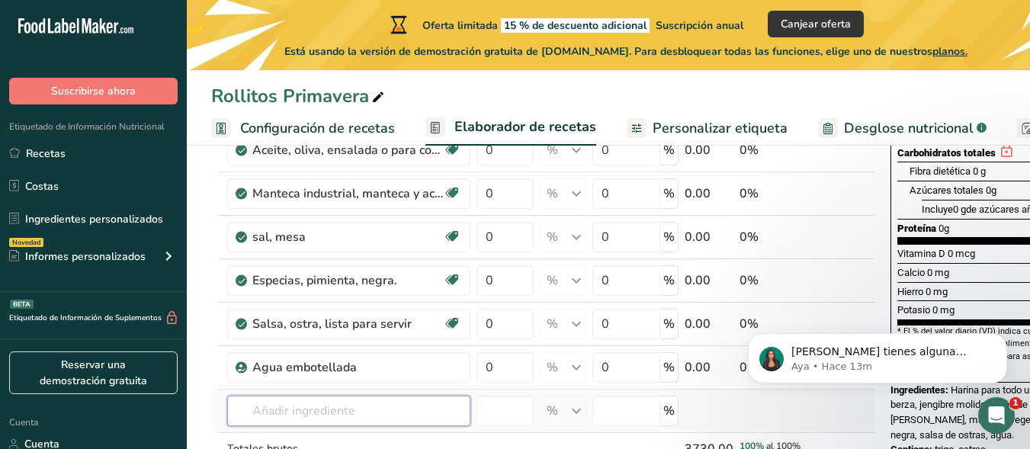
click at [339, 426] on input "text" at bounding box center [348, 411] width 243 height 30
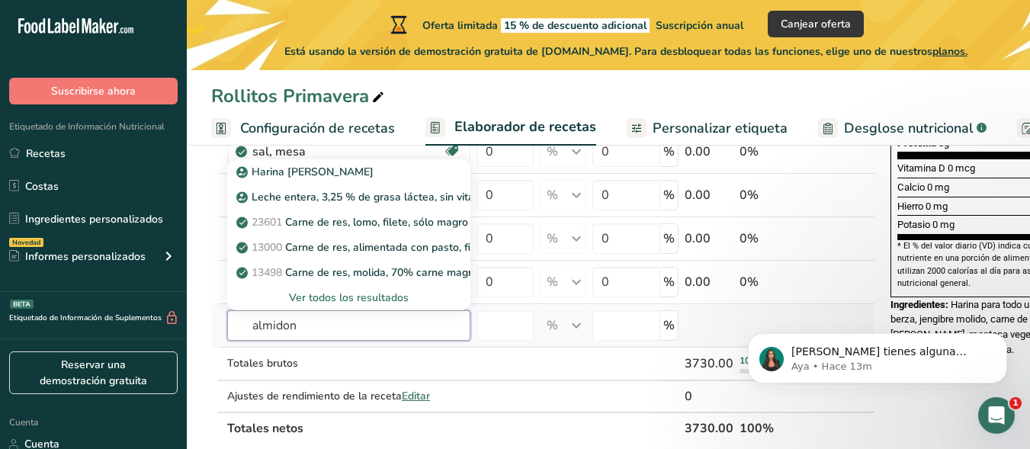
scroll to position [457, 0]
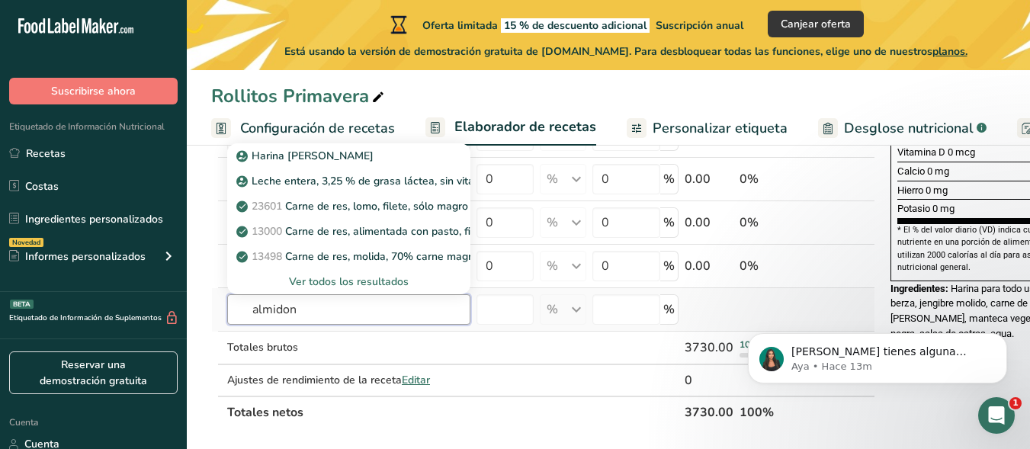
type input "almidon"
click at [350, 289] on font "Ver todos los resultados" at bounding box center [349, 281] width 120 height 14
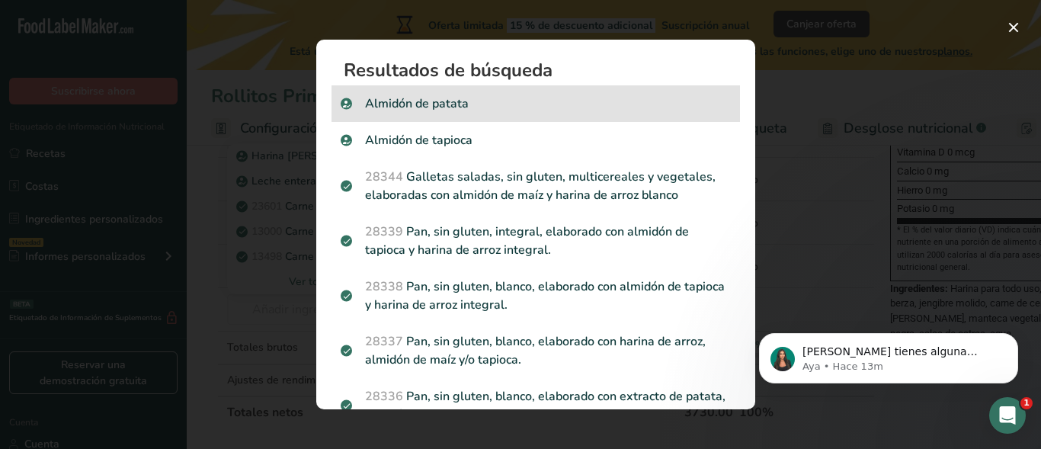
click at [420, 114] on div "Almidón de patata" at bounding box center [536, 103] width 409 height 37
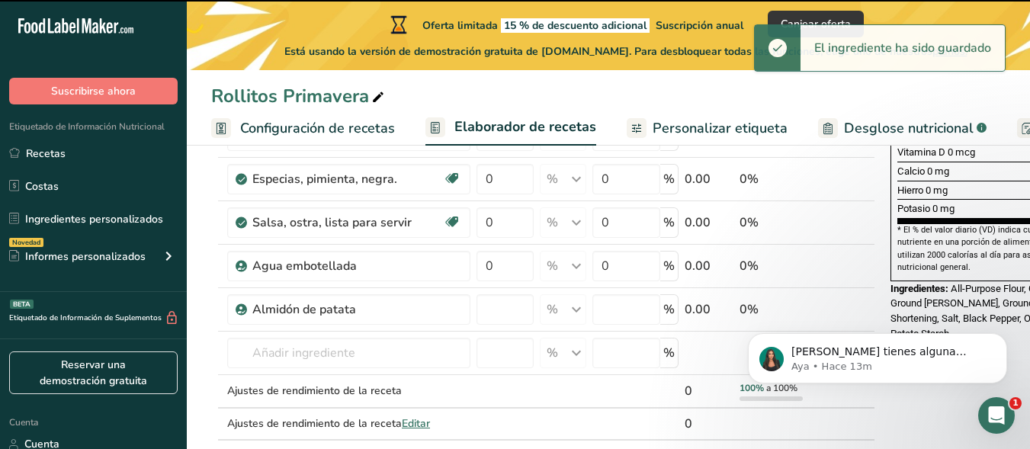
type input "0"
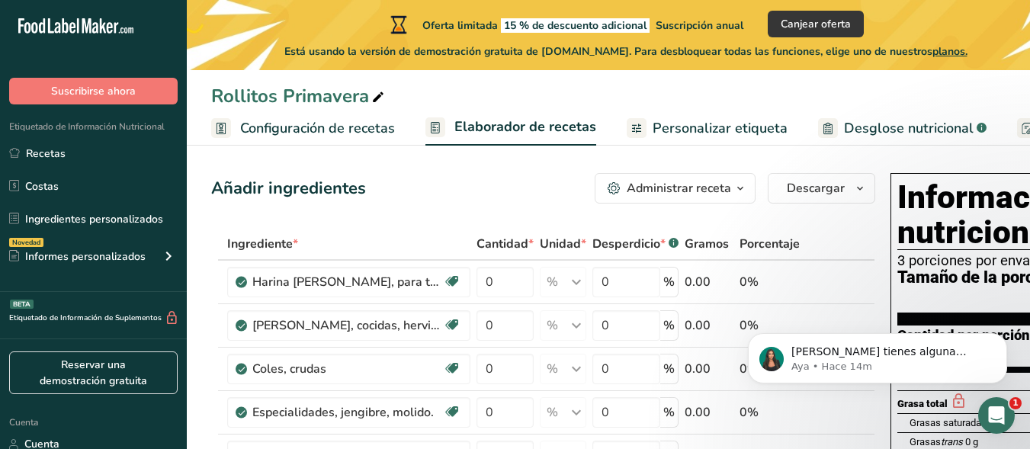
scroll to position [0, 0]
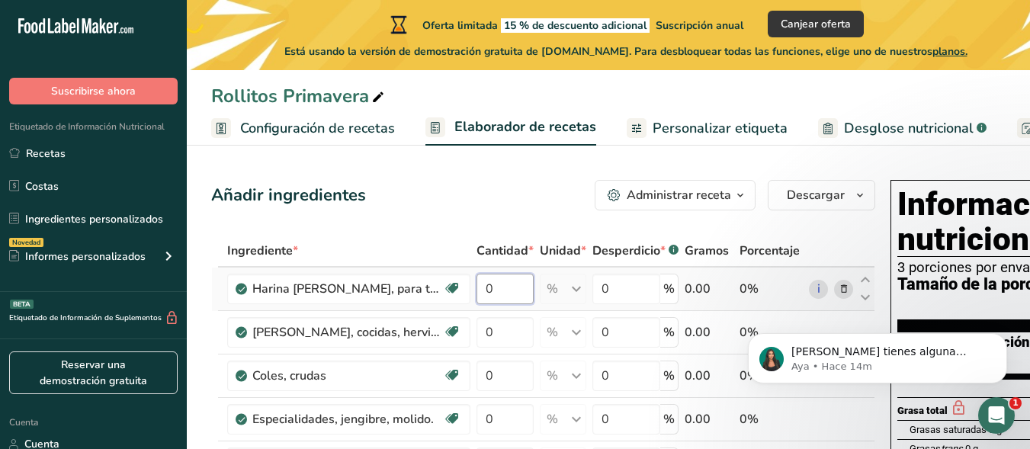
click at [517, 304] on input "0" at bounding box center [505, 289] width 57 height 30
click at [515, 304] on input "300" at bounding box center [505, 289] width 57 height 30
click at [515, 337] on input "0" at bounding box center [505, 332] width 57 height 30
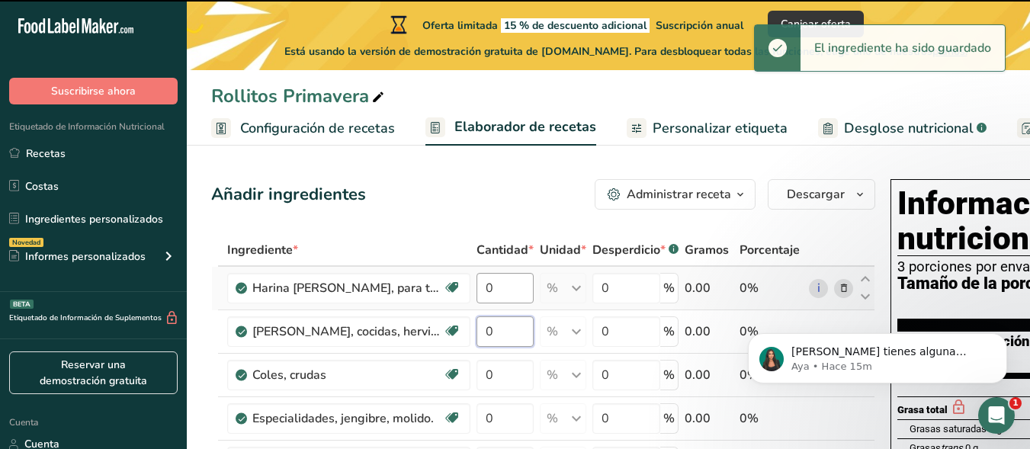
scroll to position [51, 0]
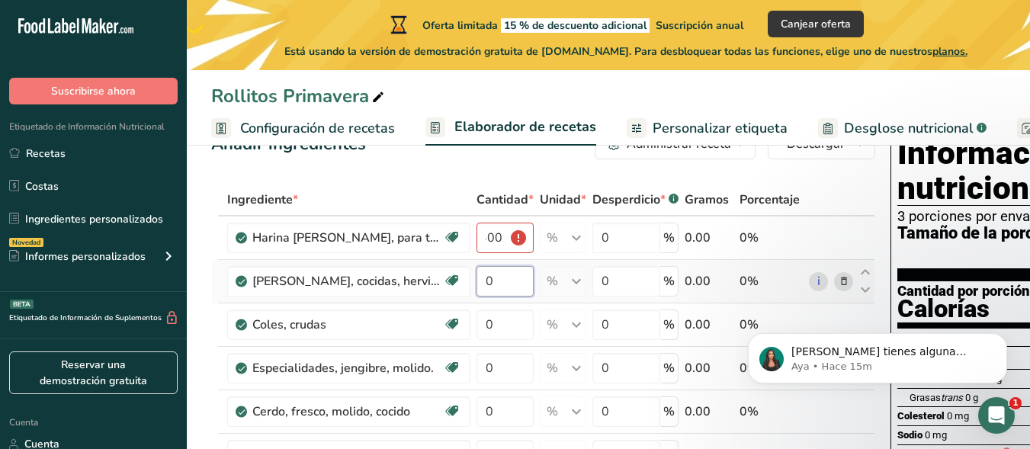
scroll to position [0, 0]
click at [507, 290] on input "0" at bounding box center [505, 281] width 57 height 30
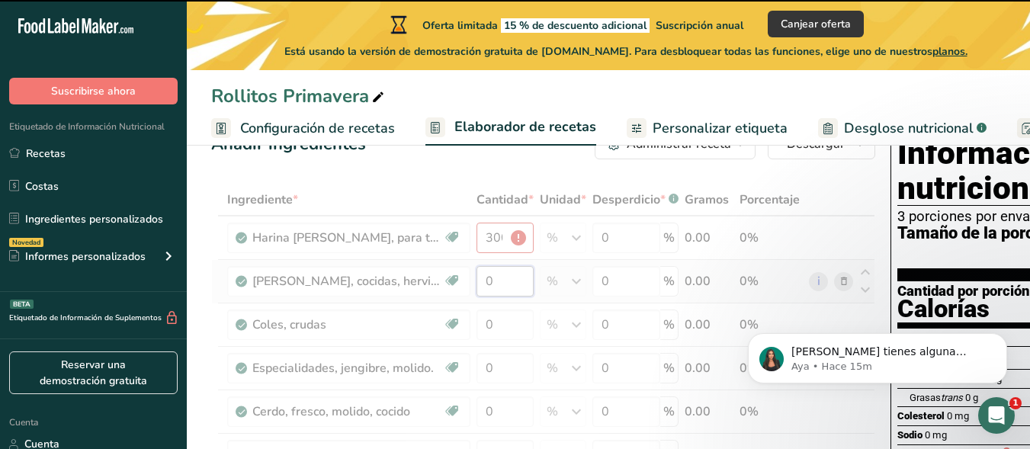
type input "0"
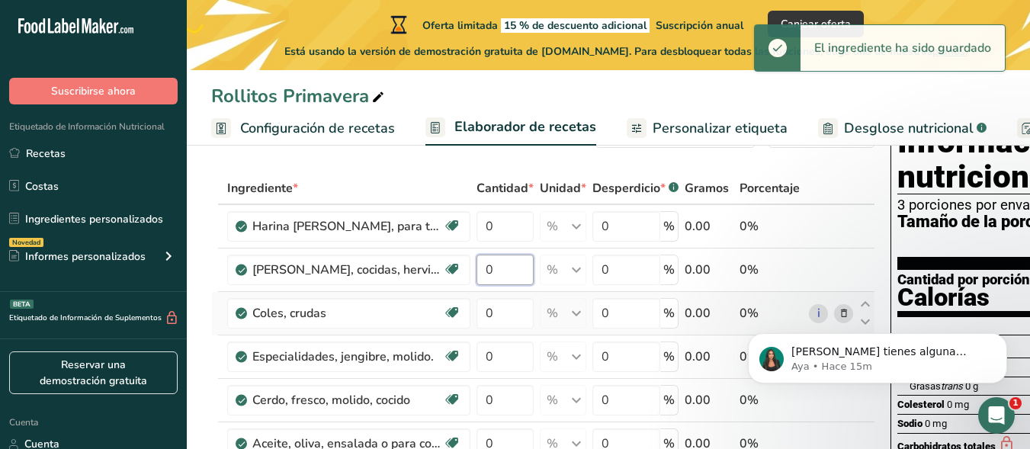
scroll to position [51, 0]
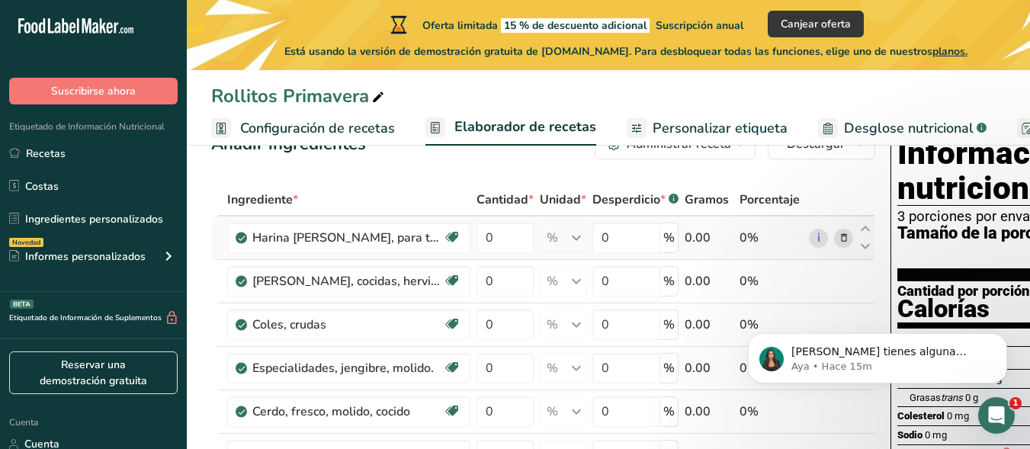
click at [621, 253] on input "0" at bounding box center [626, 238] width 68 height 30
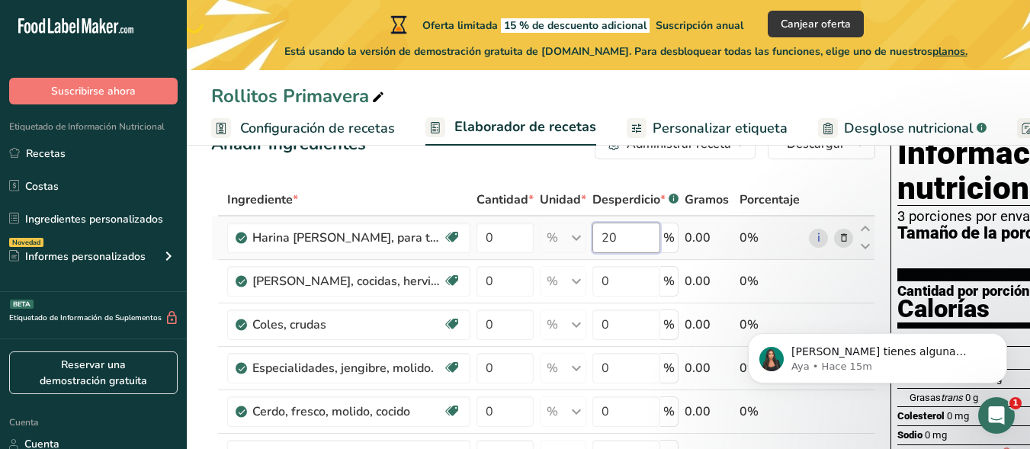
click at [613, 253] on input "20" at bounding box center [626, 238] width 68 height 30
type input "2"
type input "10"
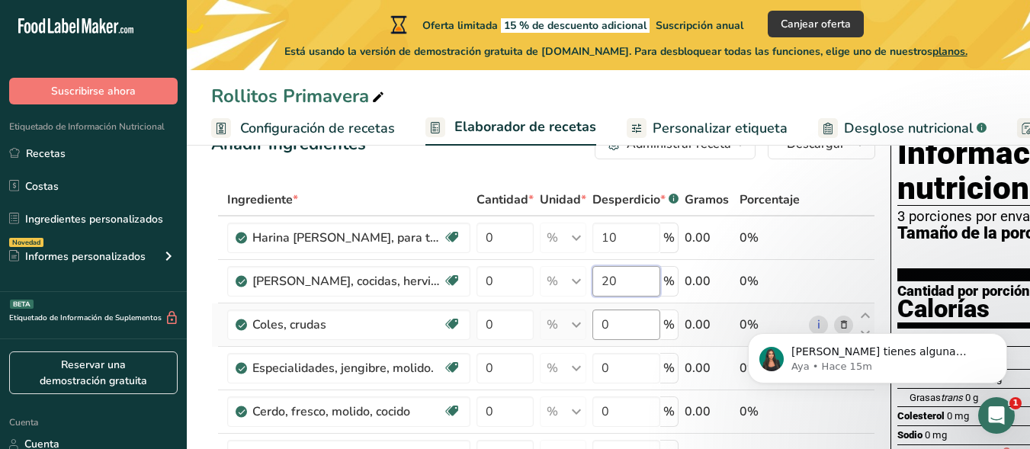
type input "20"
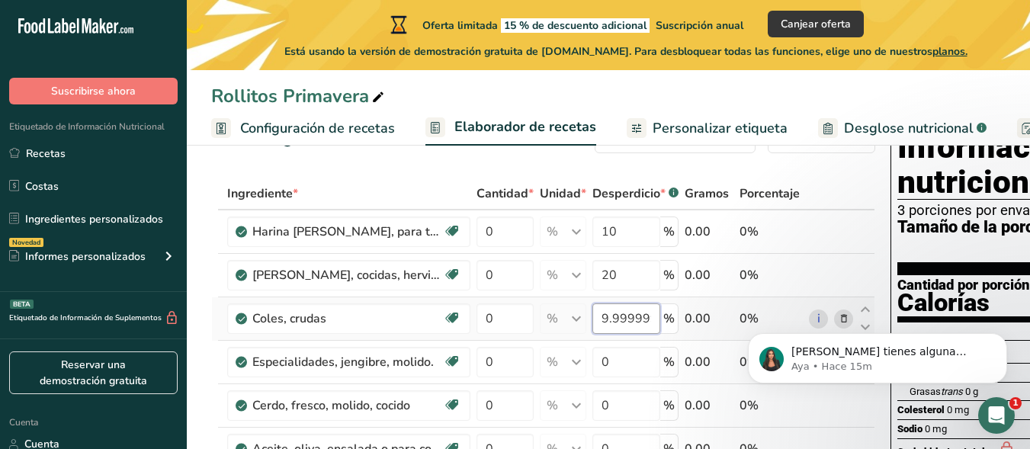
scroll to position [101, 0]
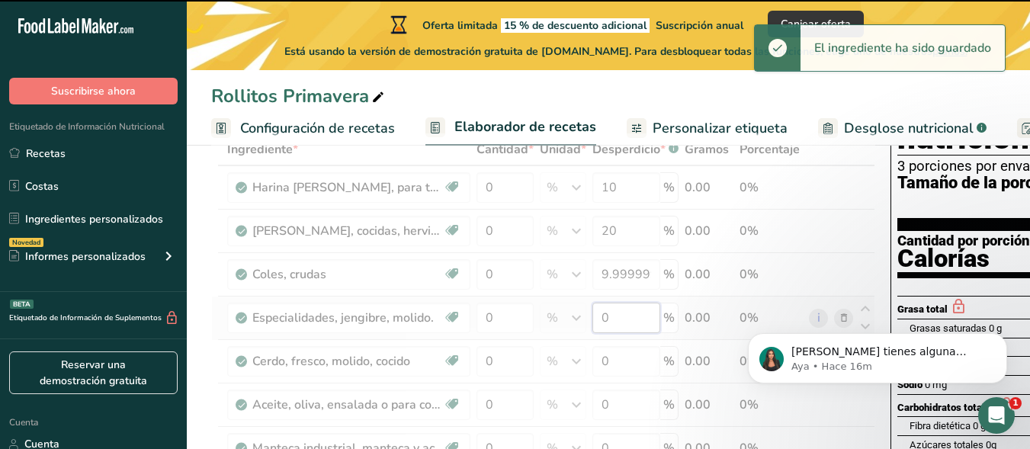
drag, startPoint x: 619, startPoint y: 332, endPoint x: 611, endPoint y: 294, distance: 39.0
click at [611, 290] on input "9.999999" at bounding box center [626, 274] width 68 height 30
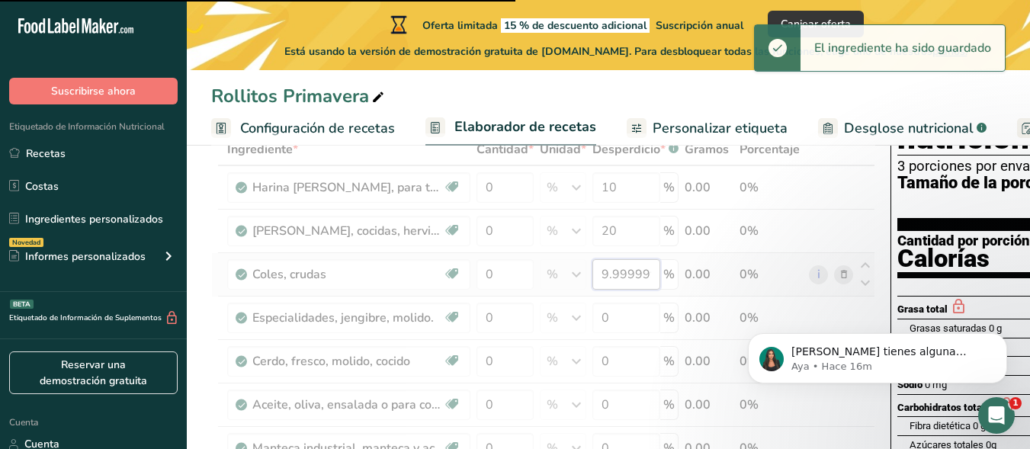
click at [611, 290] on input "9.999999" at bounding box center [626, 274] width 68 height 30
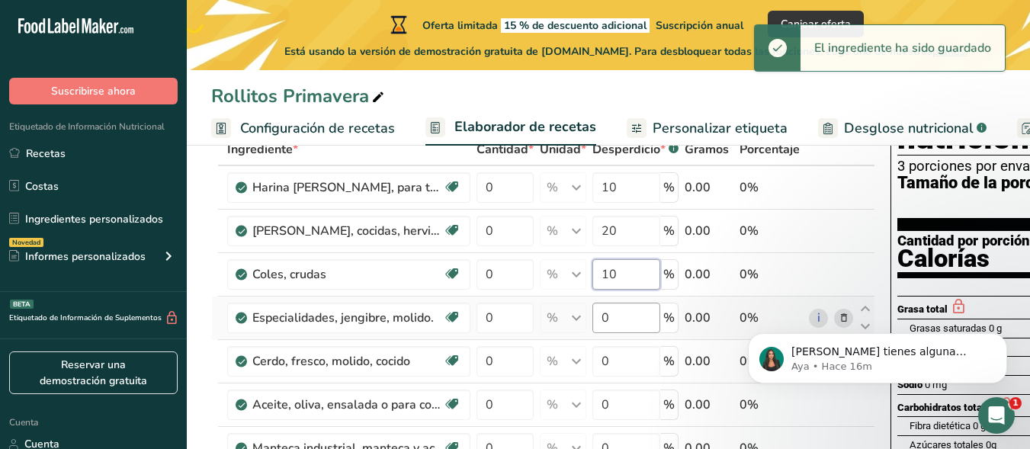
type input "10"
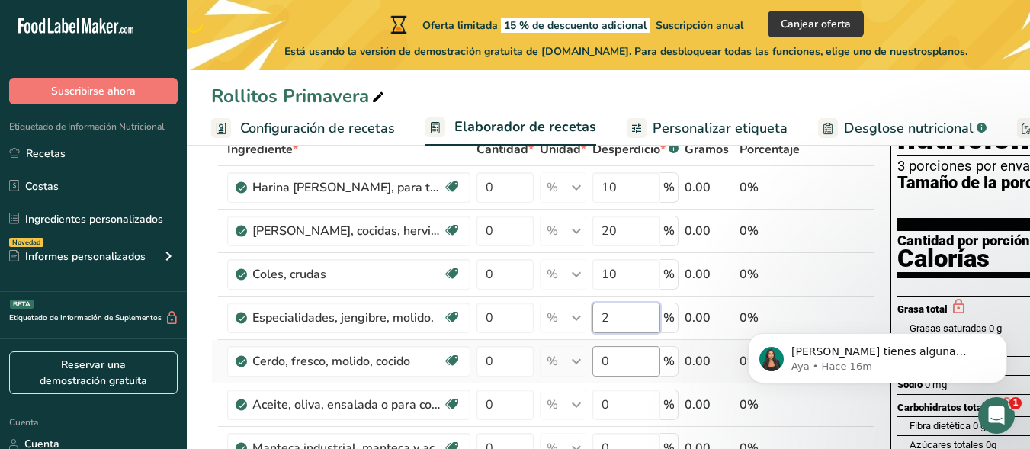
type input "2"
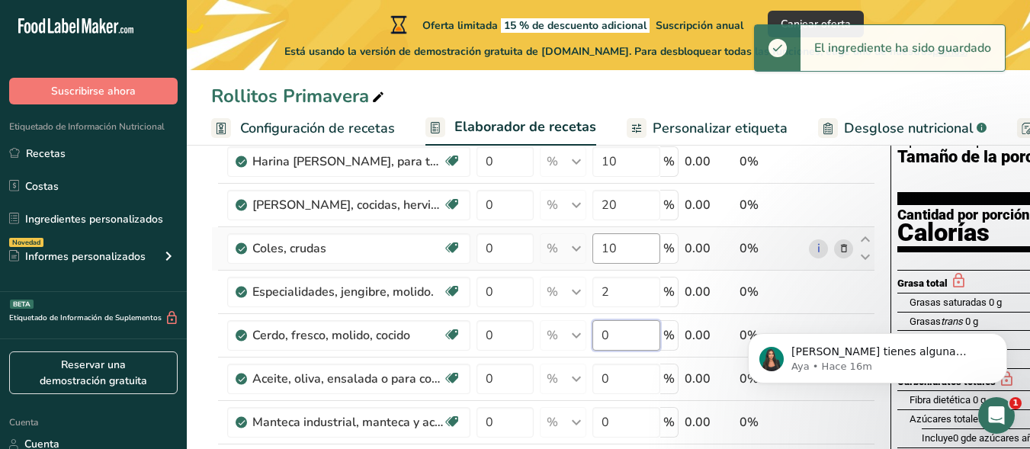
scroll to position [204, 0]
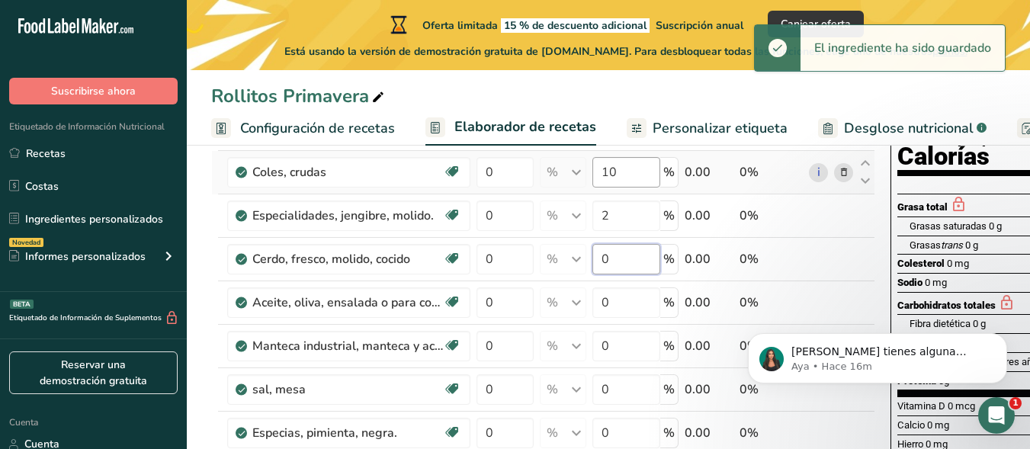
click at [611, 272] on input "0" at bounding box center [626, 259] width 68 height 30
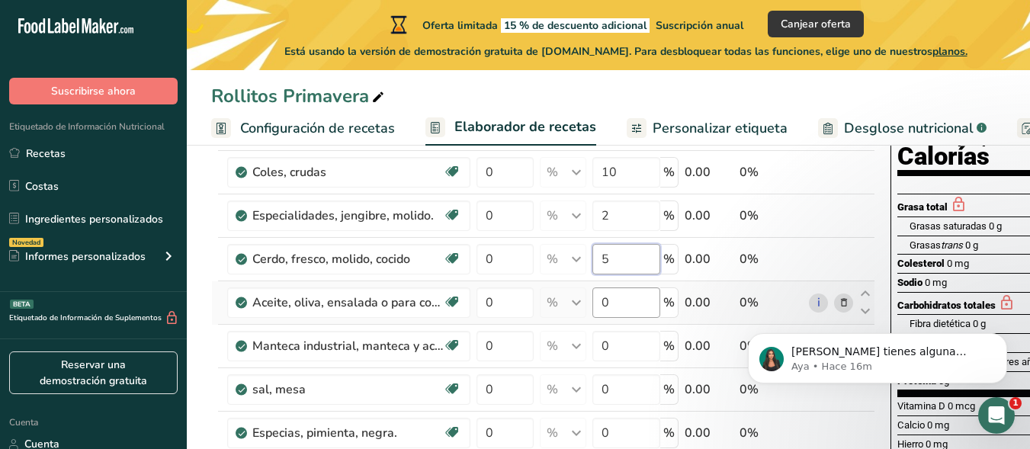
type input "5"
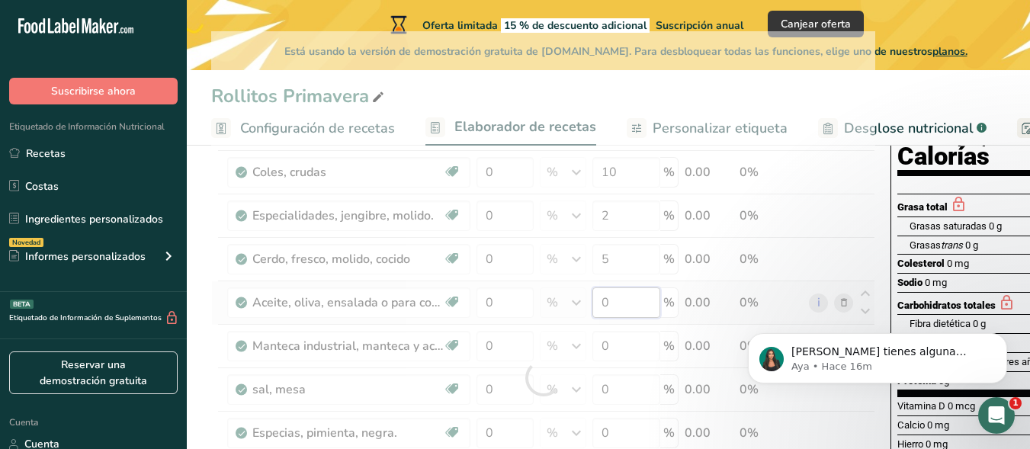
click at [604, 332] on div "Ingrediente * Cantidad * Unidad * Desperdicio * .a-a{fill:#347362;}.b-a{fill:#f…" at bounding box center [543, 378] width 664 height 695
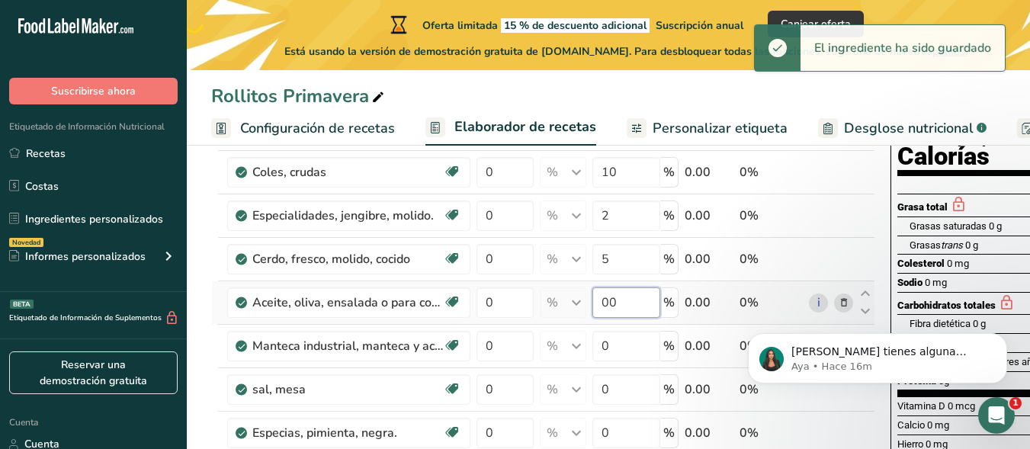
type input "0"
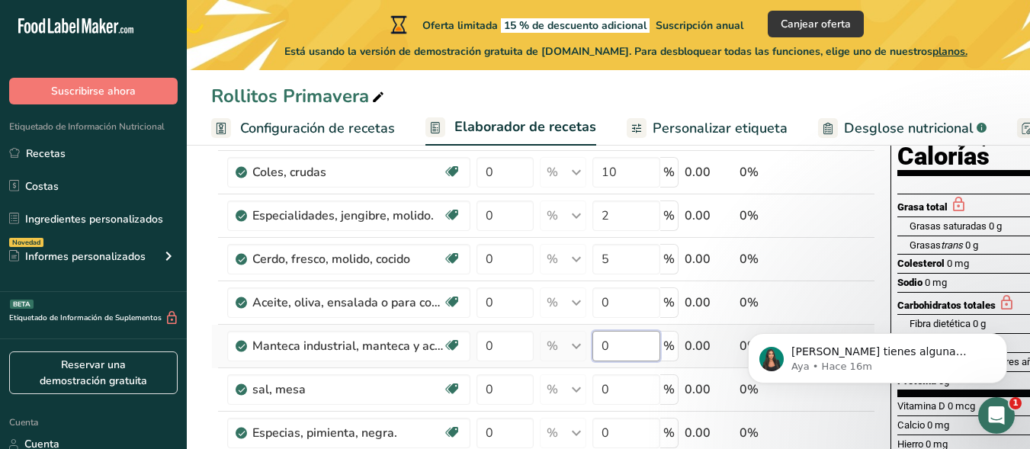
click at [621, 363] on div "Ingrediente * Cantidad * Unidad * Desperdicio * .a-a{fill:#347362;}.b-a{fill:#f…" at bounding box center [543, 378] width 664 height 695
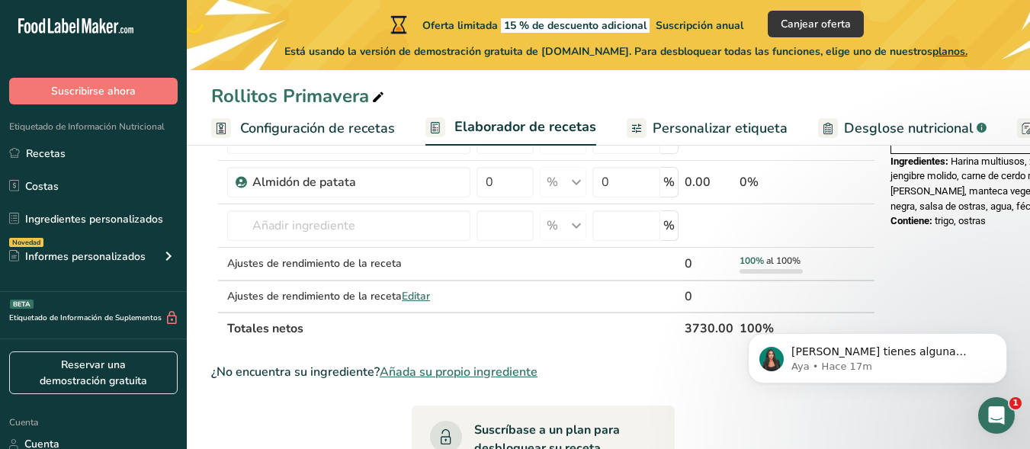
scroll to position [610, 0]
